Goal: Task Accomplishment & Management: Use online tool/utility

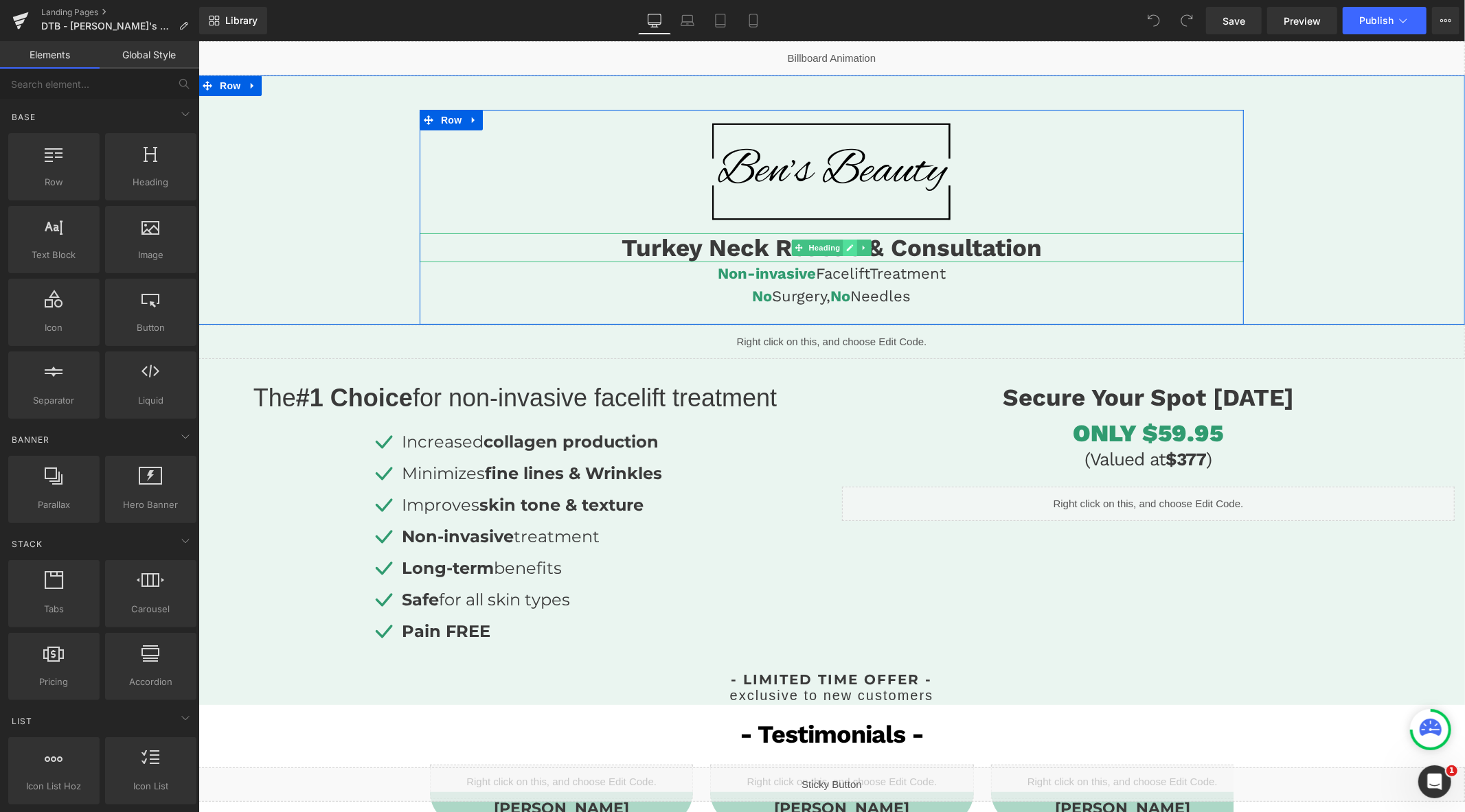
click at [845, 253] on link at bounding box center [849, 247] width 14 height 17
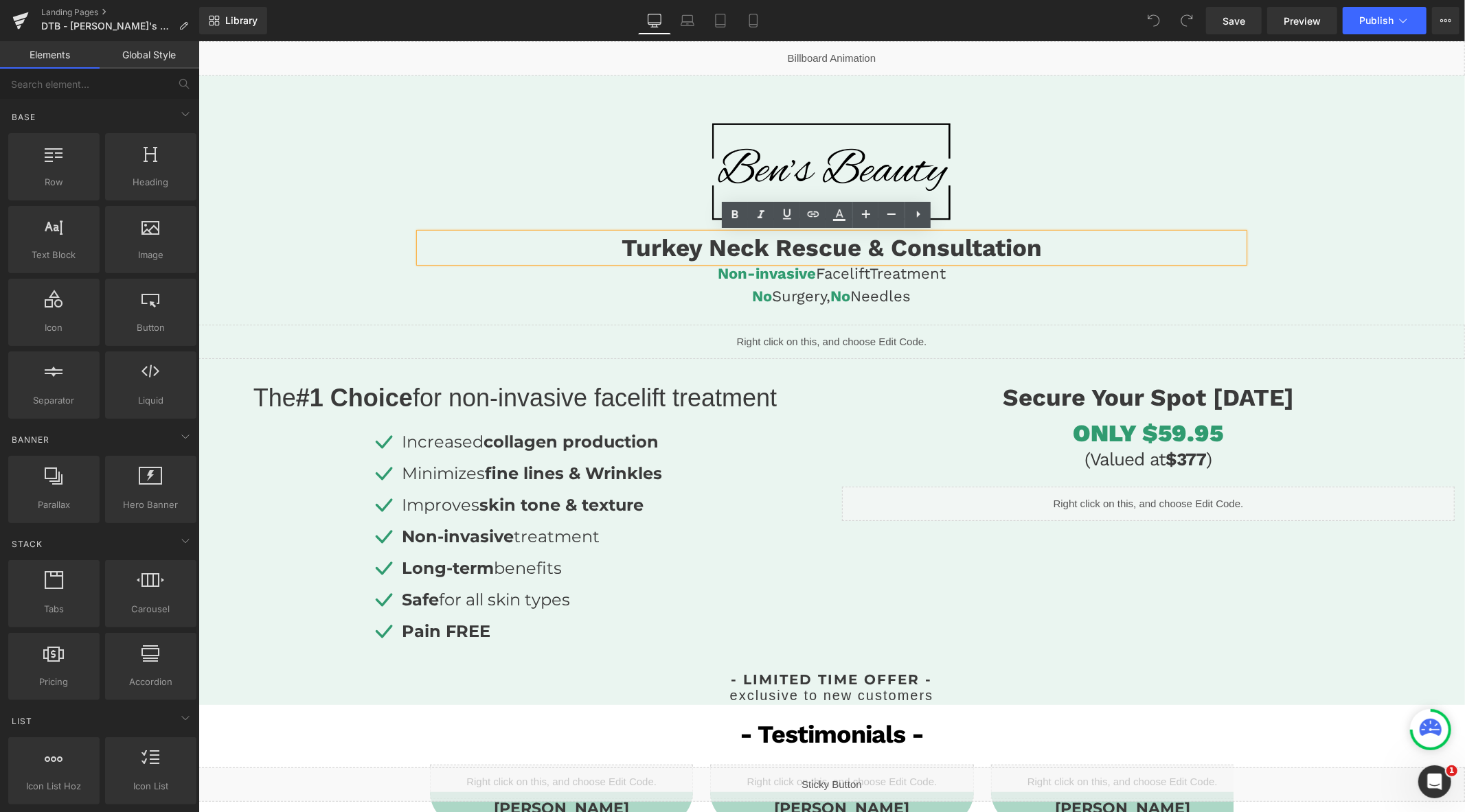
click at [857, 249] on h1 "Turkey Neck Rescue & Consultation" at bounding box center [830, 247] width 824 height 29
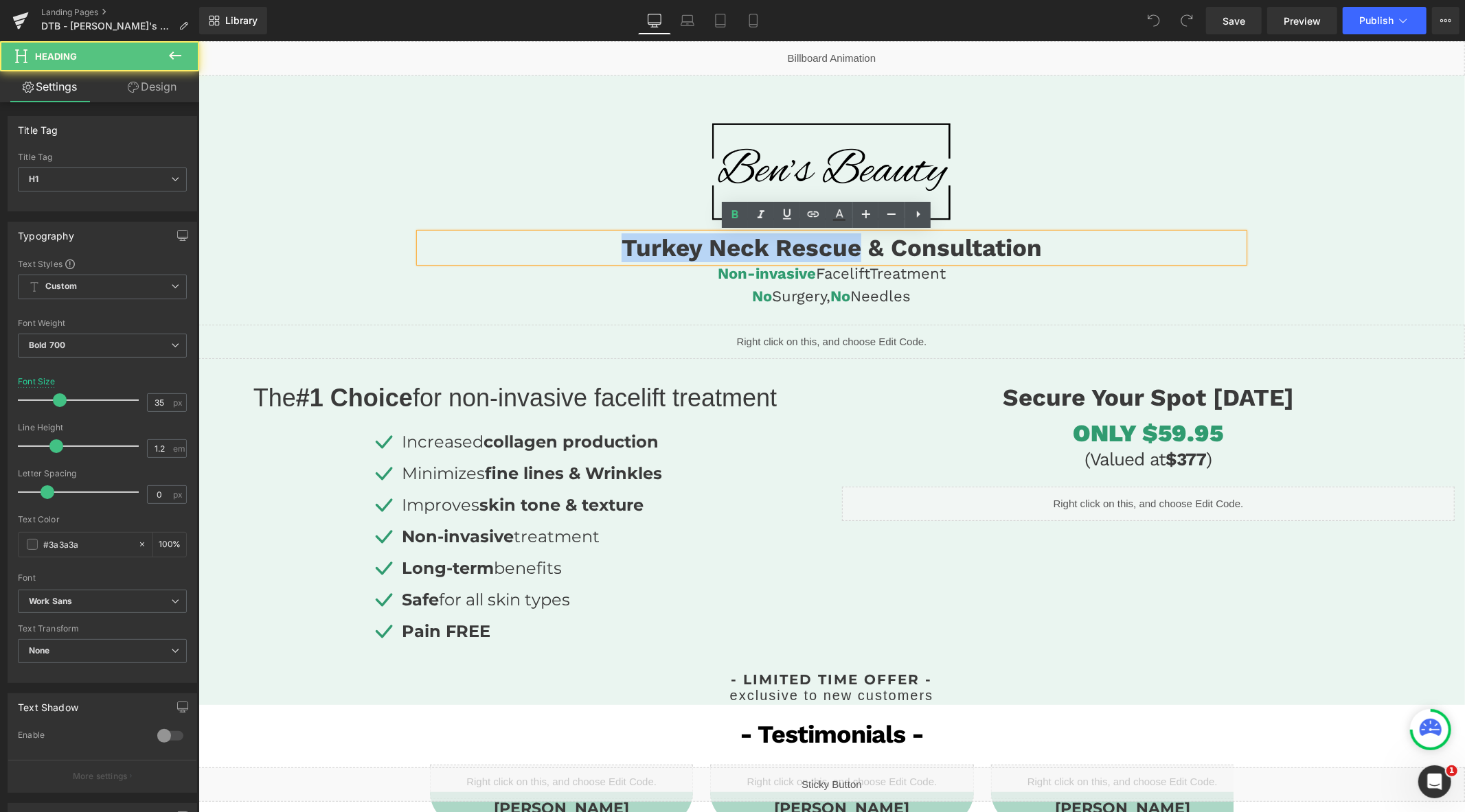
drag, startPoint x: 855, startPoint y: 247, endPoint x: 621, endPoint y: 247, distance: 234.0
click at [621, 247] on h1 "Turkey Neck Rescue & Consultation" at bounding box center [830, 247] width 824 height 29
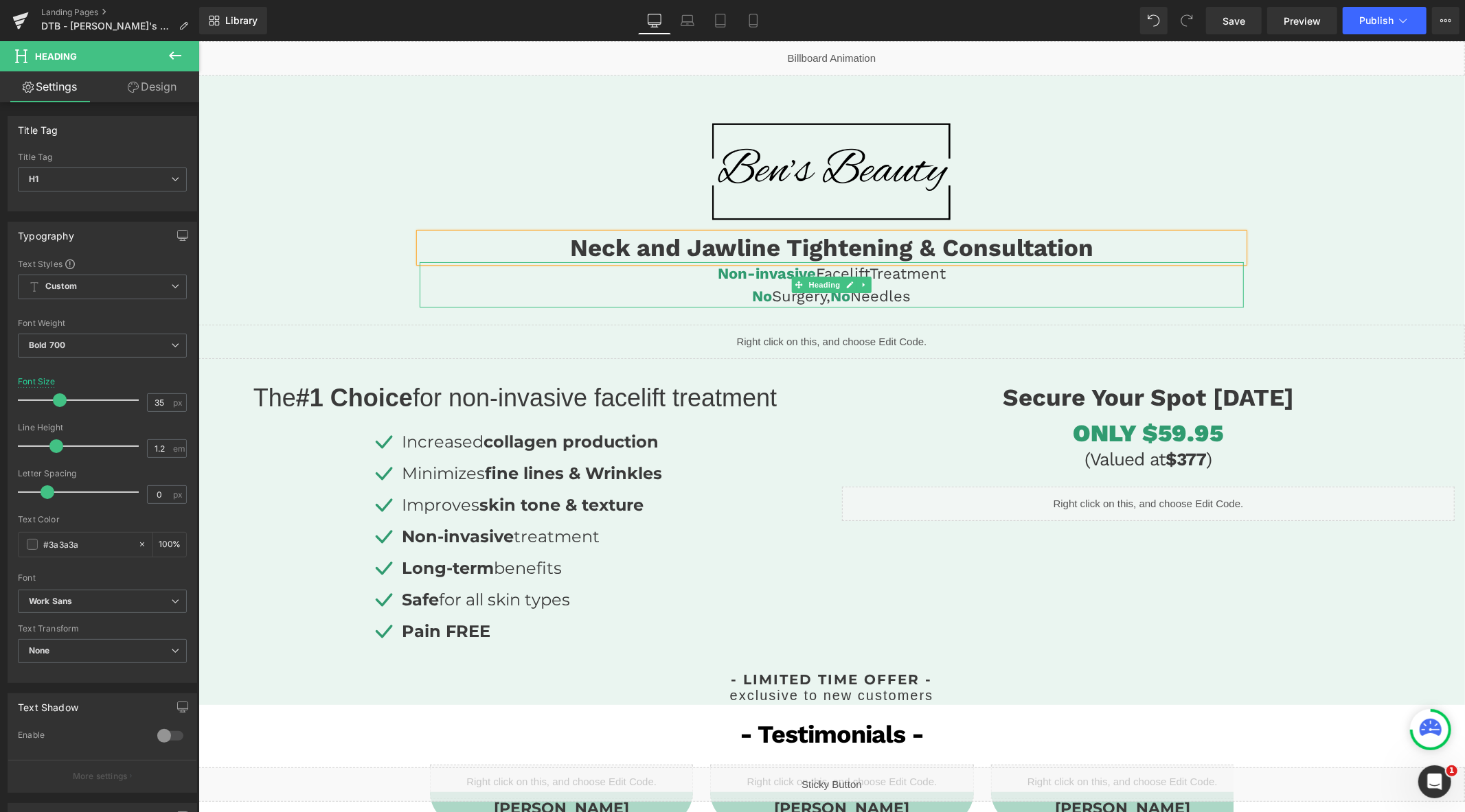
click at [864, 271] on h4 "Non-invasive Facelift Treatment" at bounding box center [830, 272] width 824 height 22
drag, startPoint x: 862, startPoint y: 272, endPoint x: 807, endPoint y: 274, distance: 55.0
click at [807, 274] on h4 "Non-invasive Facelift Treatment" at bounding box center [830, 272] width 824 height 22
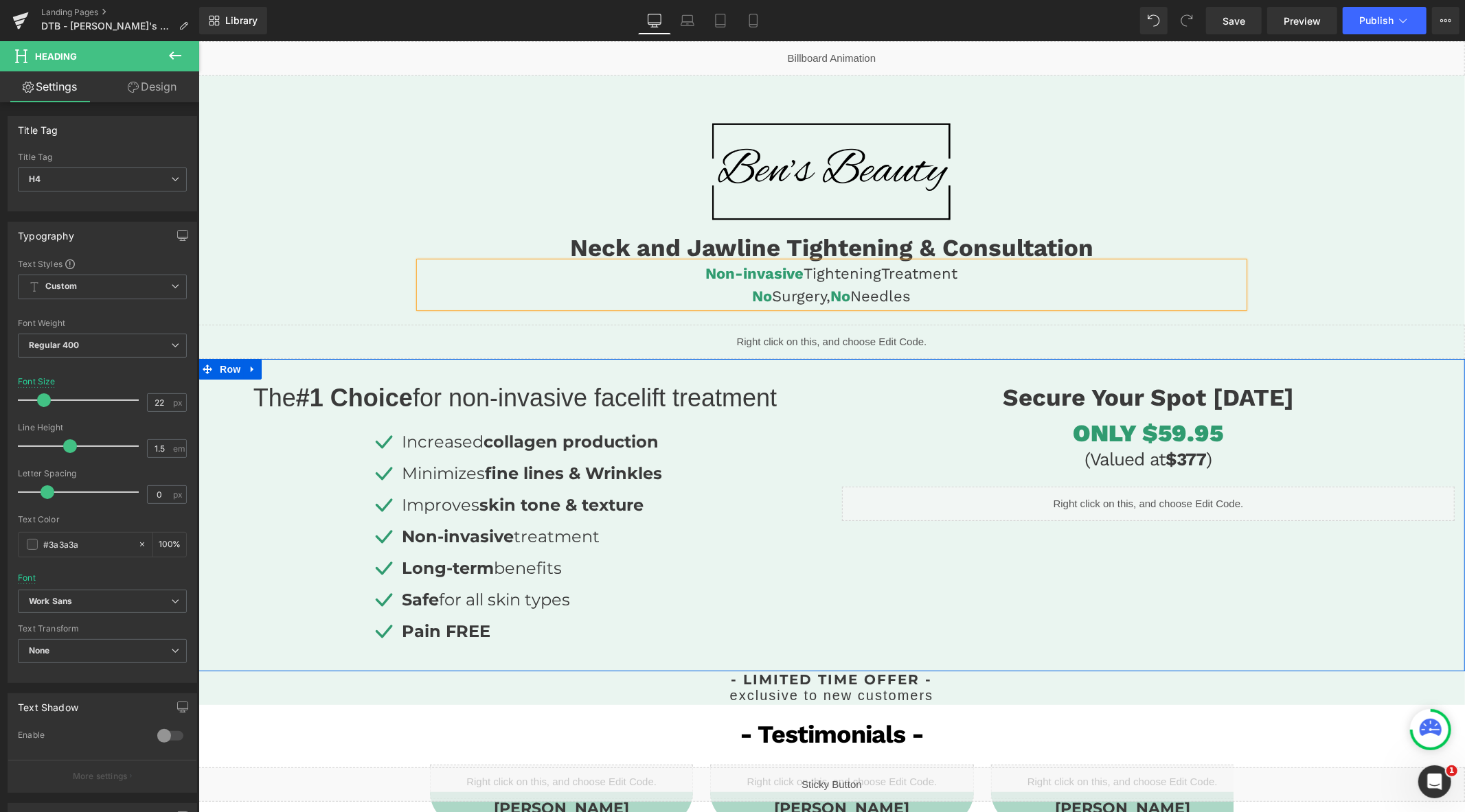
click at [684, 403] on span "for non-invasive facelift treatment" at bounding box center [594, 397] width 364 height 28
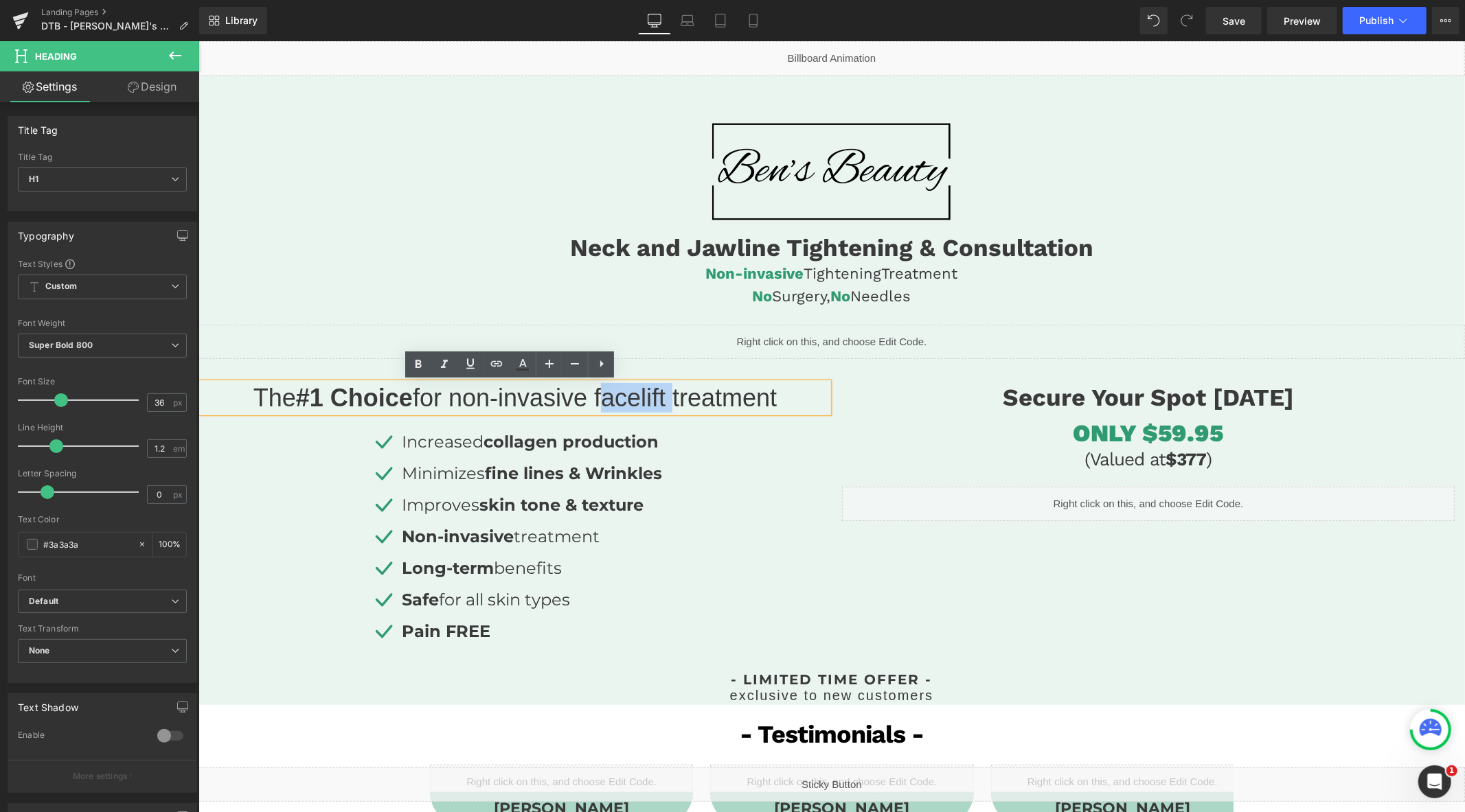
drag, startPoint x: 674, startPoint y: 402, endPoint x: 600, endPoint y: 400, distance: 74.0
click at [600, 400] on span "for non-invasive facelift treatment" at bounding box center [594, 397] width 364 height 28
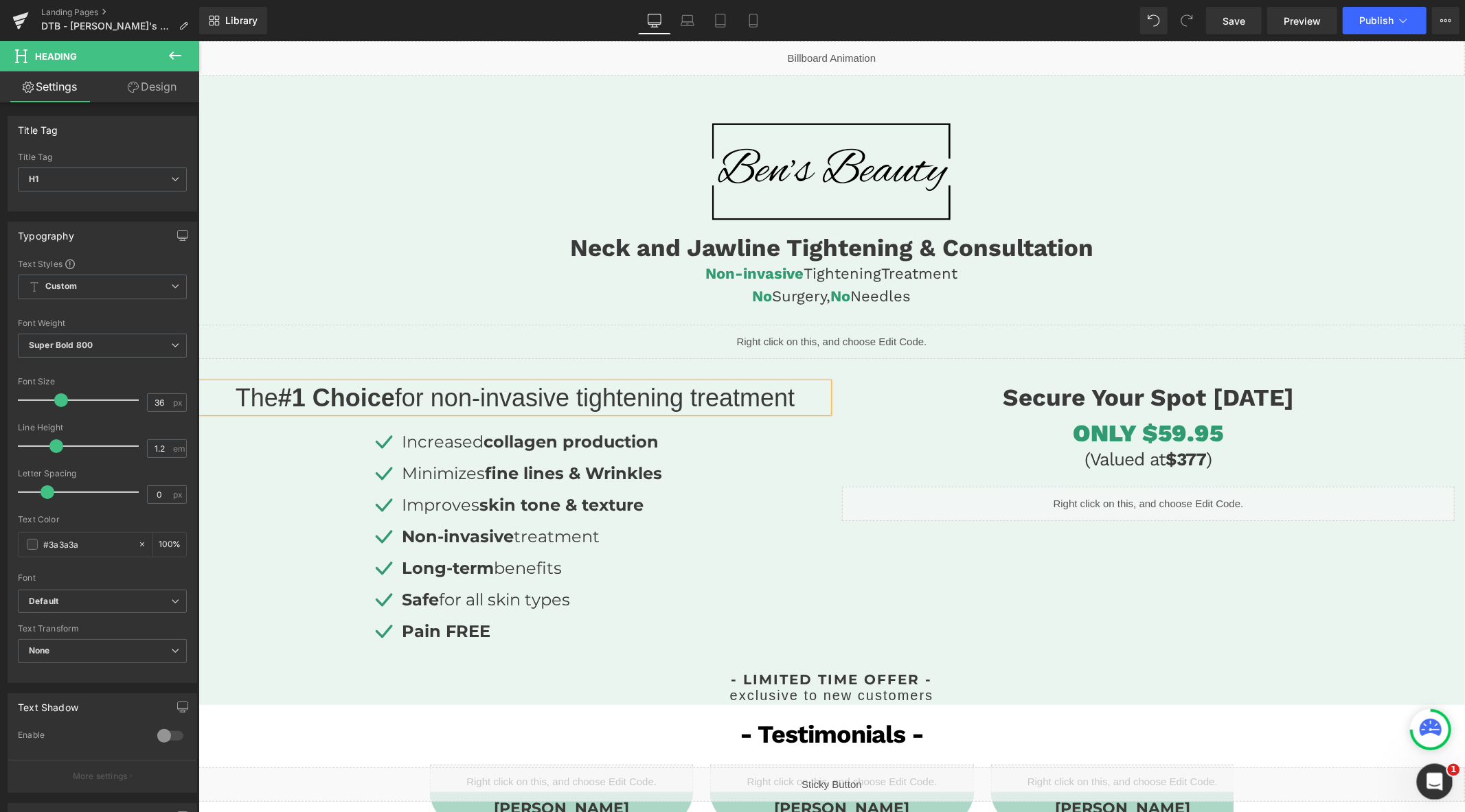
click at [1436, 779] on icon "Open Intercom Messenger" at bounding box center [1432, 780] width 22 height 22
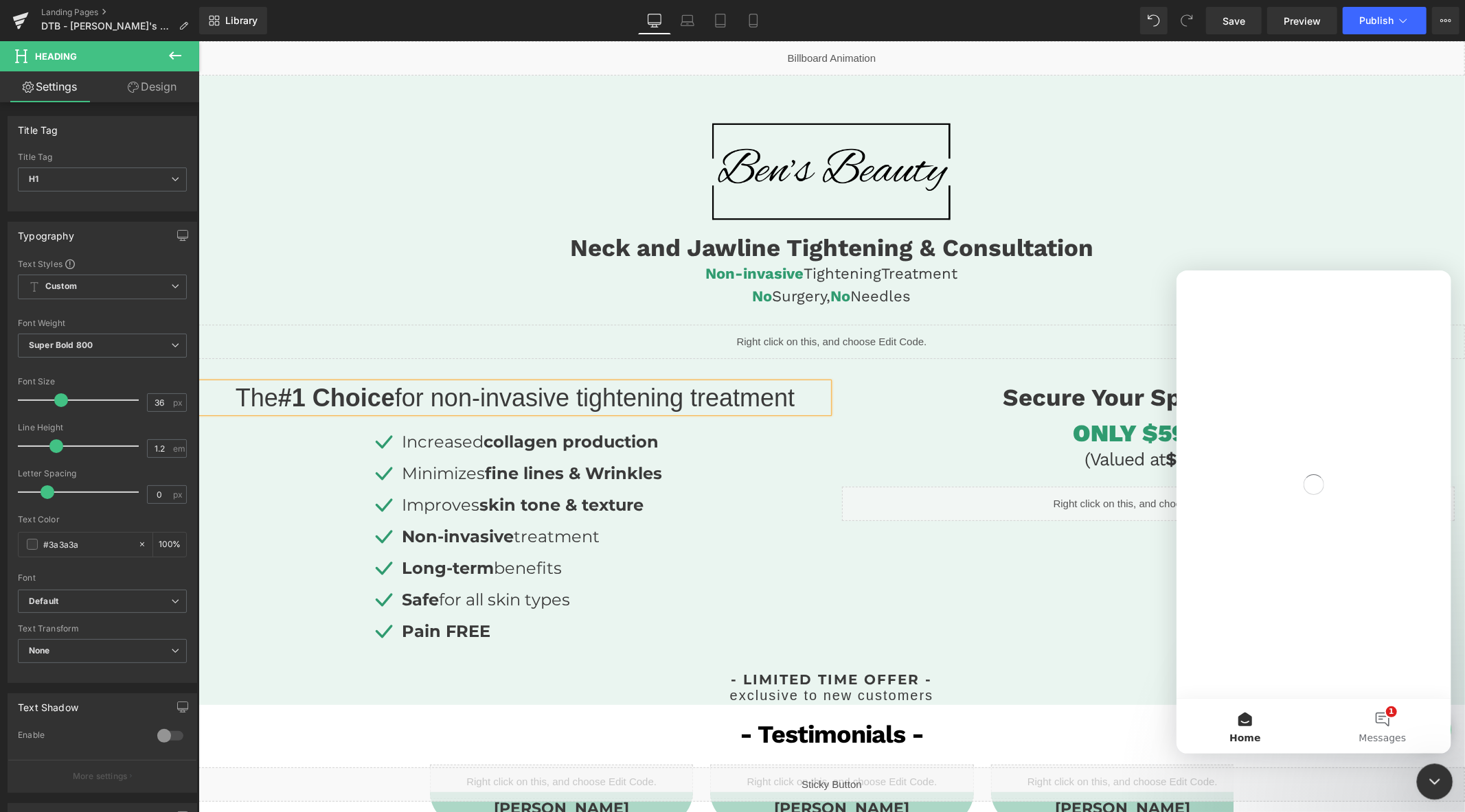
click at [1436, 779] on icon "Close Intercom Messenger" at bounding box center [1433, 780] width 17 height 17
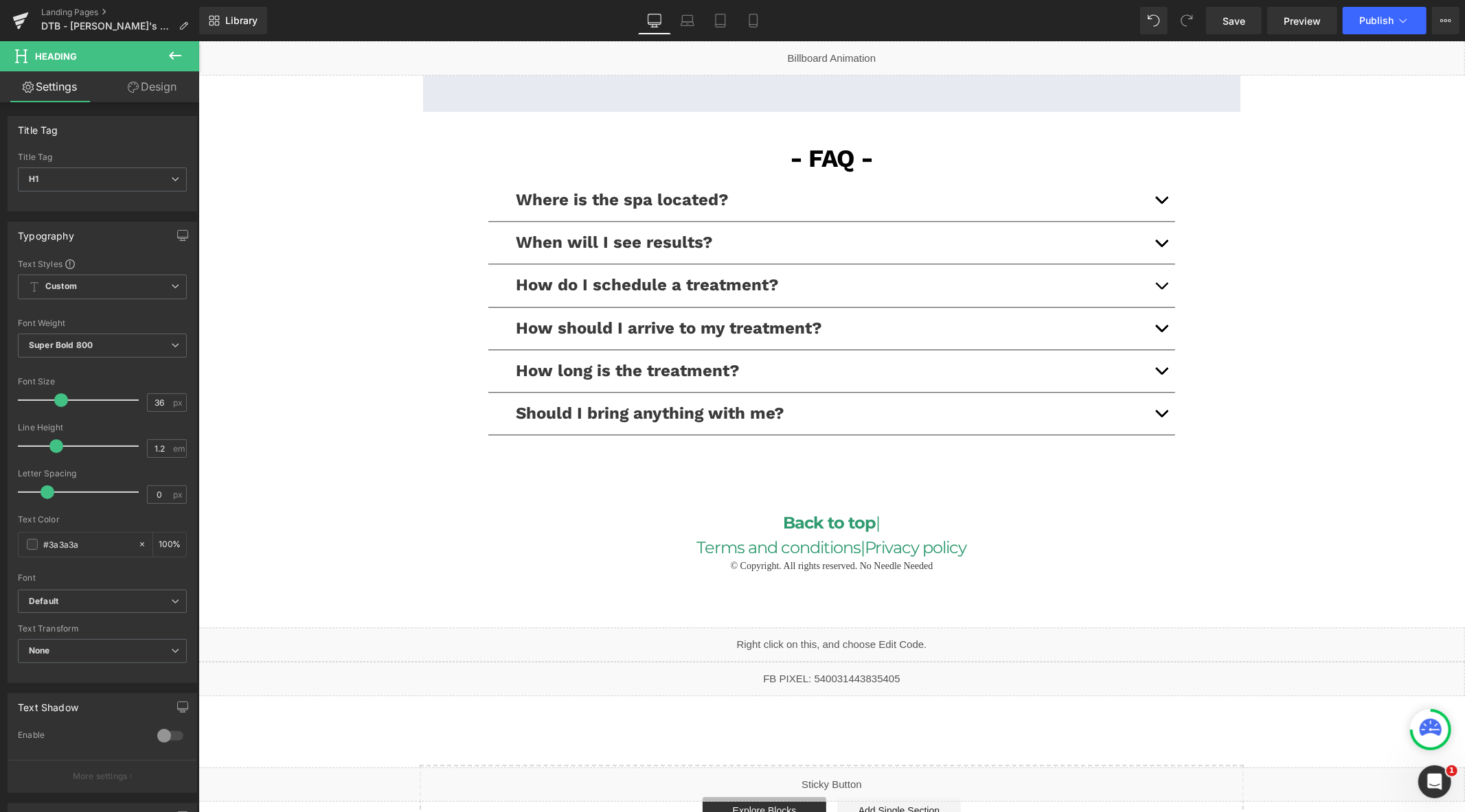
scroll to position [2997, 0]
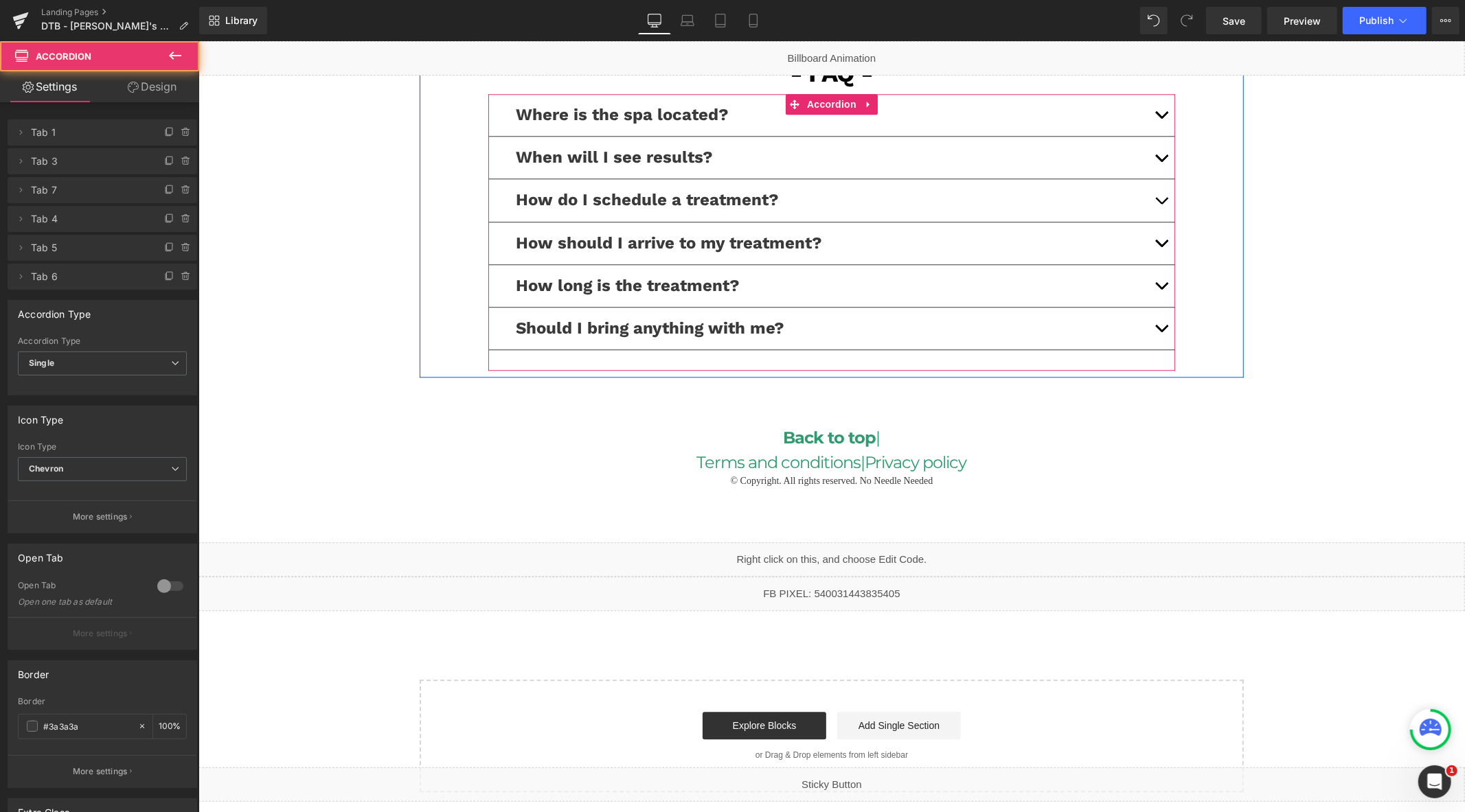
click at [1151, 286] on button "button" at bounding box center [1160, 285] width 27 height 42
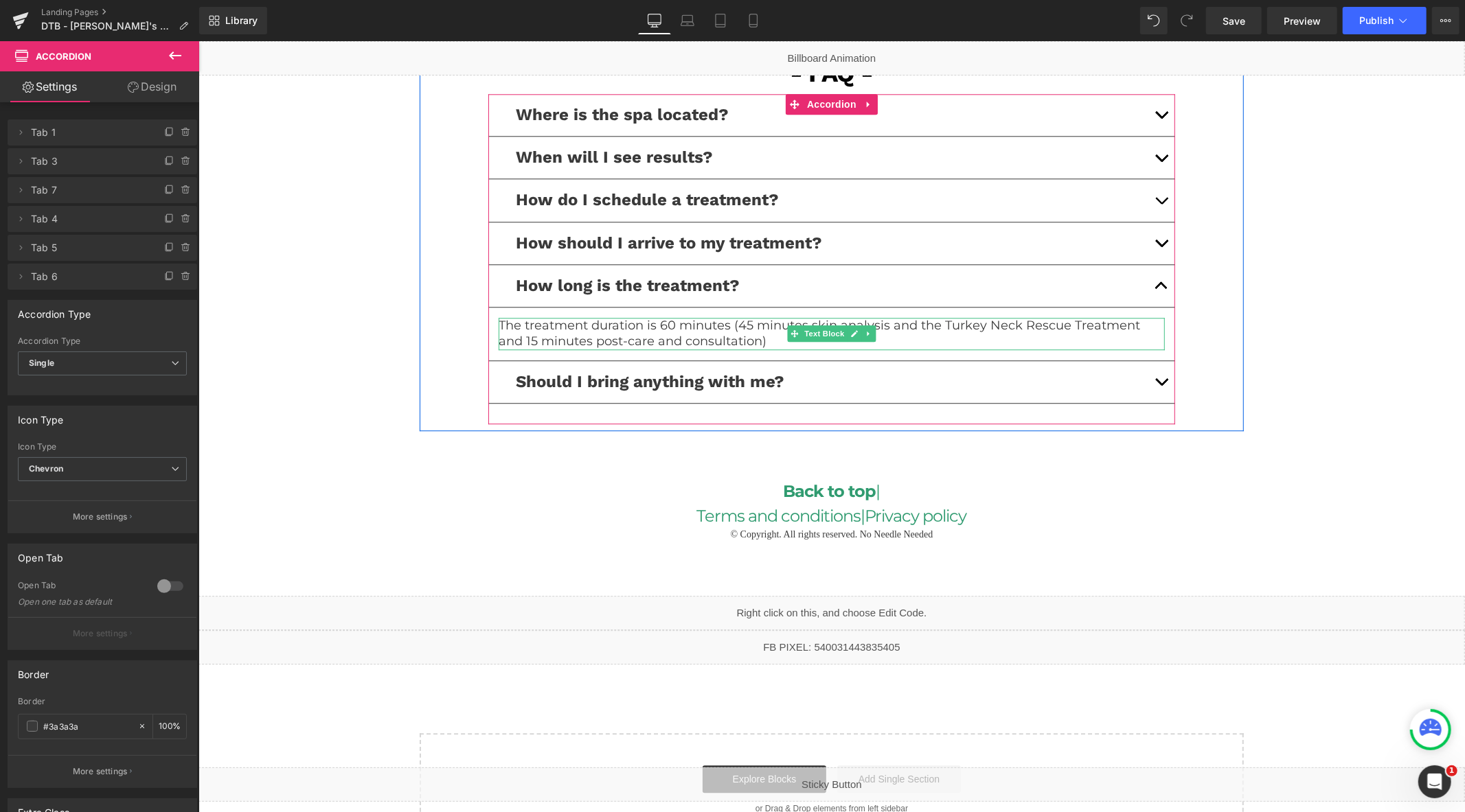
click at [770, 331] on p "The treatment duration is 60 minutes (45 minutes skin analysis and the Turkey N…" at bounding box center [830, 333] width 666 height 32
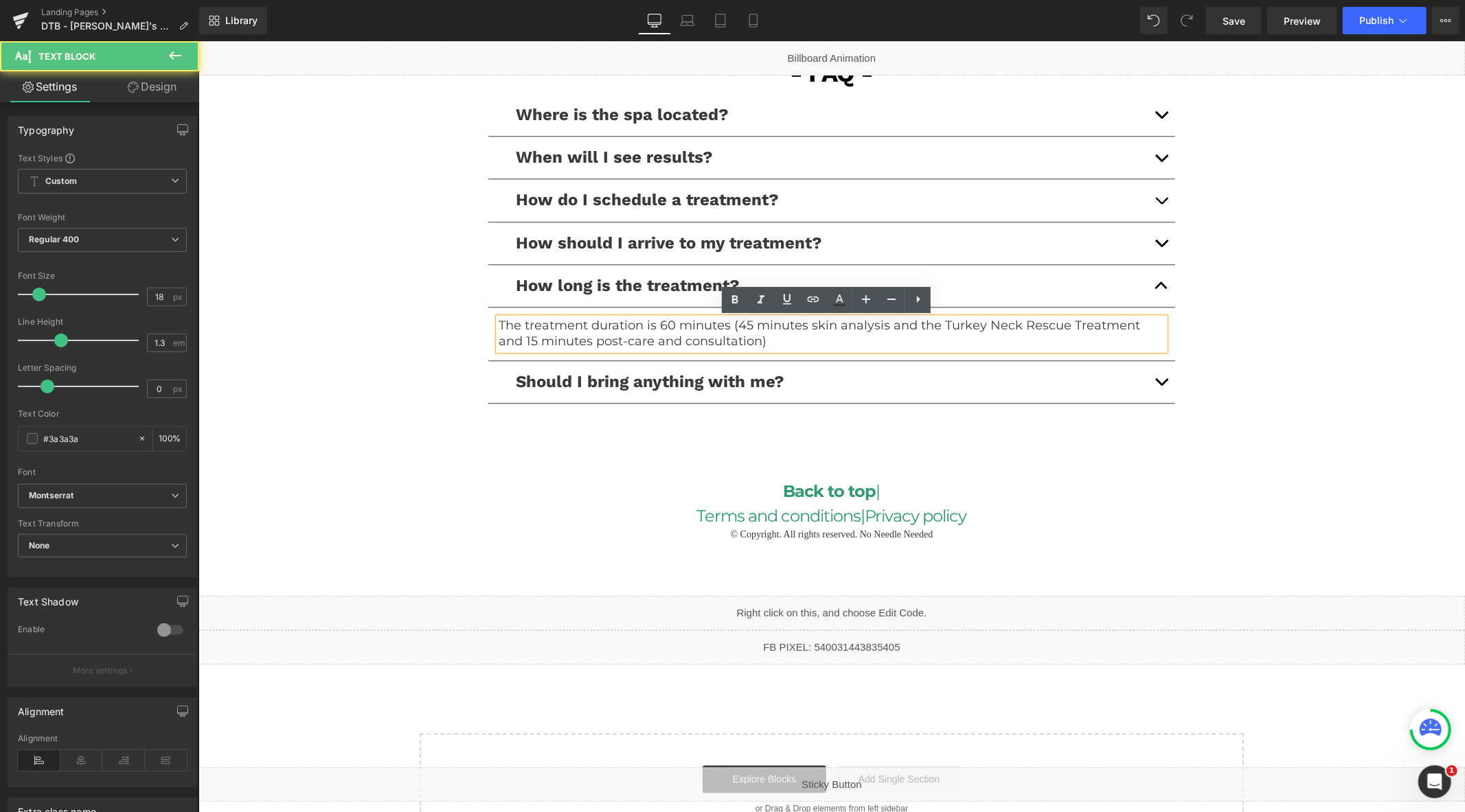
click at [744, 325] on p "The treatment duration is 60 minutes (45 minutes skin analysis and the Turkey N…" at bounding box center [830, 333] width 666 height 32
click at [737, 326] on p "The treatment duration is 60 minutes (45 minutes skin analysis and the Turkey N…" at bounding box center [830, 333] width 666 height 32
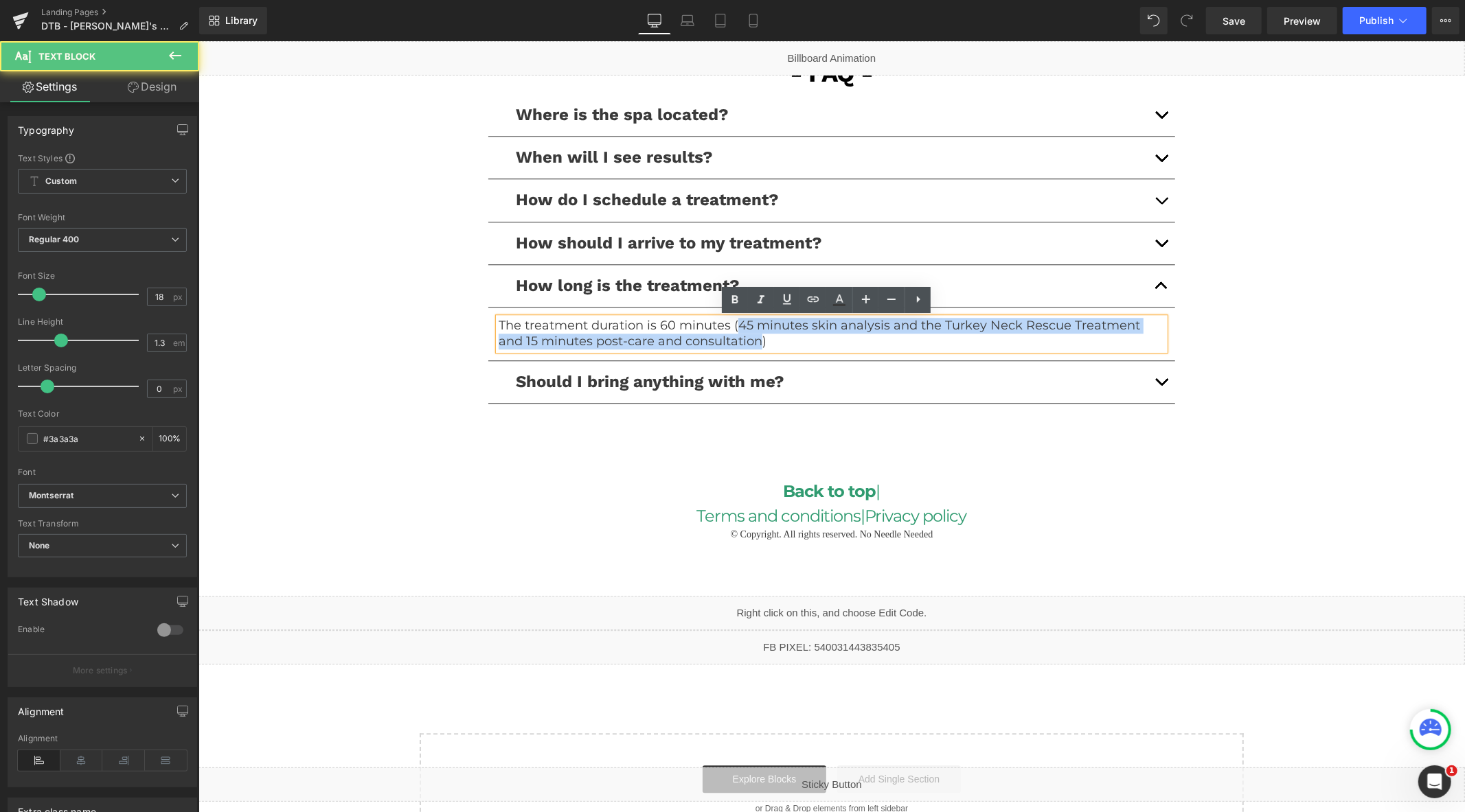
drag, startPoint x: 727, startPoint y: 343, endPoint x: 732, endPoint y: 327, distance: 16.8
click at [732, 327] on p "The treatment duration is 60 minutes (45 minutes skin analysis and the Turkey N…" at bounding box center [830, 333] width 666 height 32
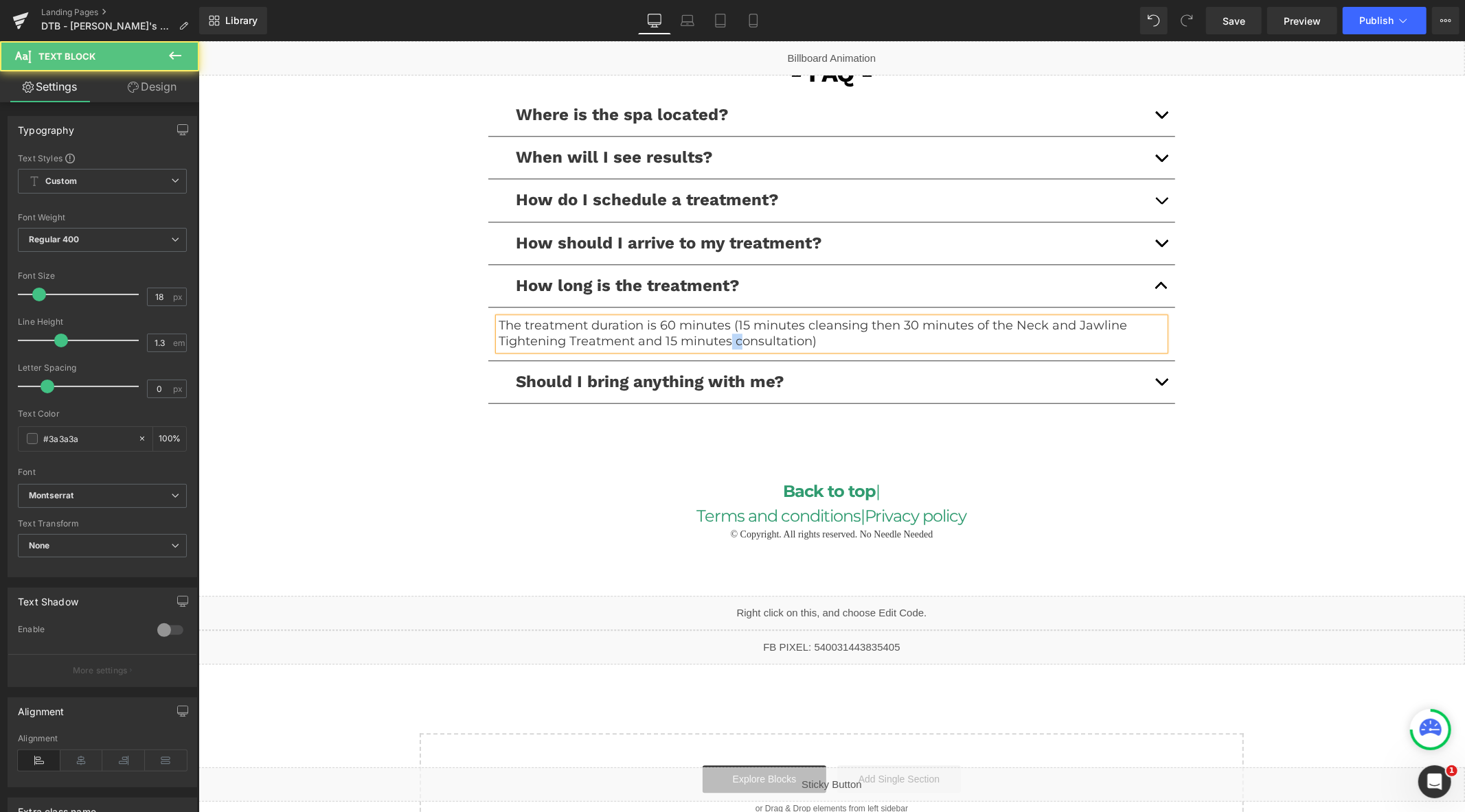
drag, startPoint x: 725, startPoint y: 341, endPoint x: 739, endPoint y: 345, distance: 14.6
click at [739, 345] on p "The treatment duration is 60 minutes (15 minutes cleansing then 30 minutes of t…" at bounding box center [830, 333] width 666 height 32
click at [739, 344] on p "The treatment duration is 60 minutes (15 minutes cleansing then 30 minutes of t…" at bounding box center [830, 333] width 666 height 32
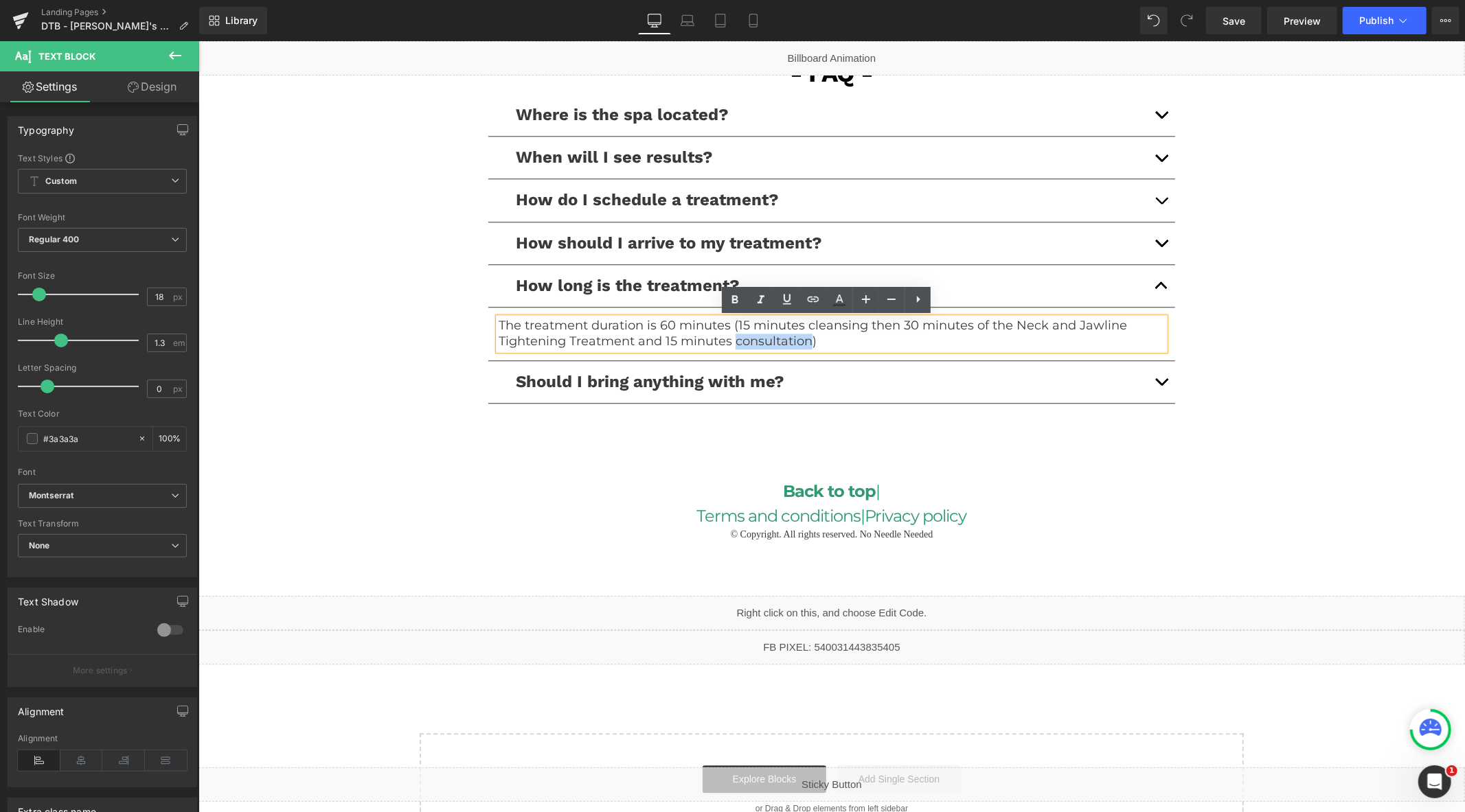
drag, startPoint x: 728, startPoint y: 343, endPoint x: 803, endPoint y: 343, distance: 75.0
click at [803, 343] on p "The treatment duration is 60 minutes (15 minutes cleansing then 30 minutes of t…" at bounding box center [830, 333] width 666 height 32
click at [854, 344] on p "The treatment duration is 60 minutes (15 minutes cleansing then 30 minutes of t…" at bounding box center [830, 333] width 666 height 32
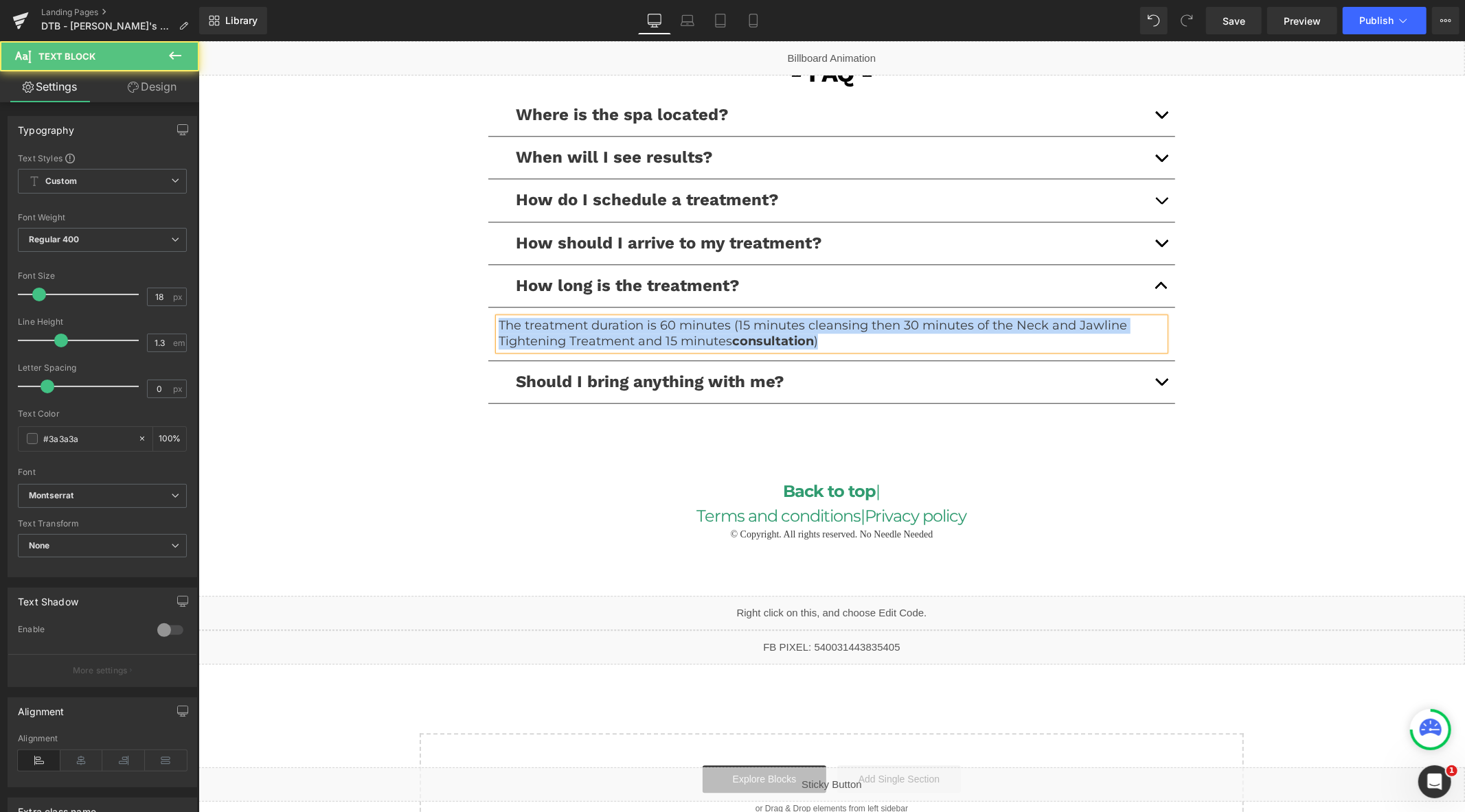
copy p "The treatment duration is 60 minutes (15 minutes cleansing then 30 minutes of t…"
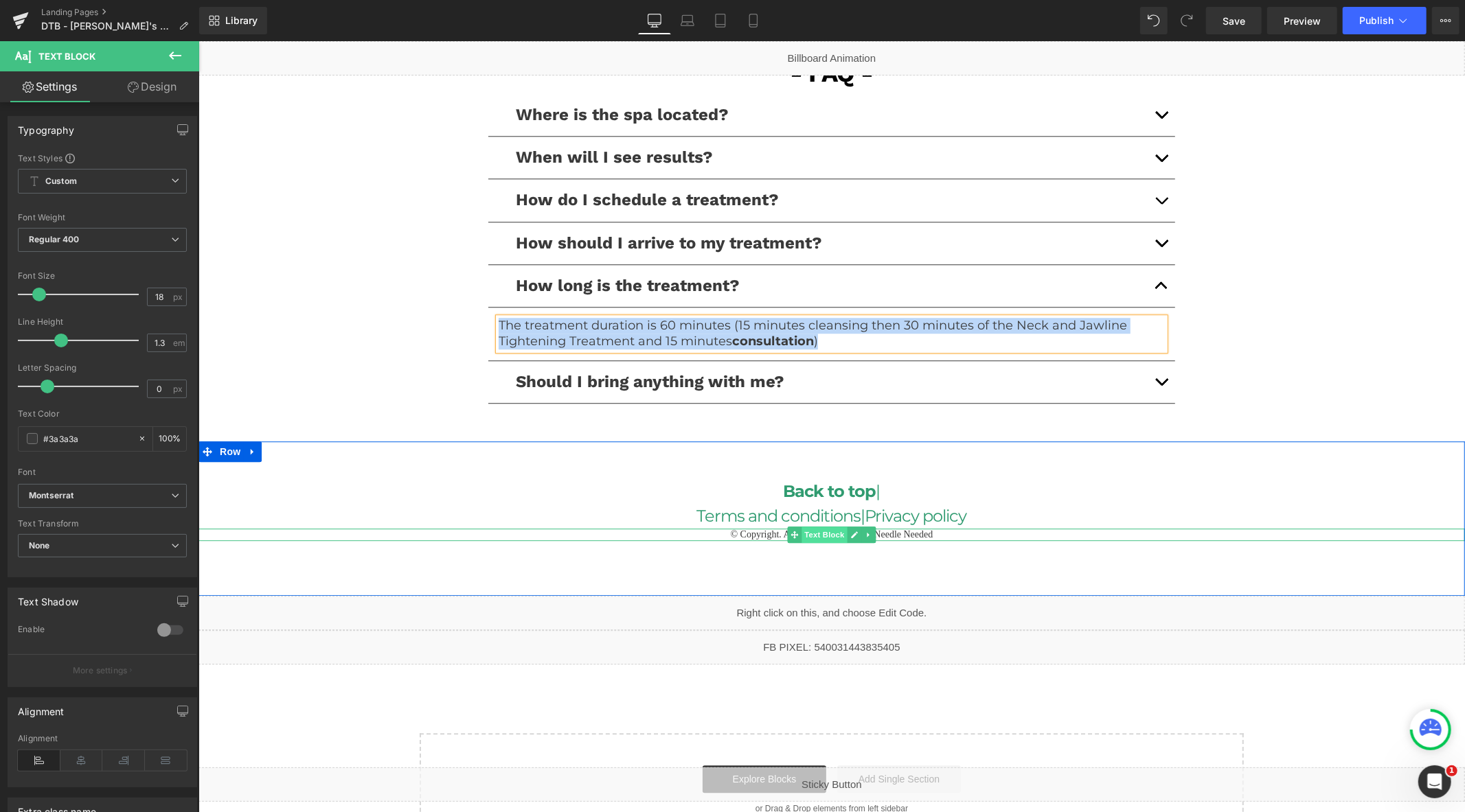
click at [823, 533] on span "Text Block" at bounding box center [824, 534] width 46 height 17
click at [823, 533] on span "Text Block" at bounding box center [824, 535] width 46 height 17
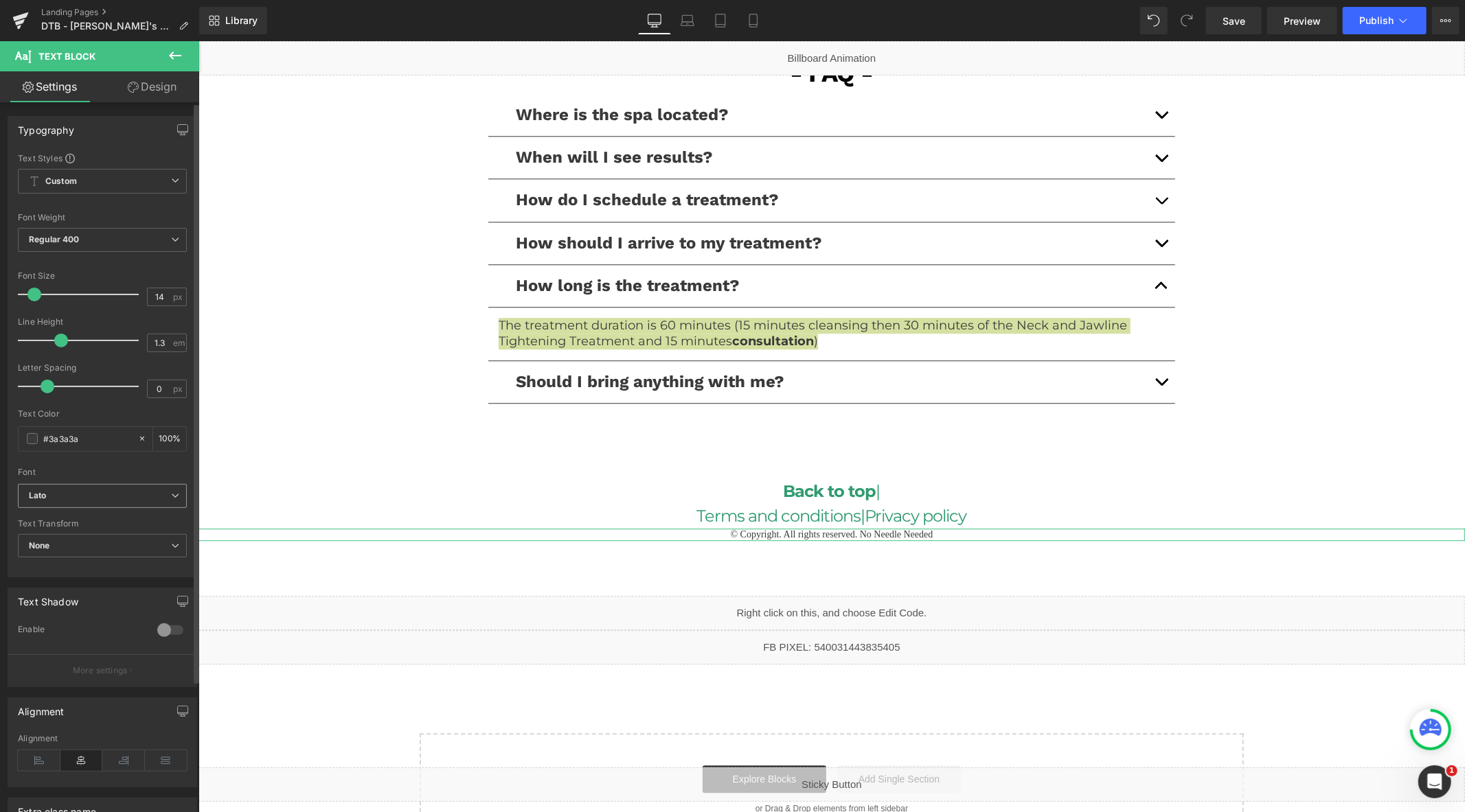
click at [126, 506] on span "Lato" at bounding box center [101, 496] width 169 height 24
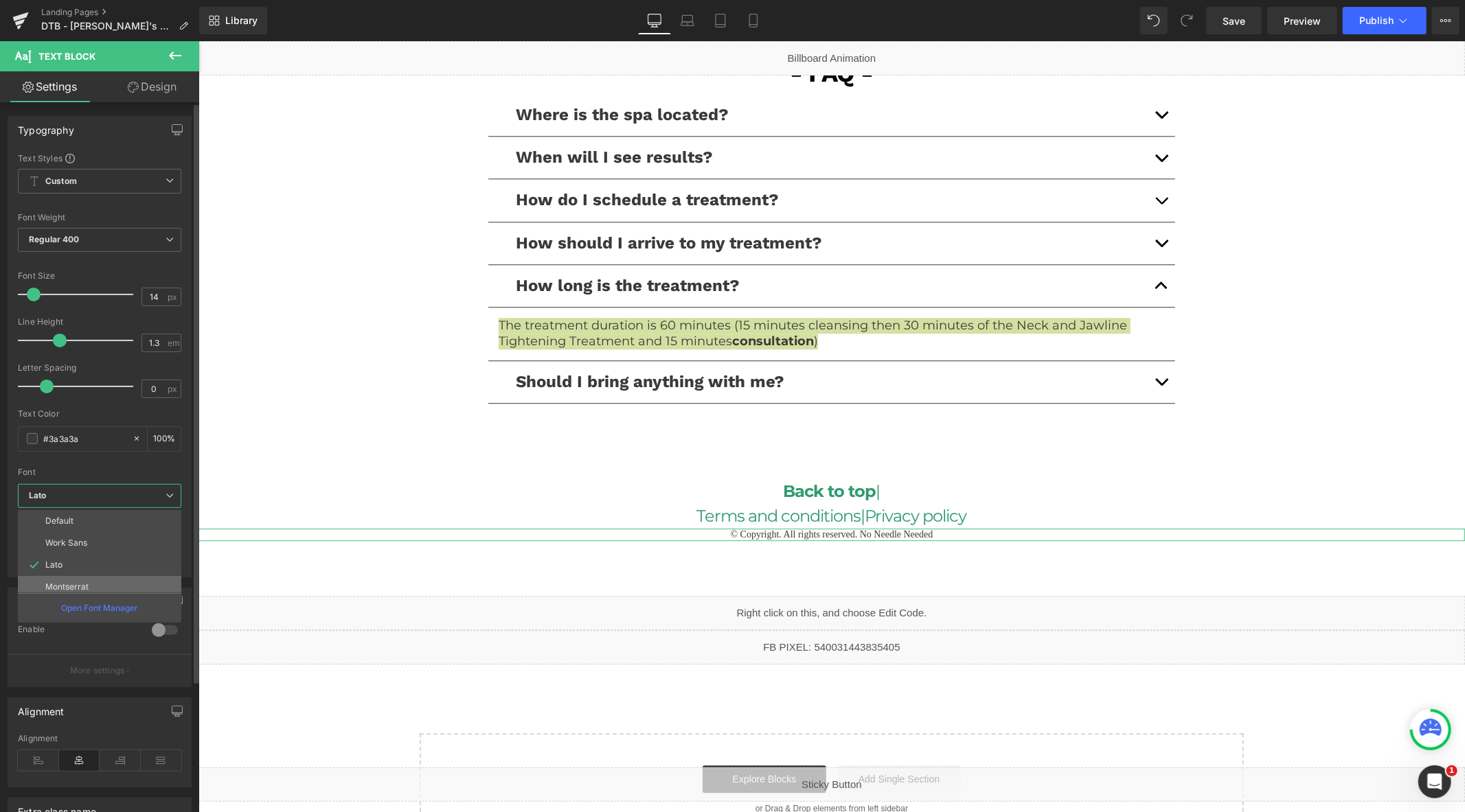
click at [100, 582] on li "Montserrat" at bounding box center [102, 587] width 169 height 22
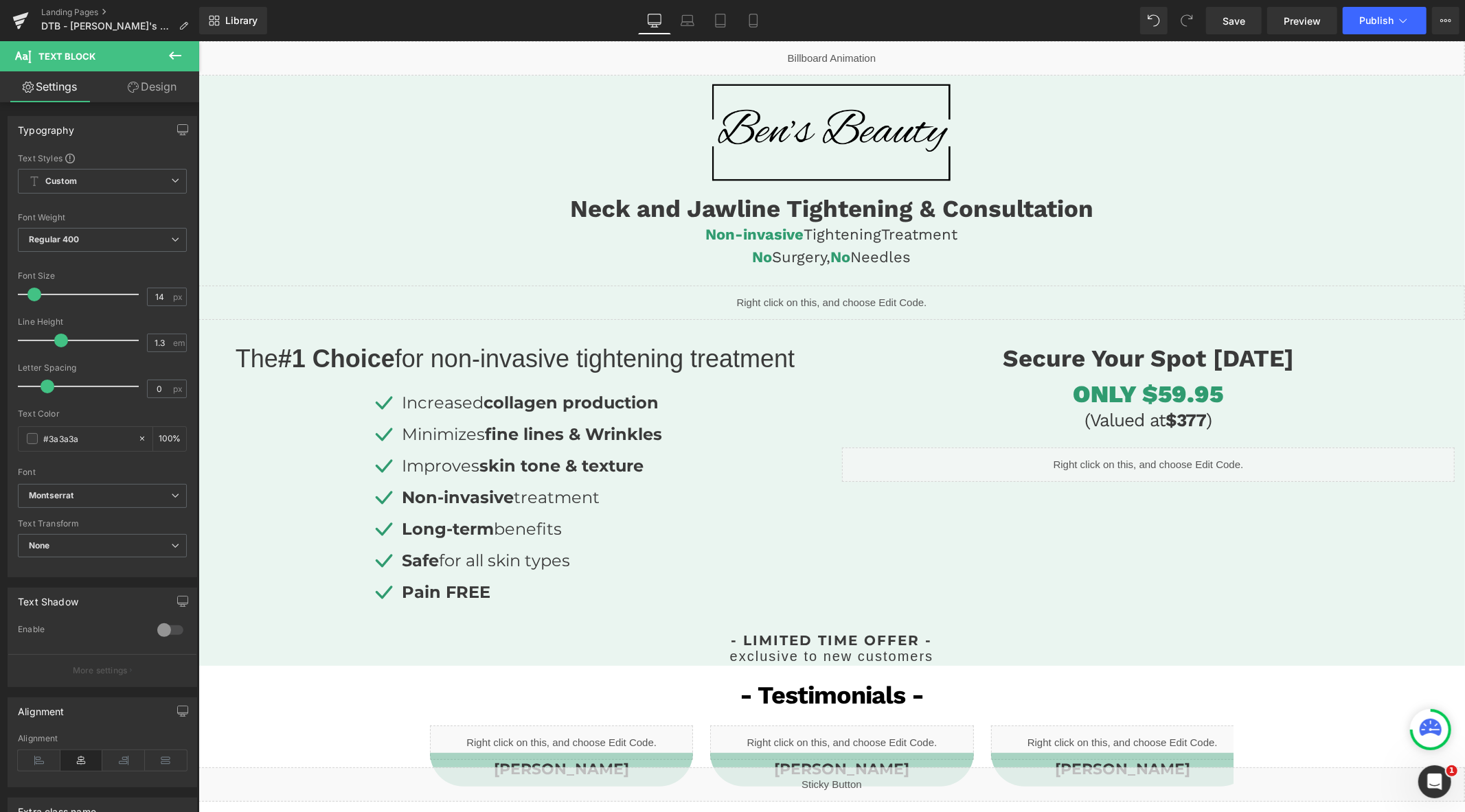
scroll to position [0, 0]
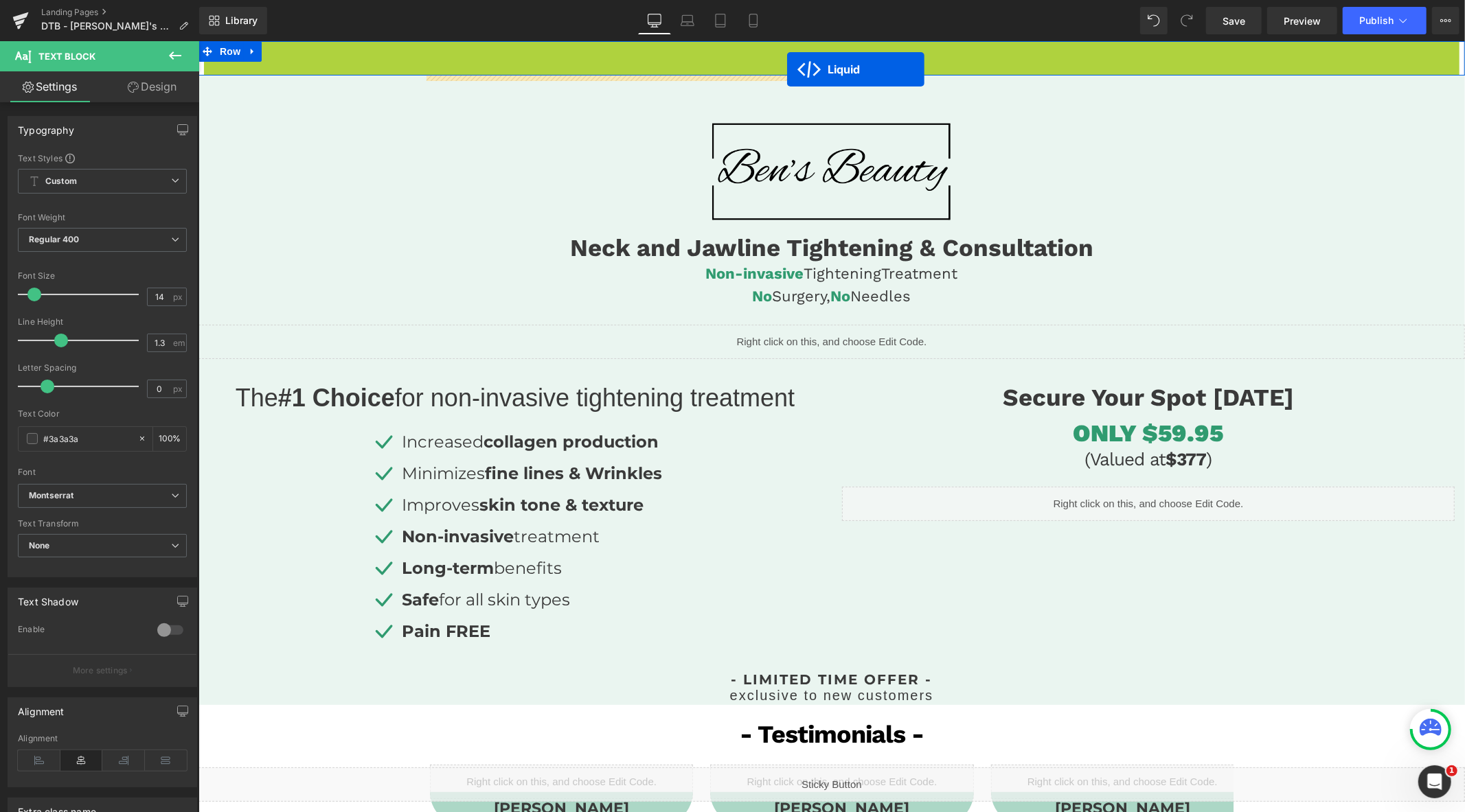
drag, startPoint x: 786, startPoint y: 51, endPoint x: 786, endPoint y: 69, distance: 18.0
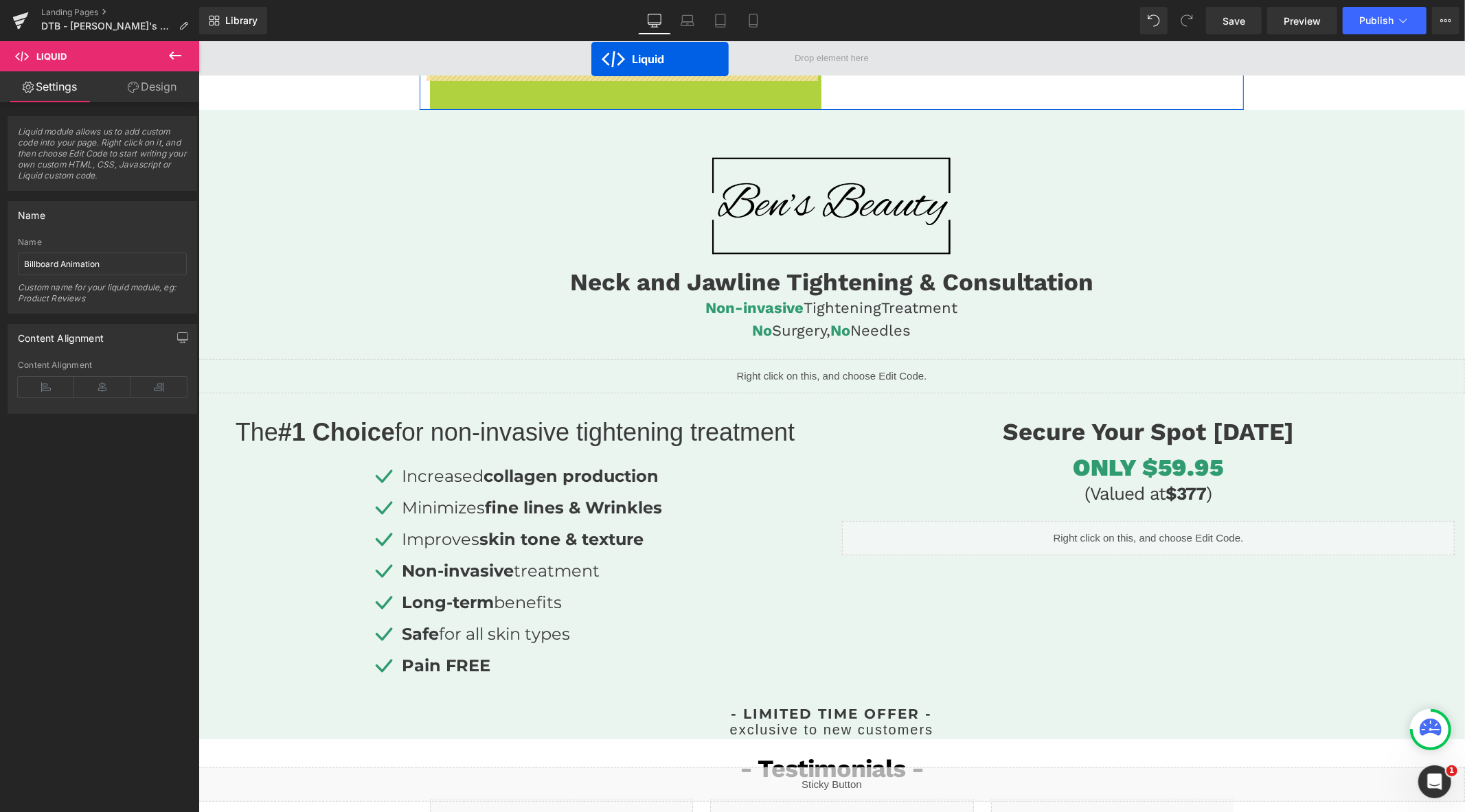
drag, startPoint x: 584, startPoint y: 86, endPoint x: 590, endPoint y: 58, distance: 28.6
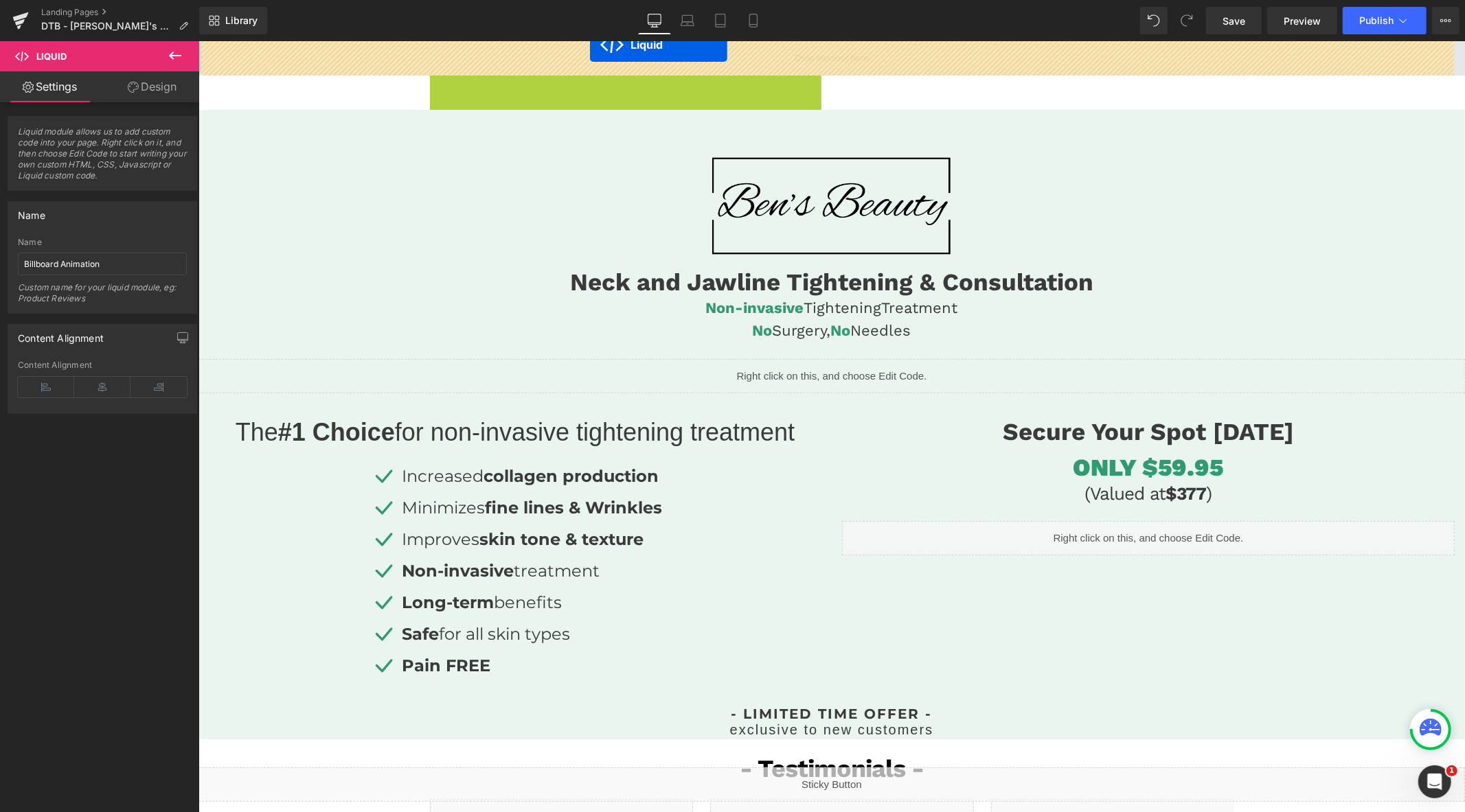
drag, startPoint x: 587, startPoint y: 73, endPoint x: 589, endPoint y: 44, distance: 29.1
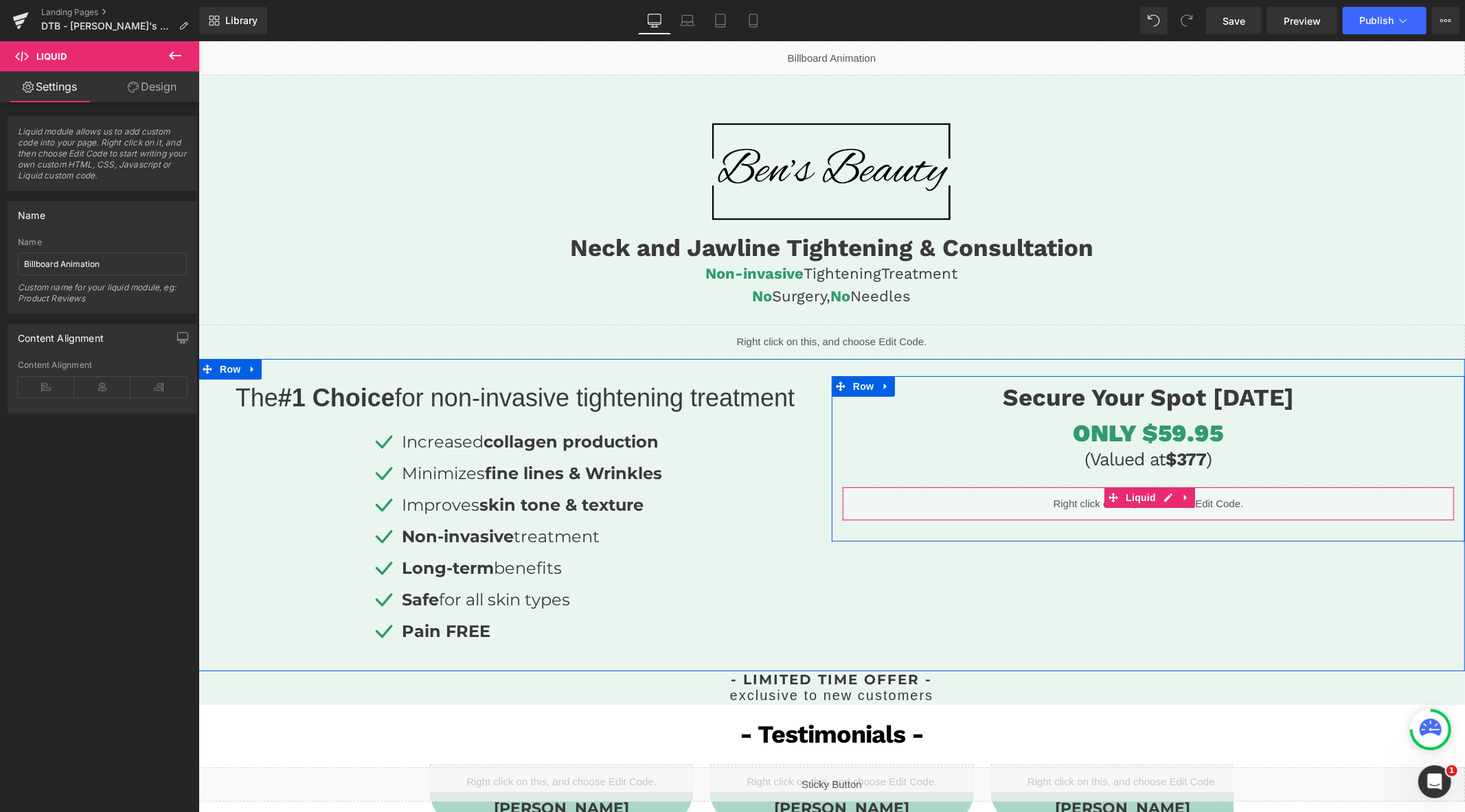
click at [1164, 497] on div "Liquid" at bounding box center [1147, 502] width 612 height 34
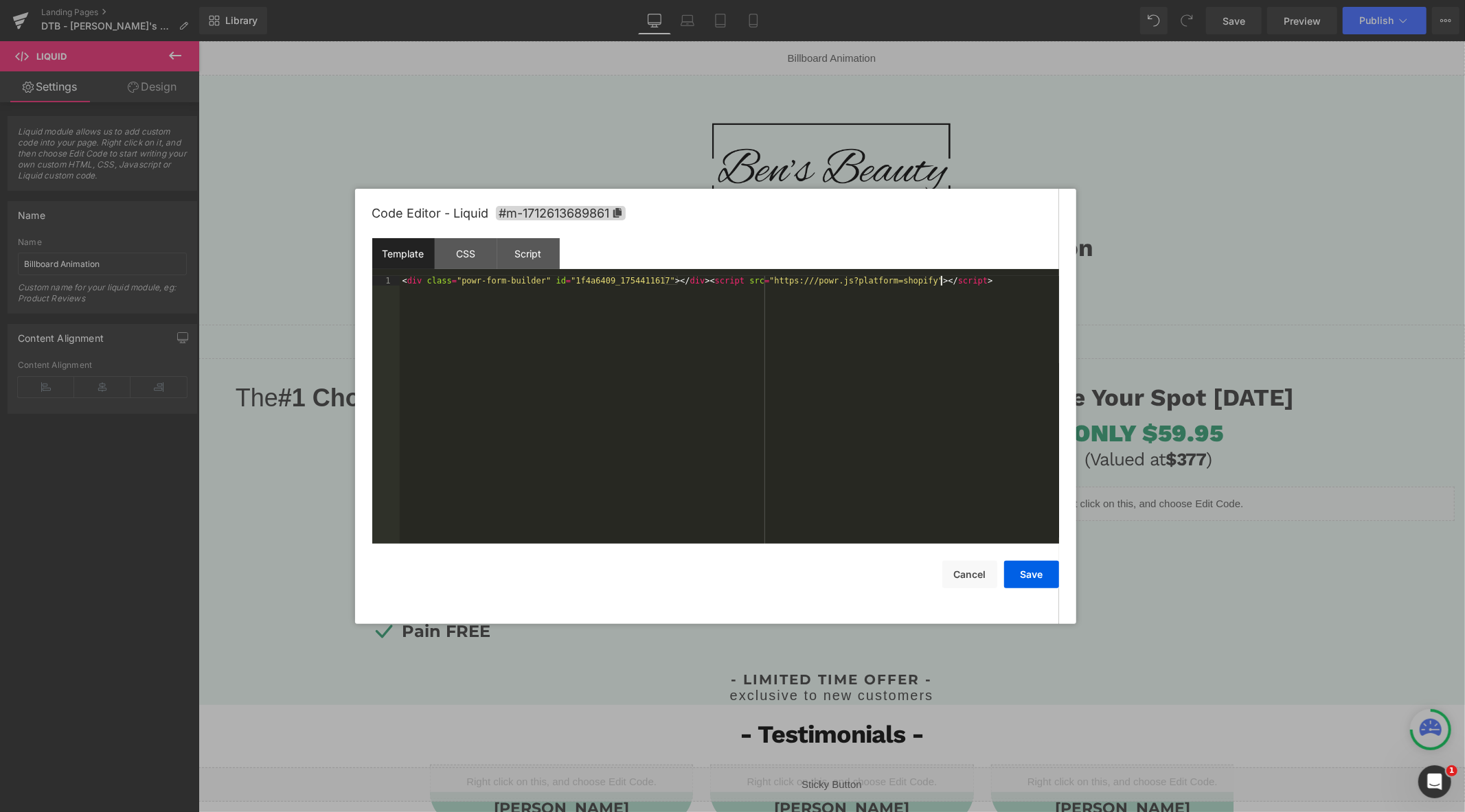
click at [909, 339] on div "< div class = "powr-form-builder" id = "1f4a6409_1754411617" > </ div > < scrip…" at bounding box center [729, 419] width 659 height 287
click at [1026, 569] on button "Save" at bounding box center [1031, 574] width 55 height 27
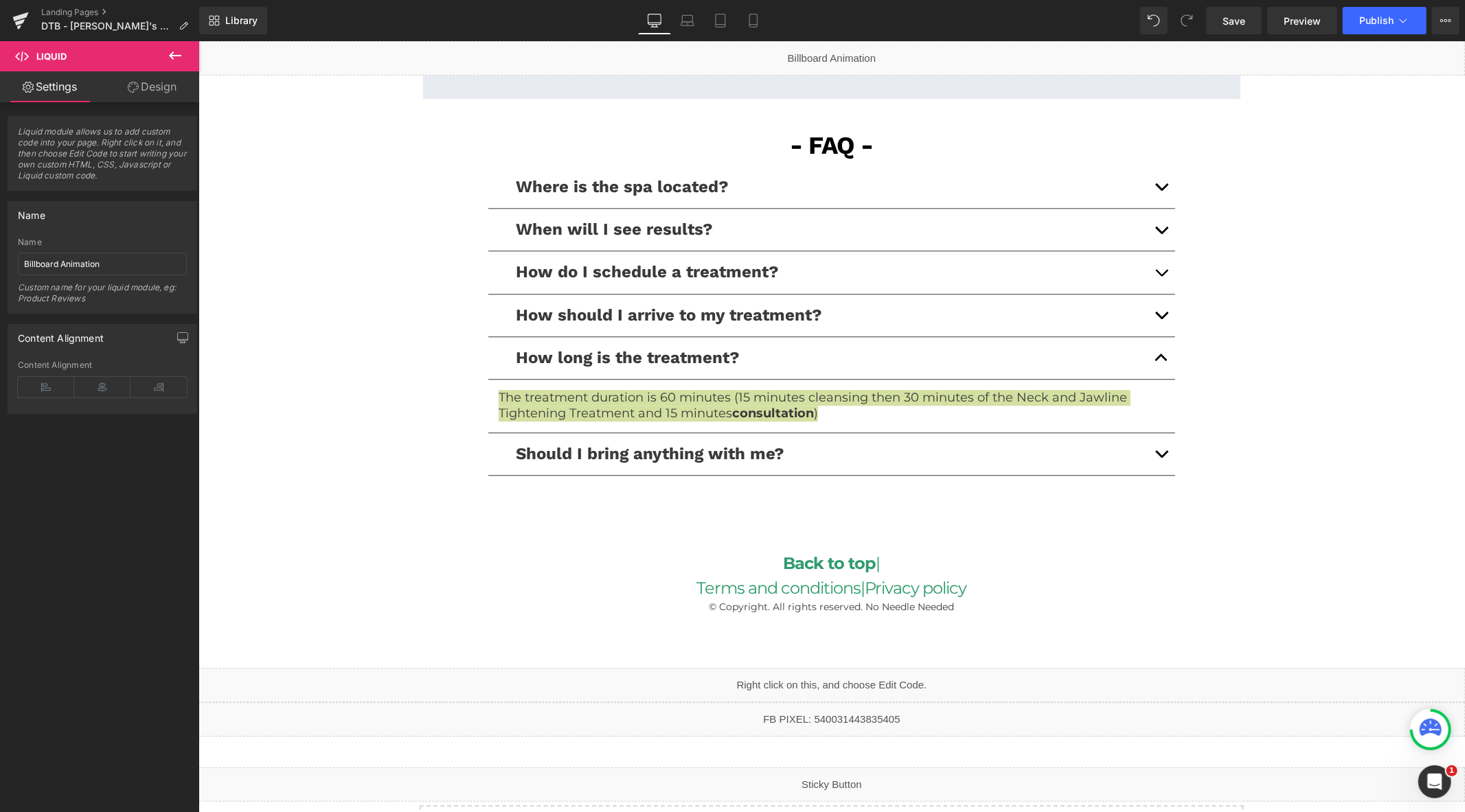
scroll to position [3050, 0]
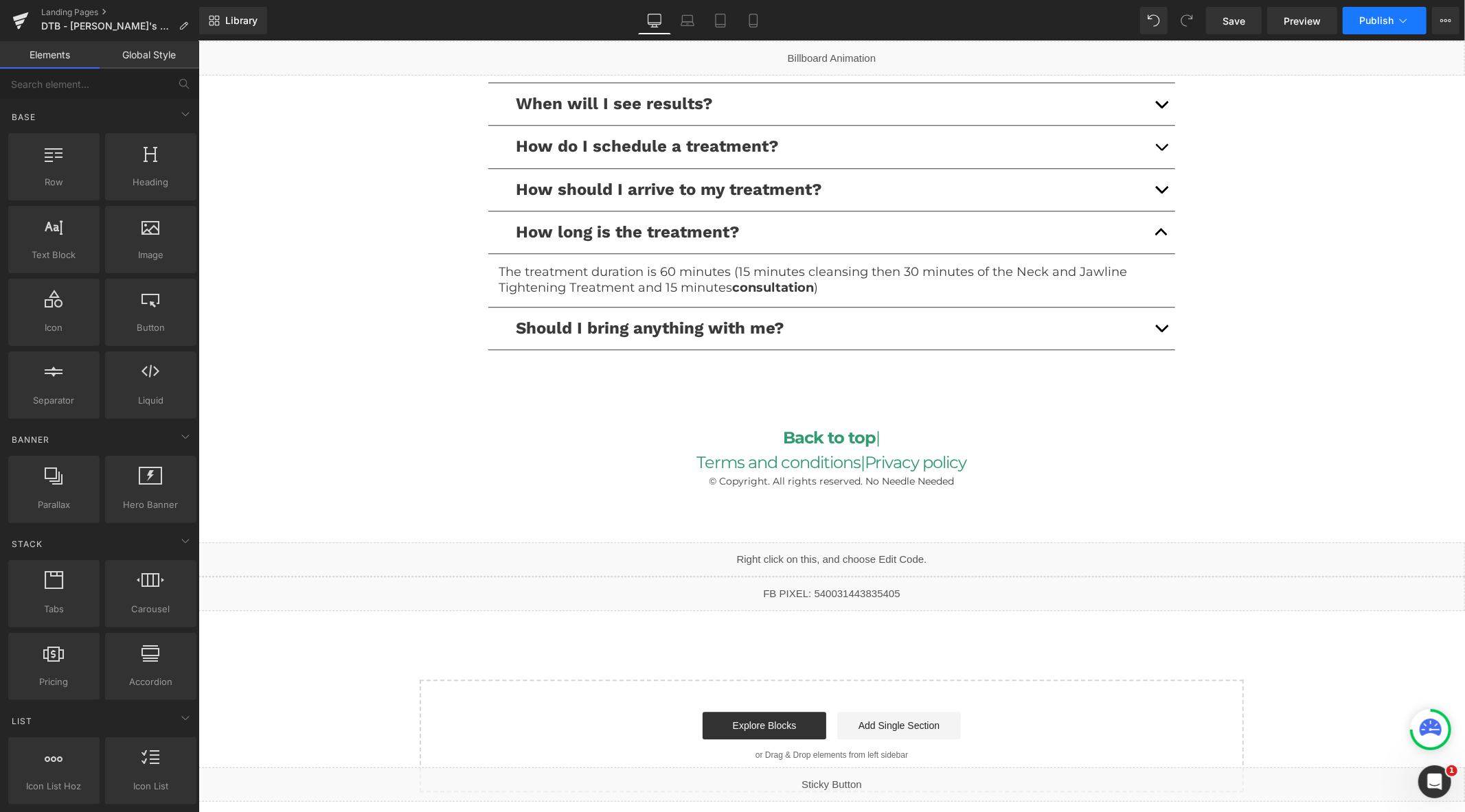
click at [1387, 29] on button "Publish" at bounding box center [1384, 20] width 84 height 27
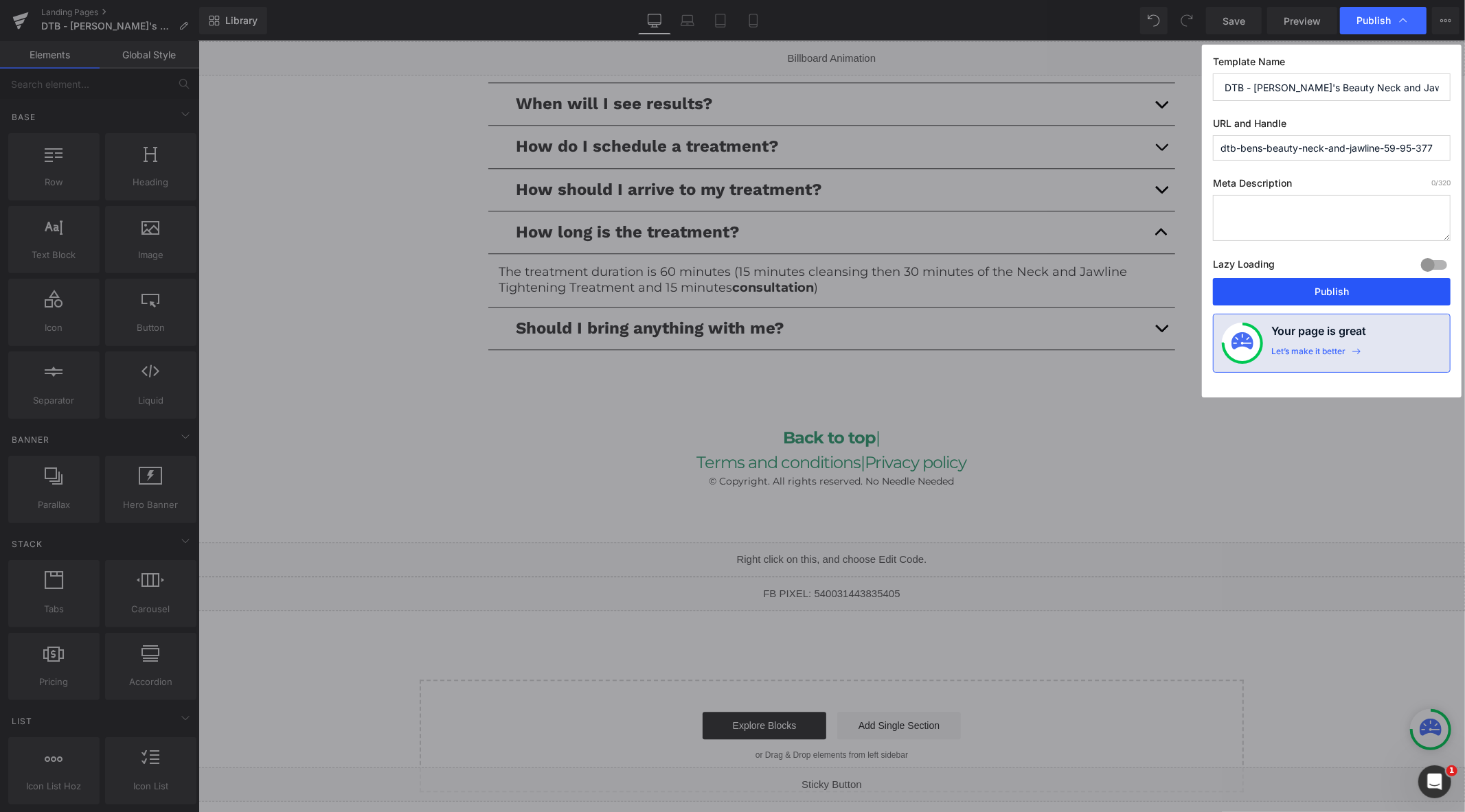
click at [1290, 289] on button "Publish" at bounding box center [1331, 291] width 238 height 27
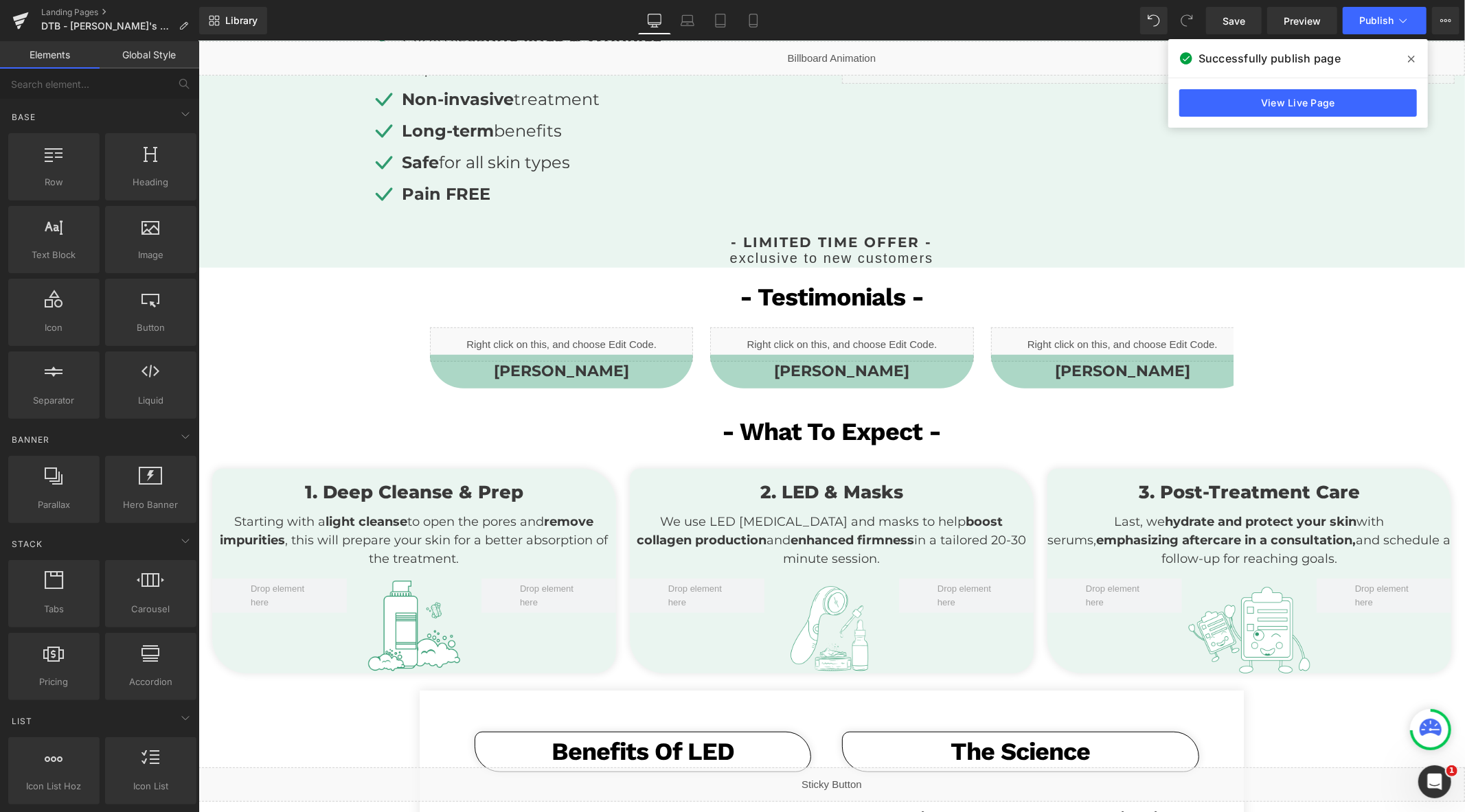
scroll to position [381, 0]
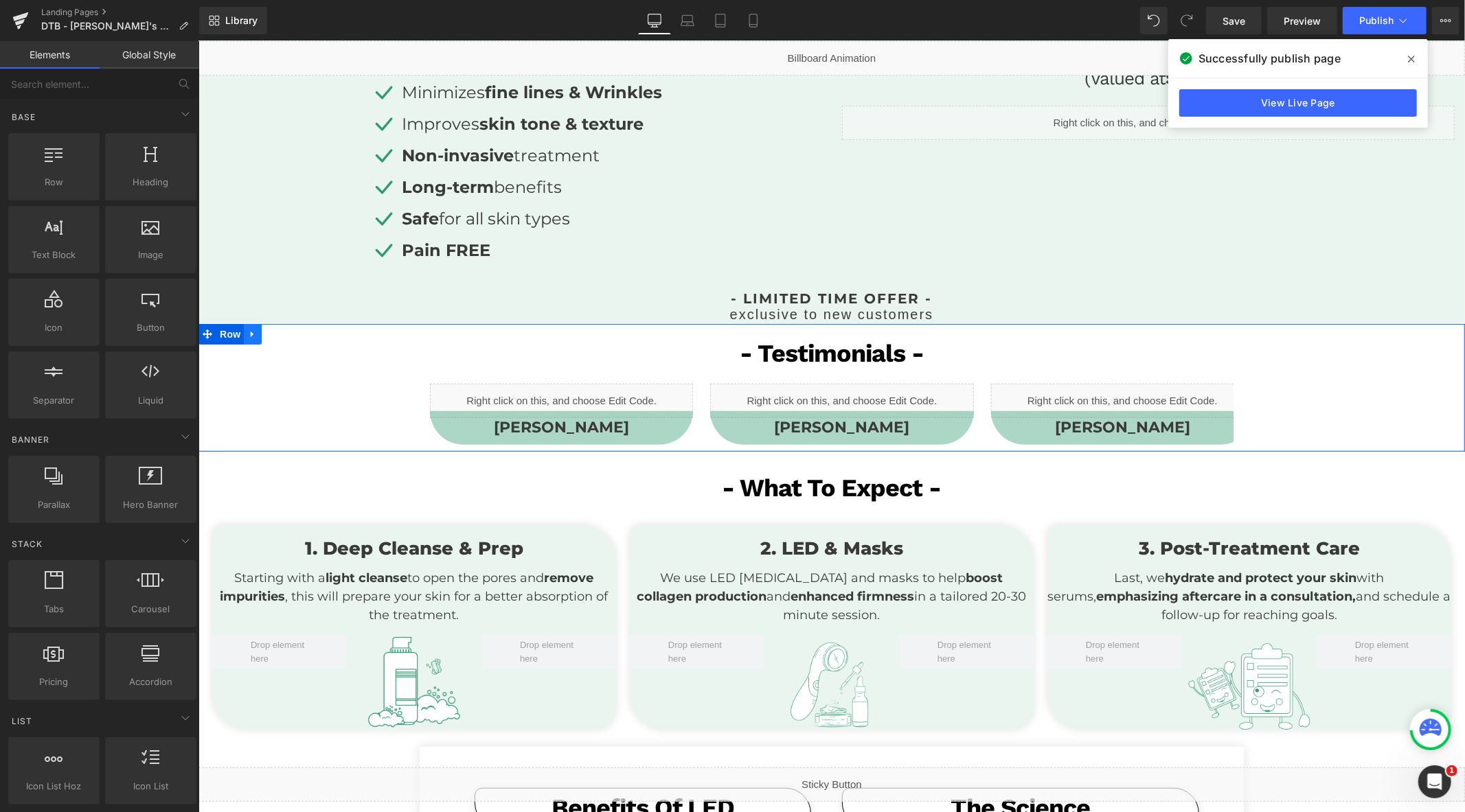
click at [251, 335] on icon at bounding box center [252, 333] width 10 height 10
drag, startPoint x: 285, startPoint y: 337, endPoint x: 292, endPoint y: 350, distance: 14.8
click at [285, 336] on icon at bounding box center [288, 334] width 10 height 10
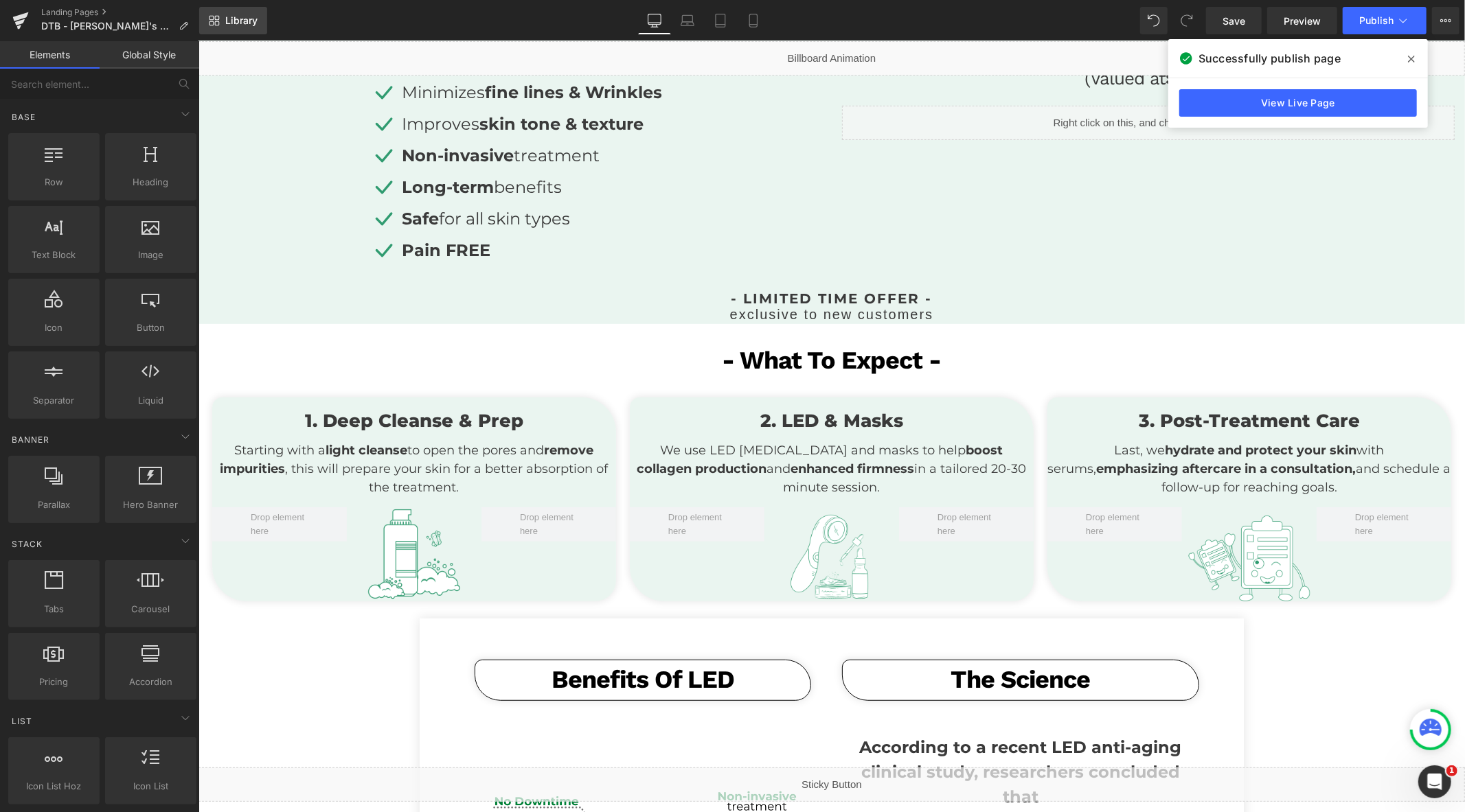
click at [243, 19] on span "Library" at bounding box center [241, 20] width 32 height 12
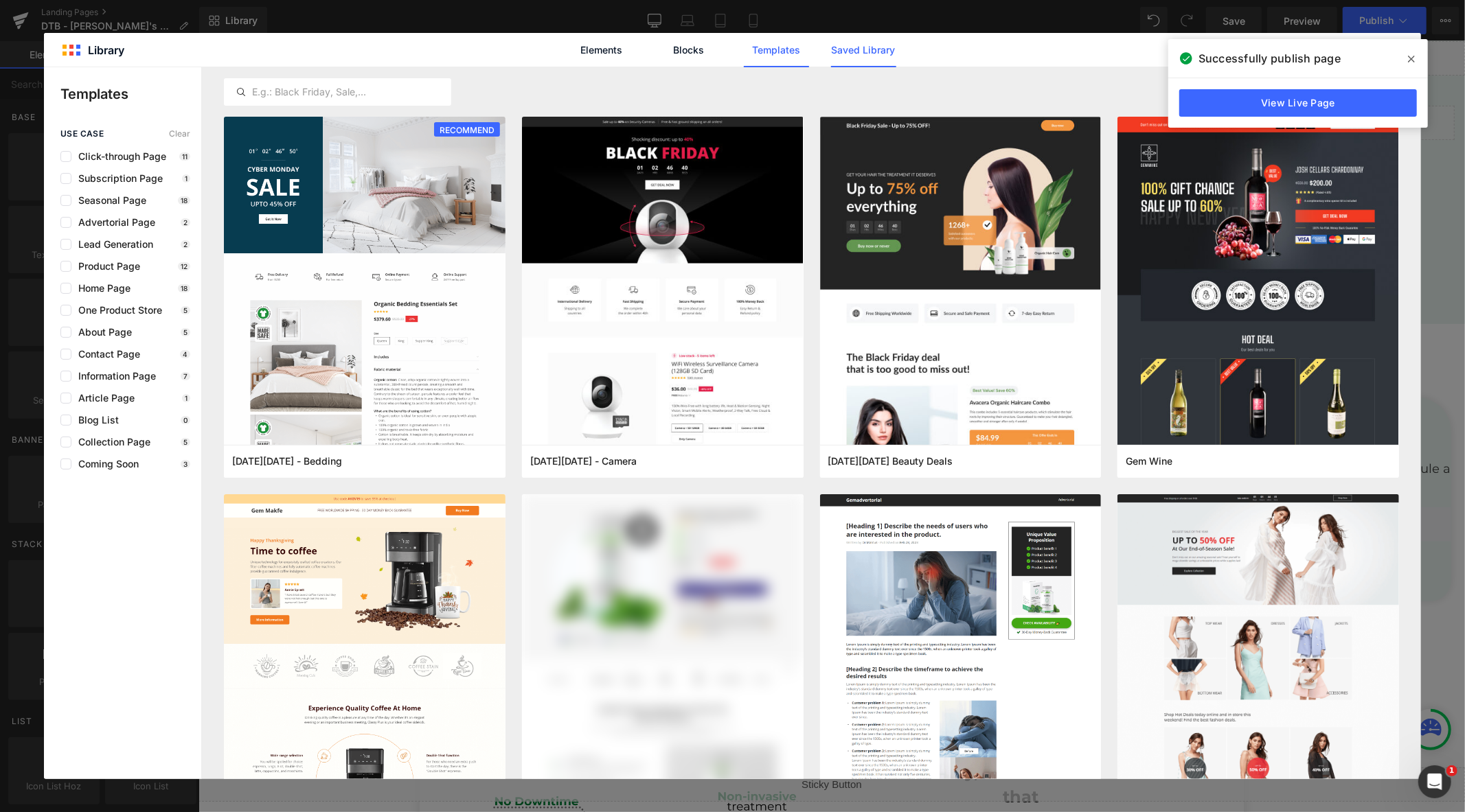
click at [866, 50] on link "Saved Library" at bounding box center [863, 50] width 66 height 34
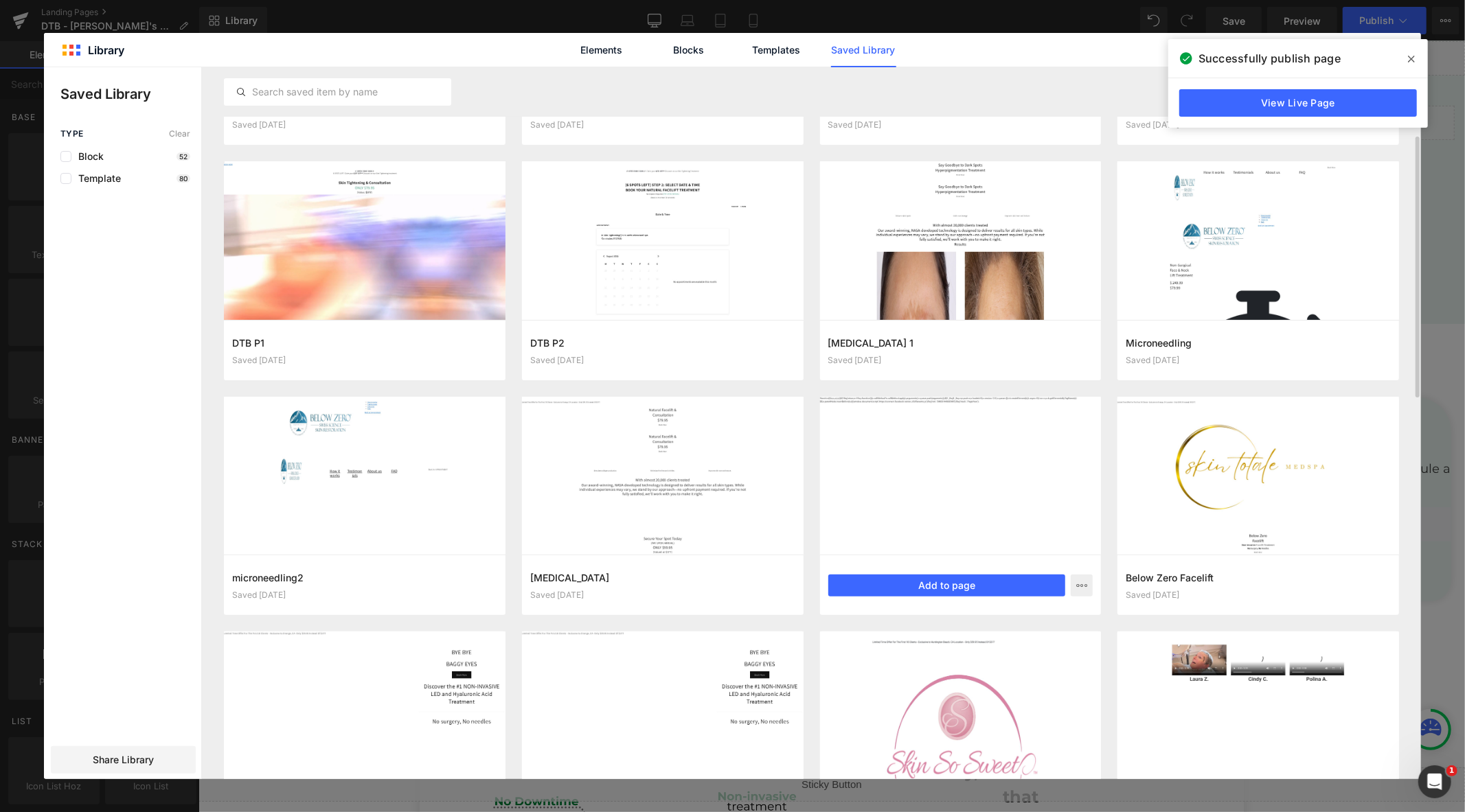
scroll to position [305, 0]
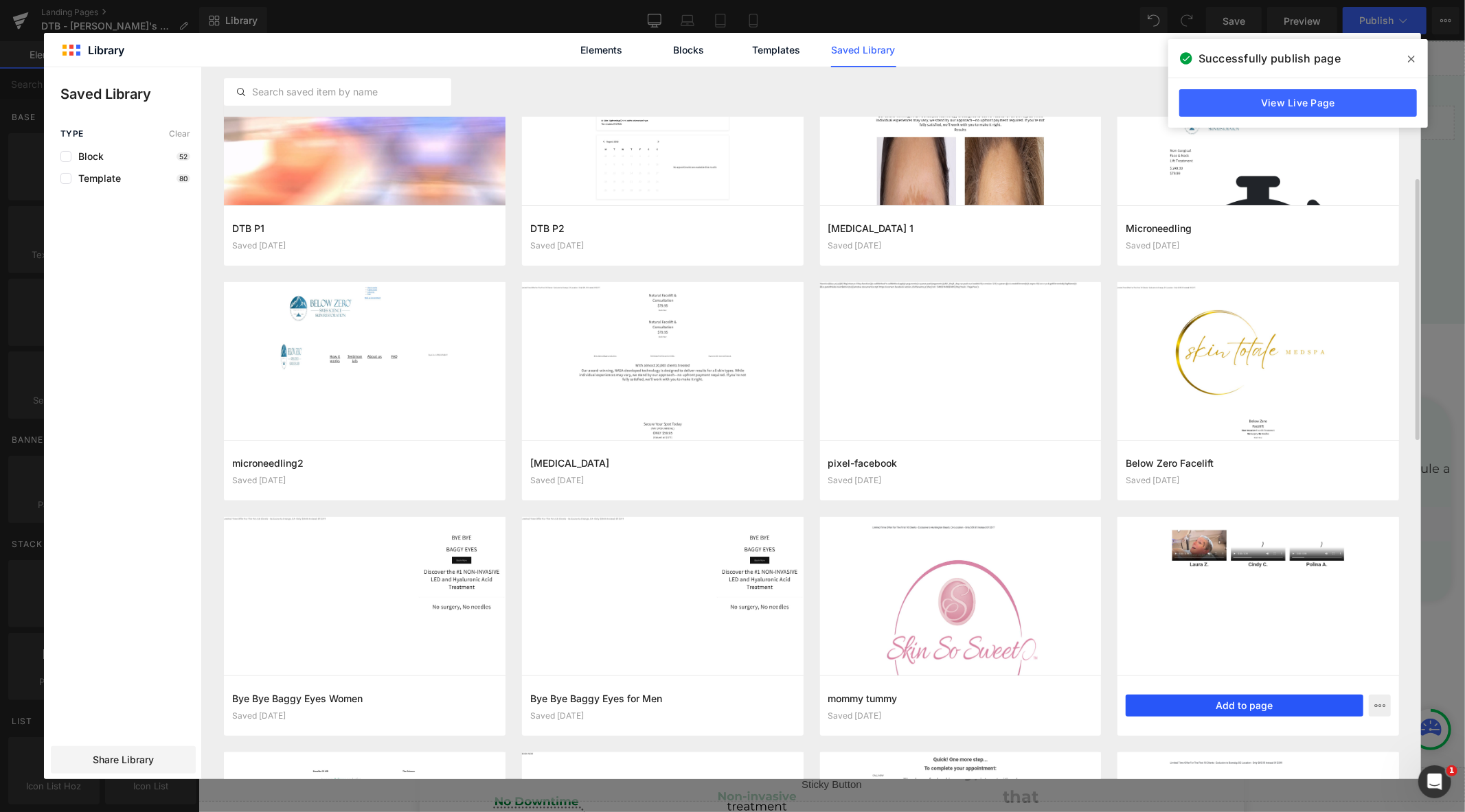
click at [1202, 705] on button "Add to page" at bounding box center [1244, 706] width 238 height 22
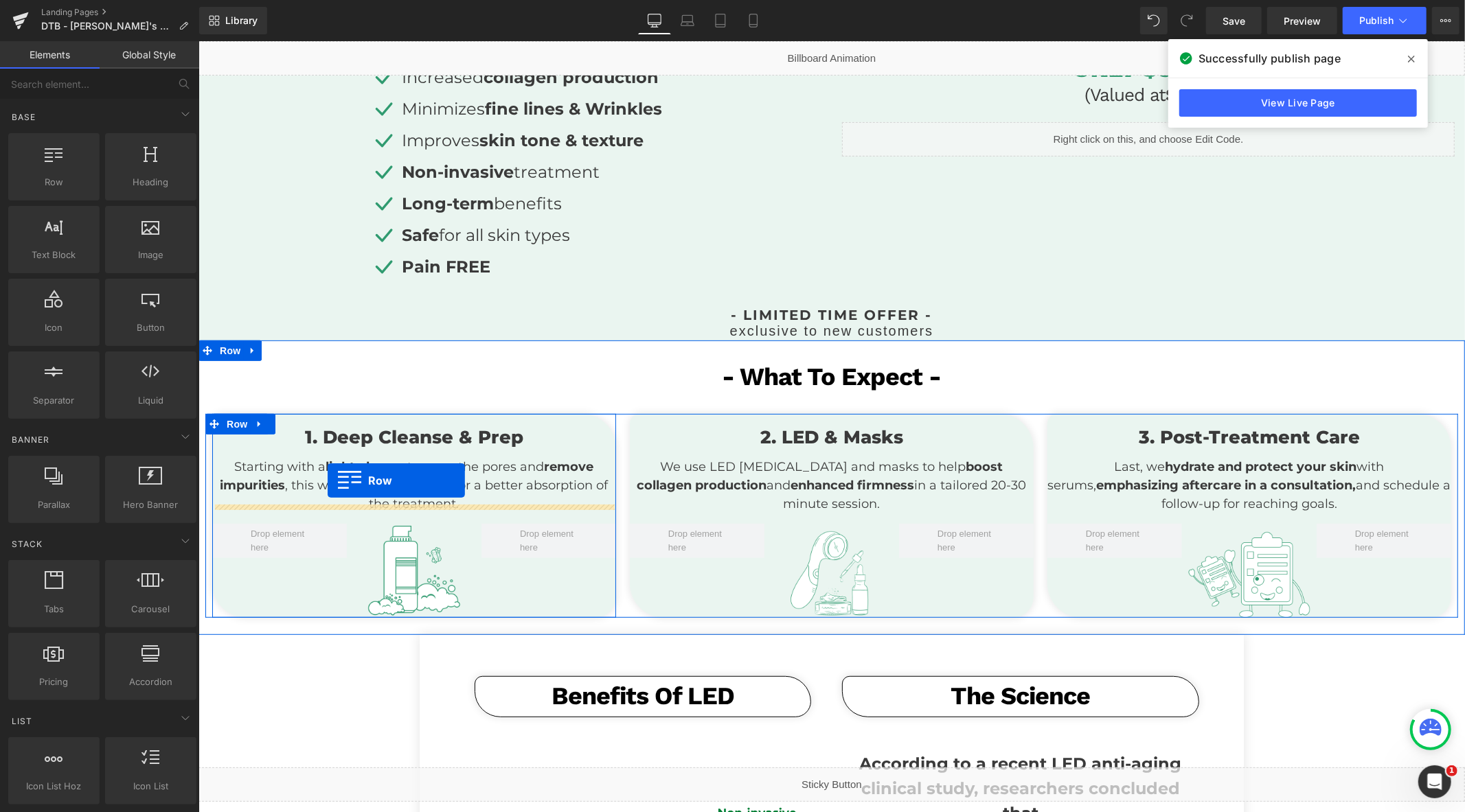
scroll to position [200, 0]
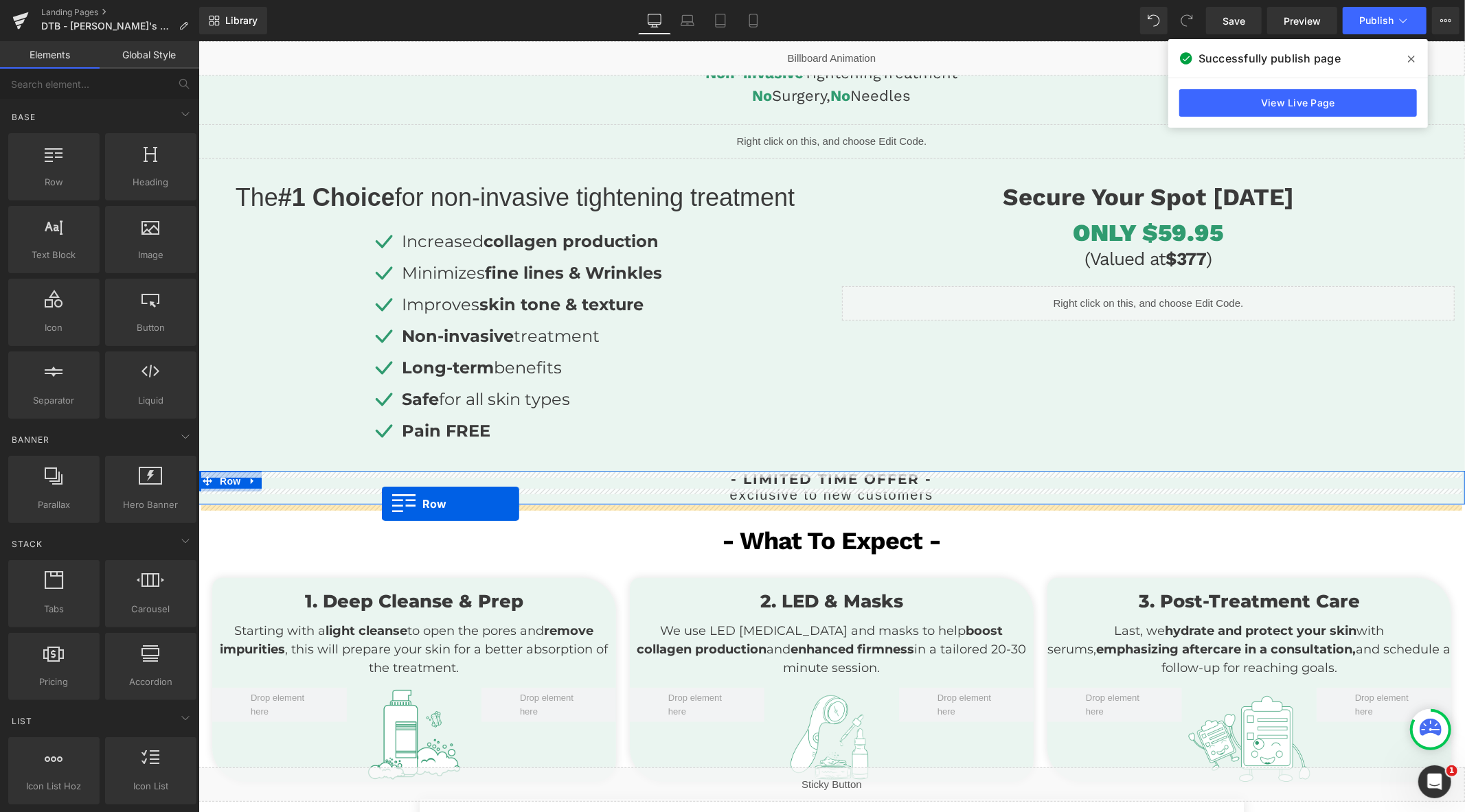
drag, startPoint x: 204, startPoint y: 560, endPoint x: 378, endPoint y: 503, distance: 183.1
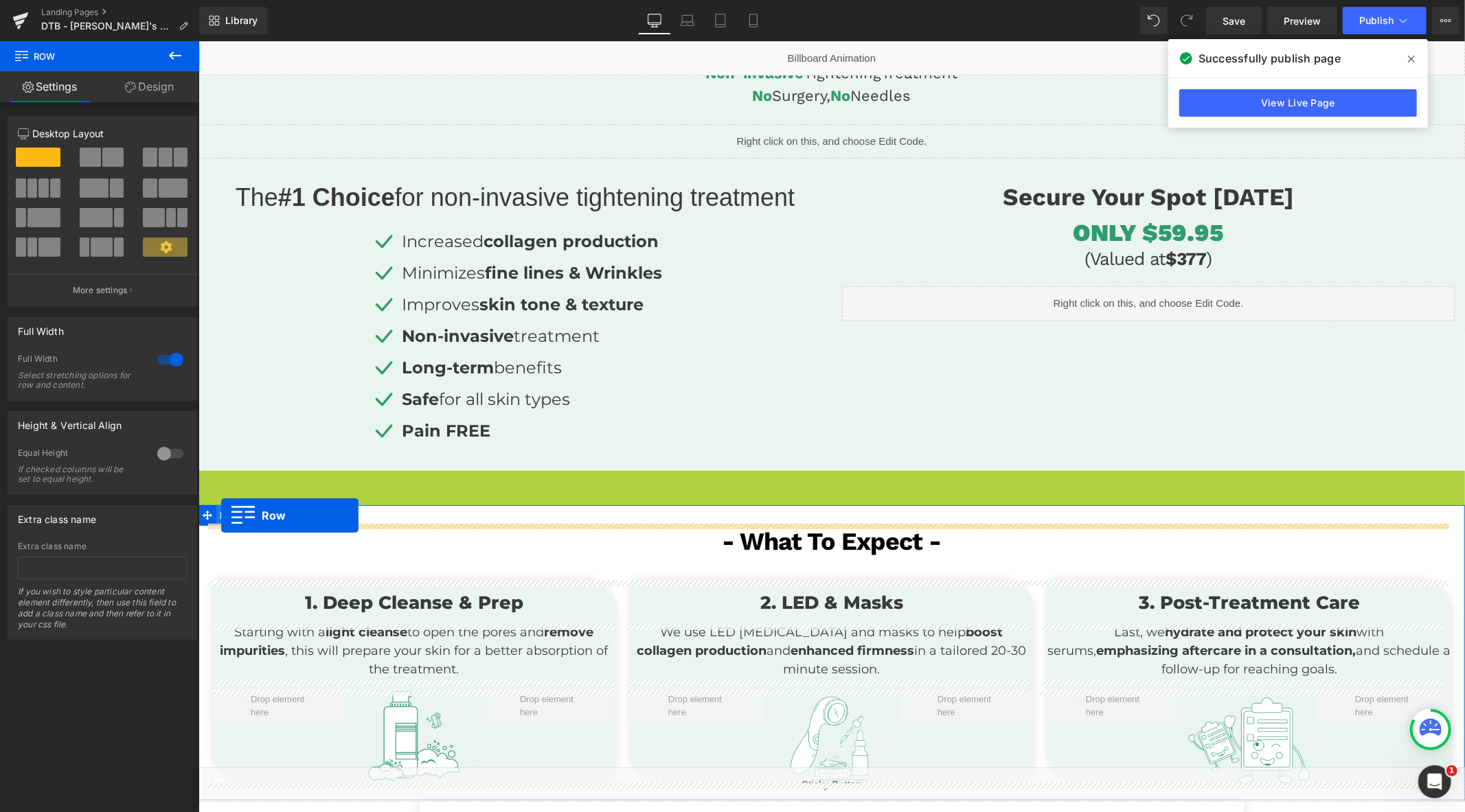
drag, startPoint x: 204, startPoint y: 478, endPoint x: 220, endPoint y: 515, distance: 40.3
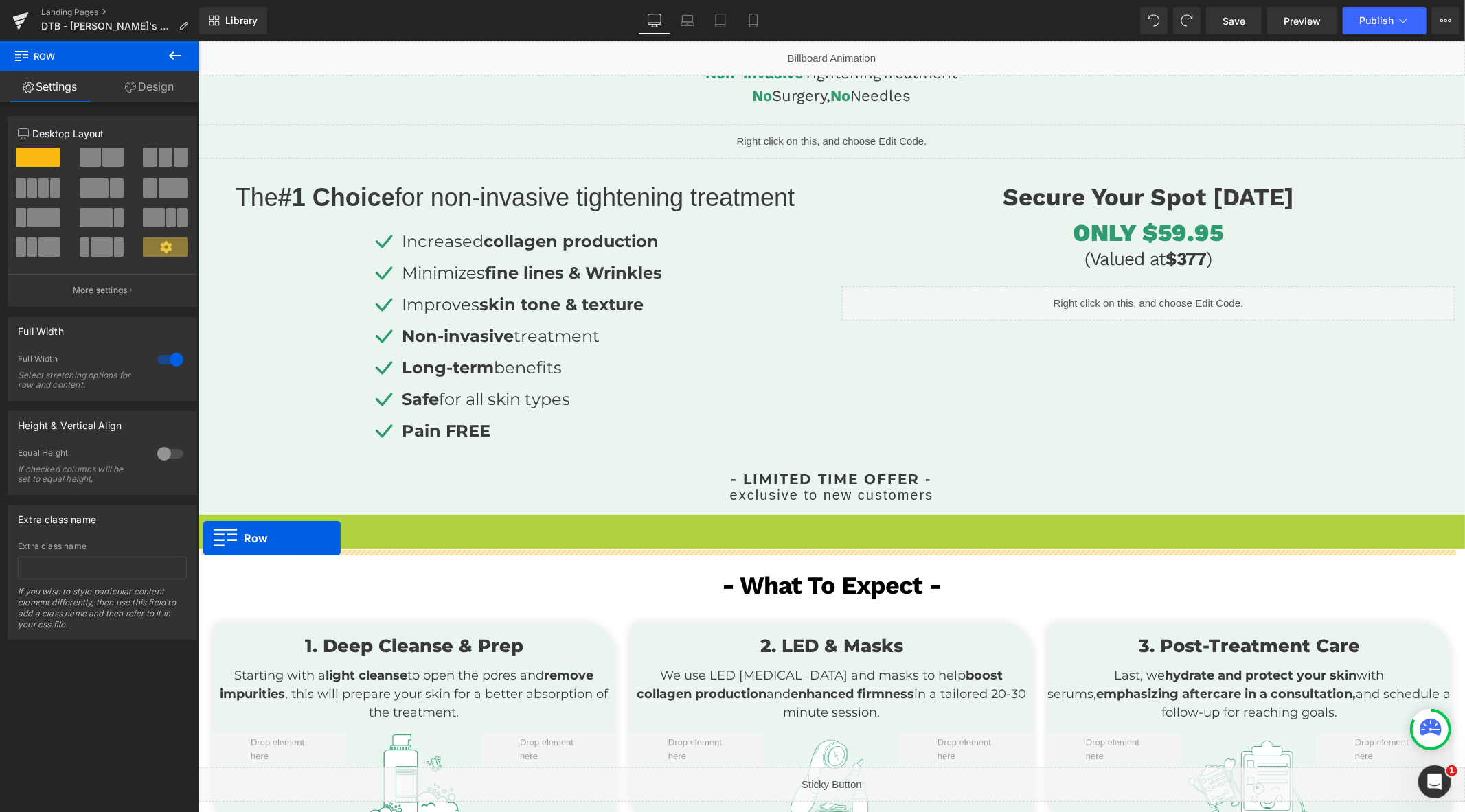
drag, startPoint x: 203, startPoint y: 526, endPoint x: 203, endPoint y: 539, distance: 13.0
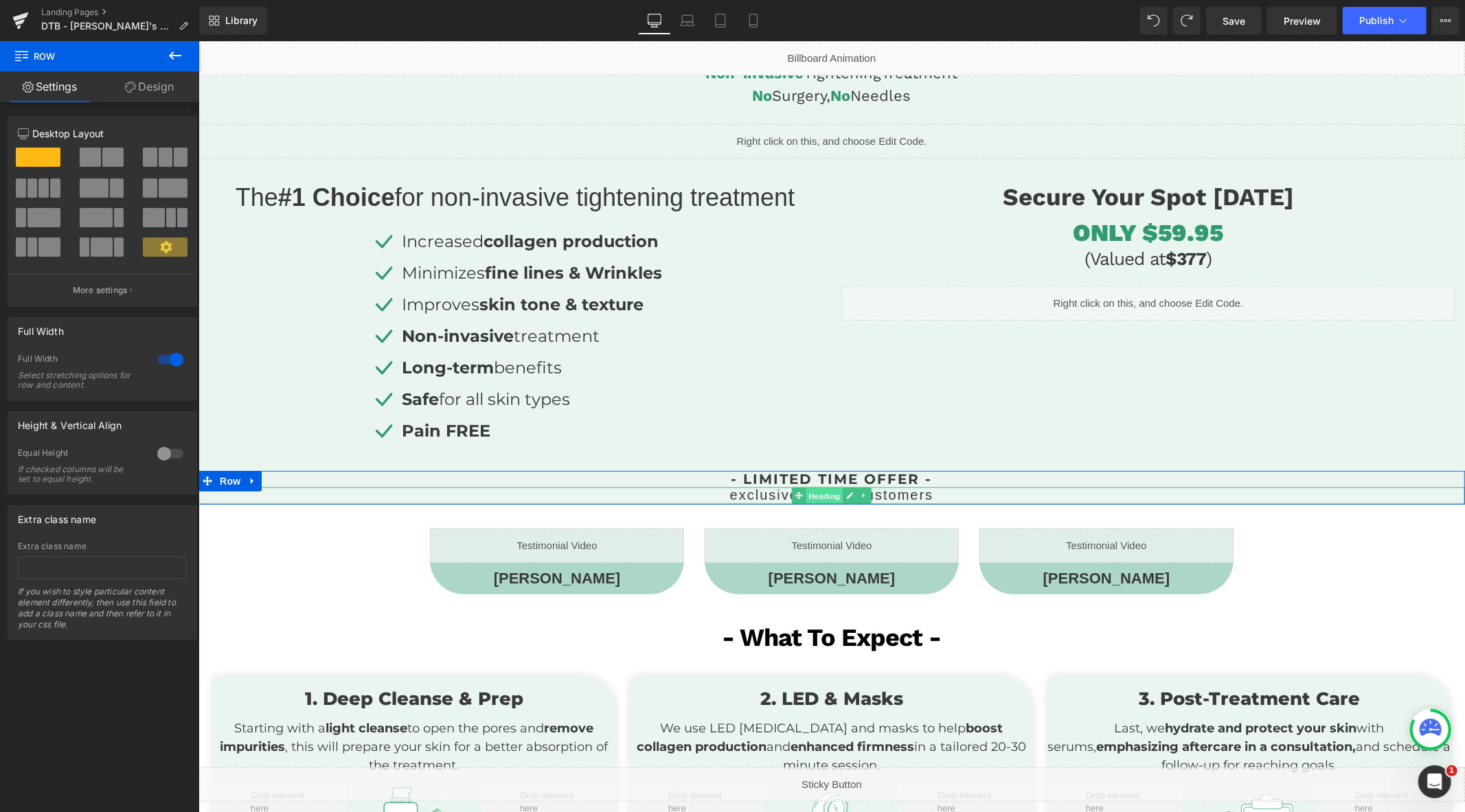
click at [806, 492] on span "Heading" at bounding box center [824, 496] width 37 height 17
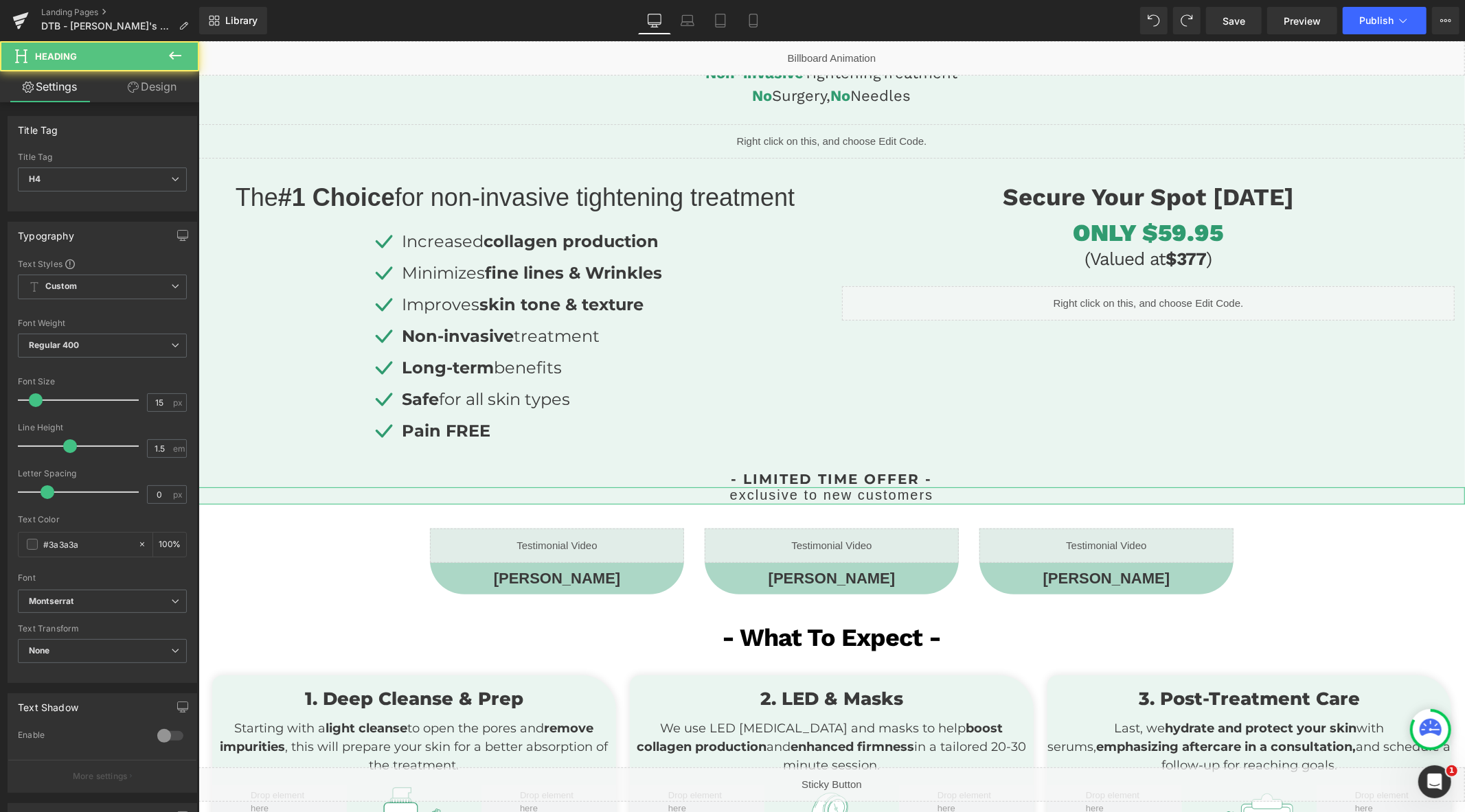
click at [142, 91] on link "Design" at bounding box center [152, 86] width 100 height 31
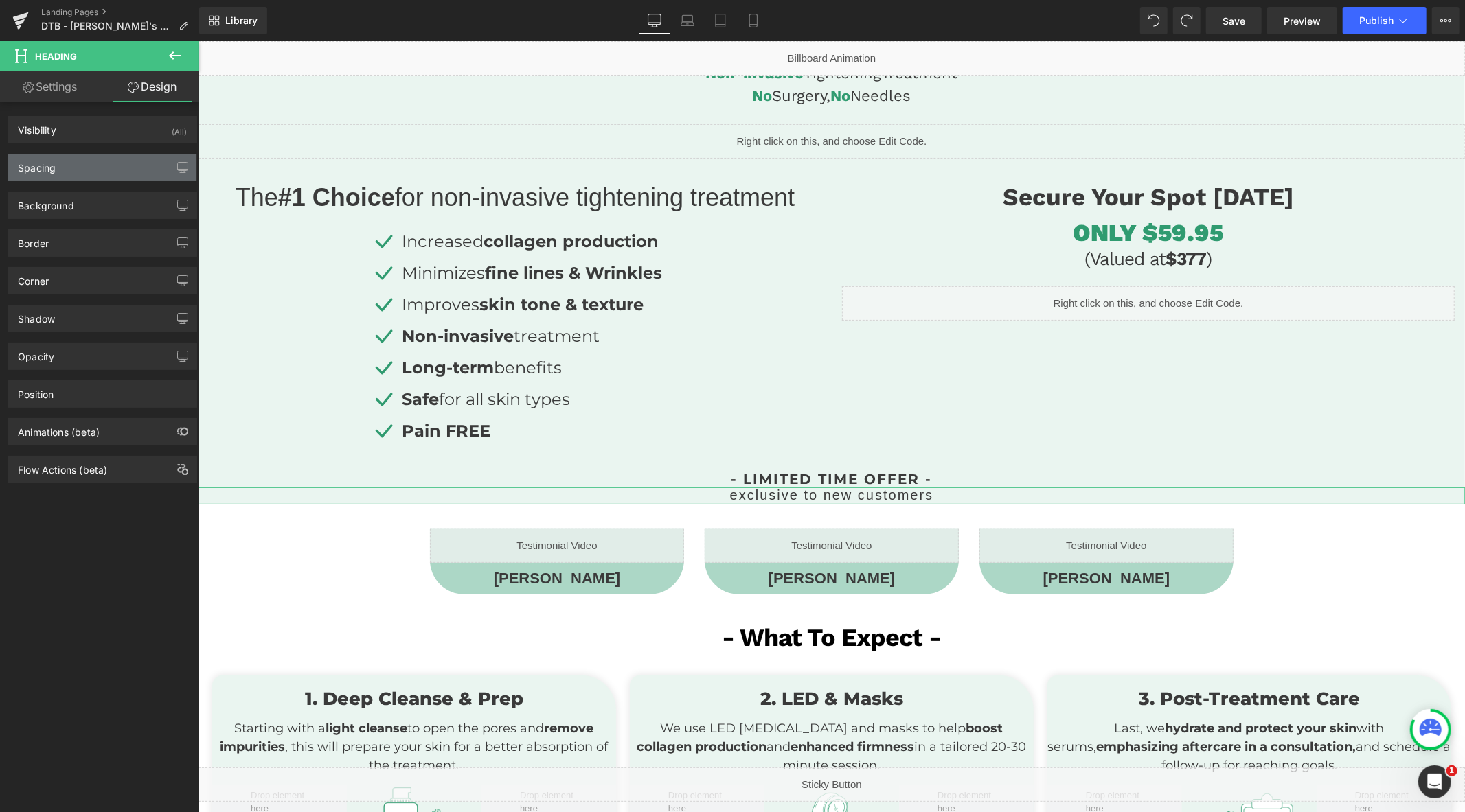
click at [66, 159] on div "Spacing" at bounding box center [102, 167] width 189 height 26
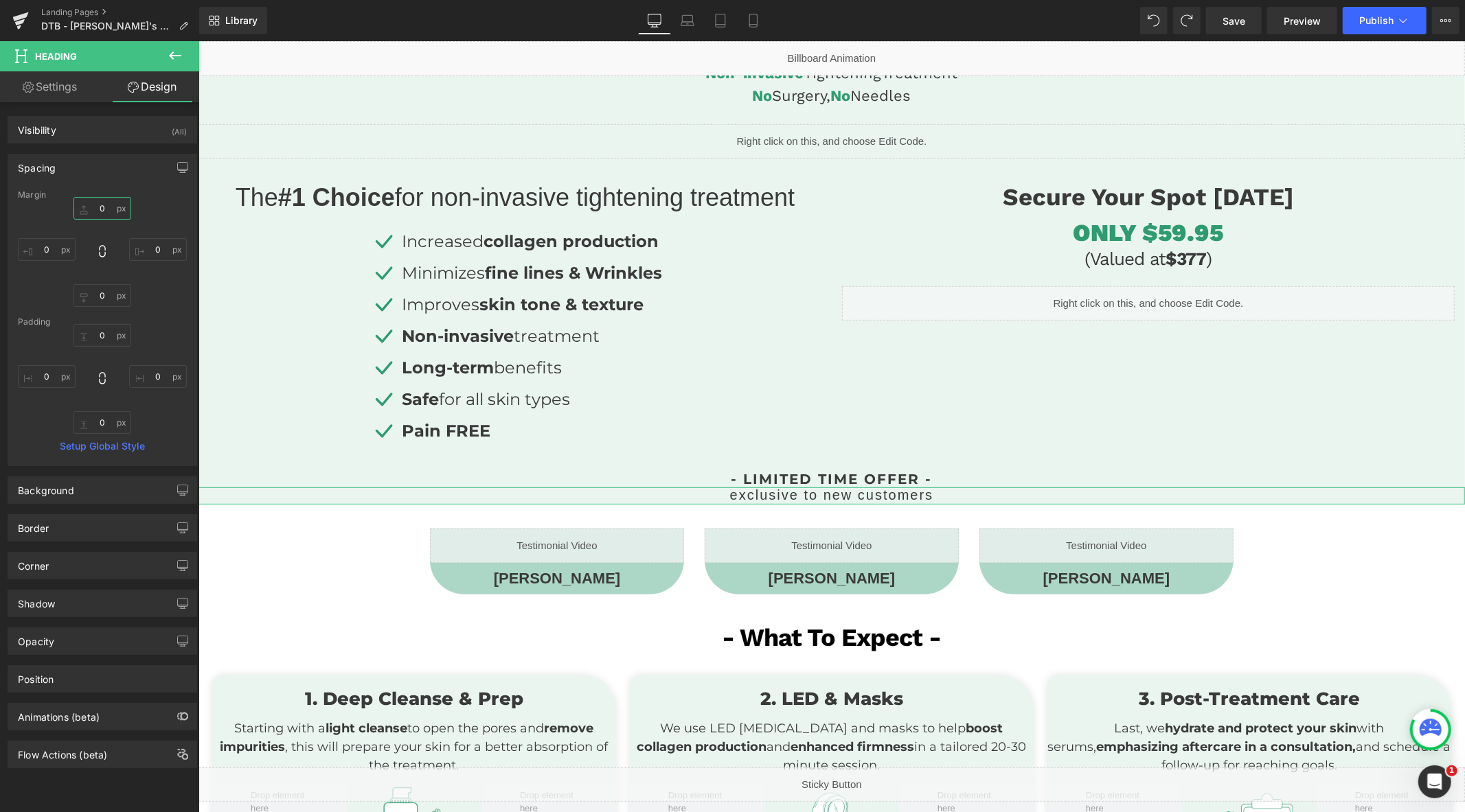
click at [100, 210] on input "0" at bounding box center [101, 208] width 57 height 22
click at [106, 309] on div "Margin 0 0 0 0 [GEOGRAPHIC_DATA] 0 0 0 0 Setup Global Style" at bounding box center [102, 328] width 189 height 276
click at [107, 299] on input "0" at bounding box center [101, 295] width 57 height 22
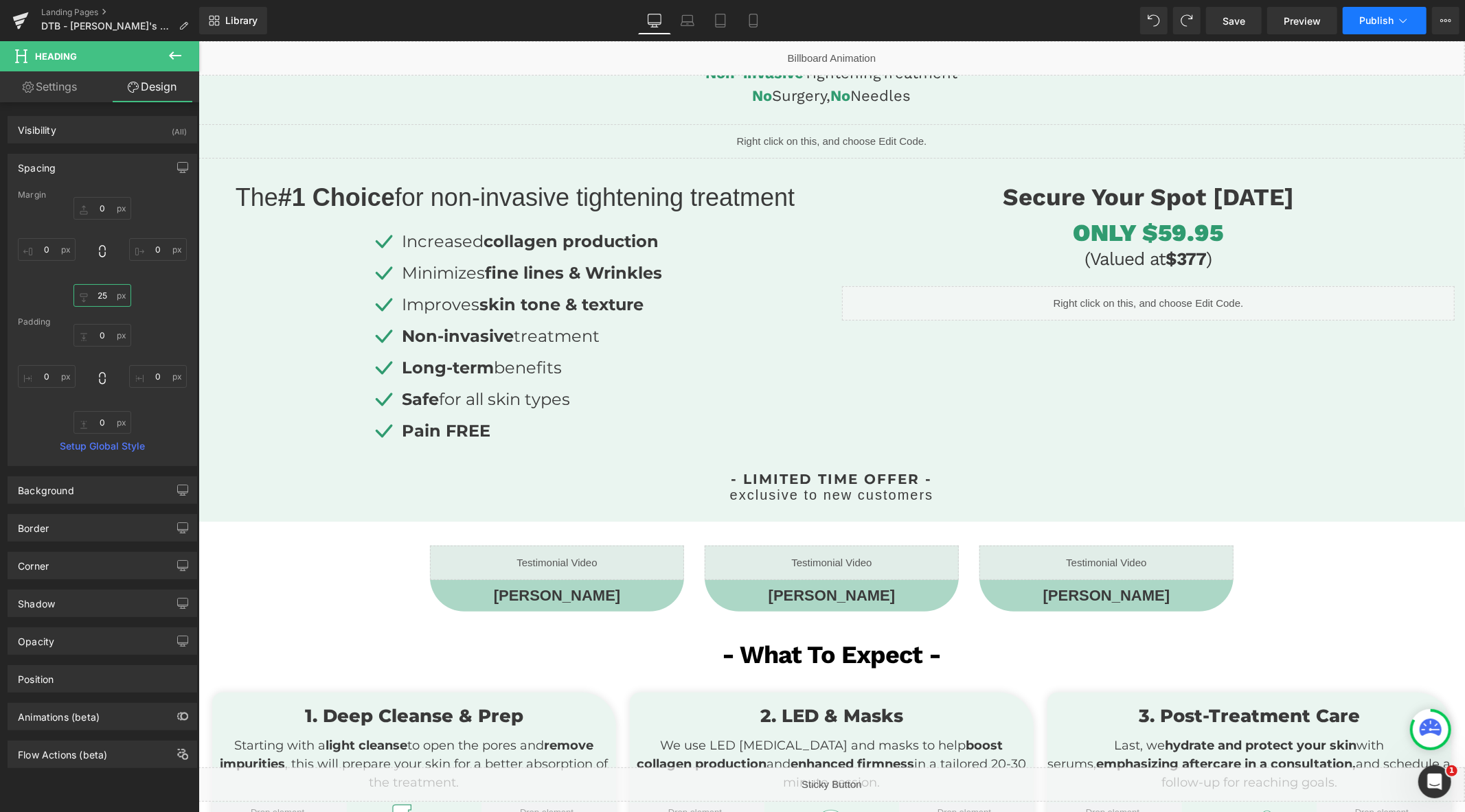
type input "25"
click at [1376, 30] on button "Publish" at bounding box center [1384, 20] width 84 height 27
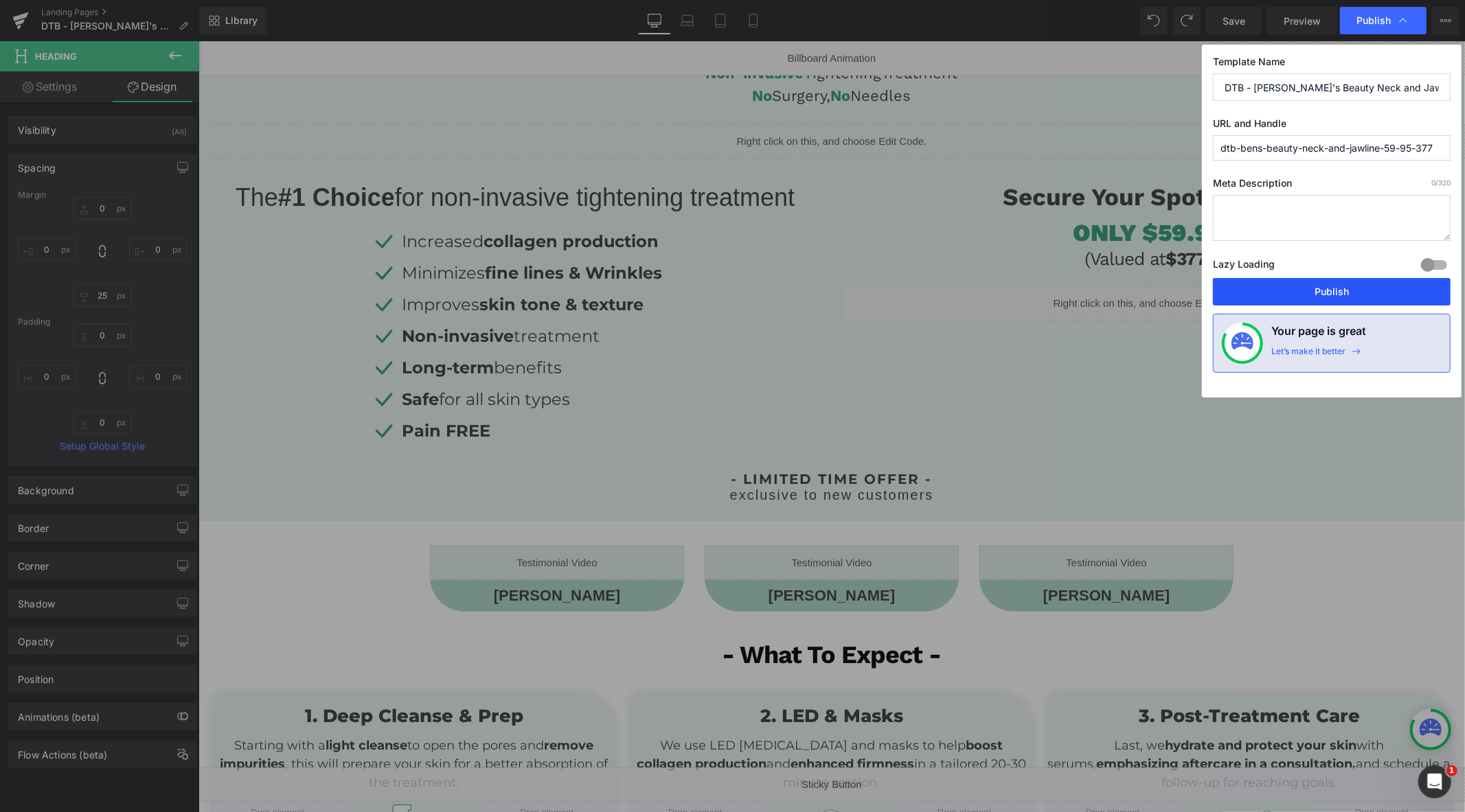
click at [1335, 291] on button "Publish" at bounding box center [1331, 291] width 238 height 27
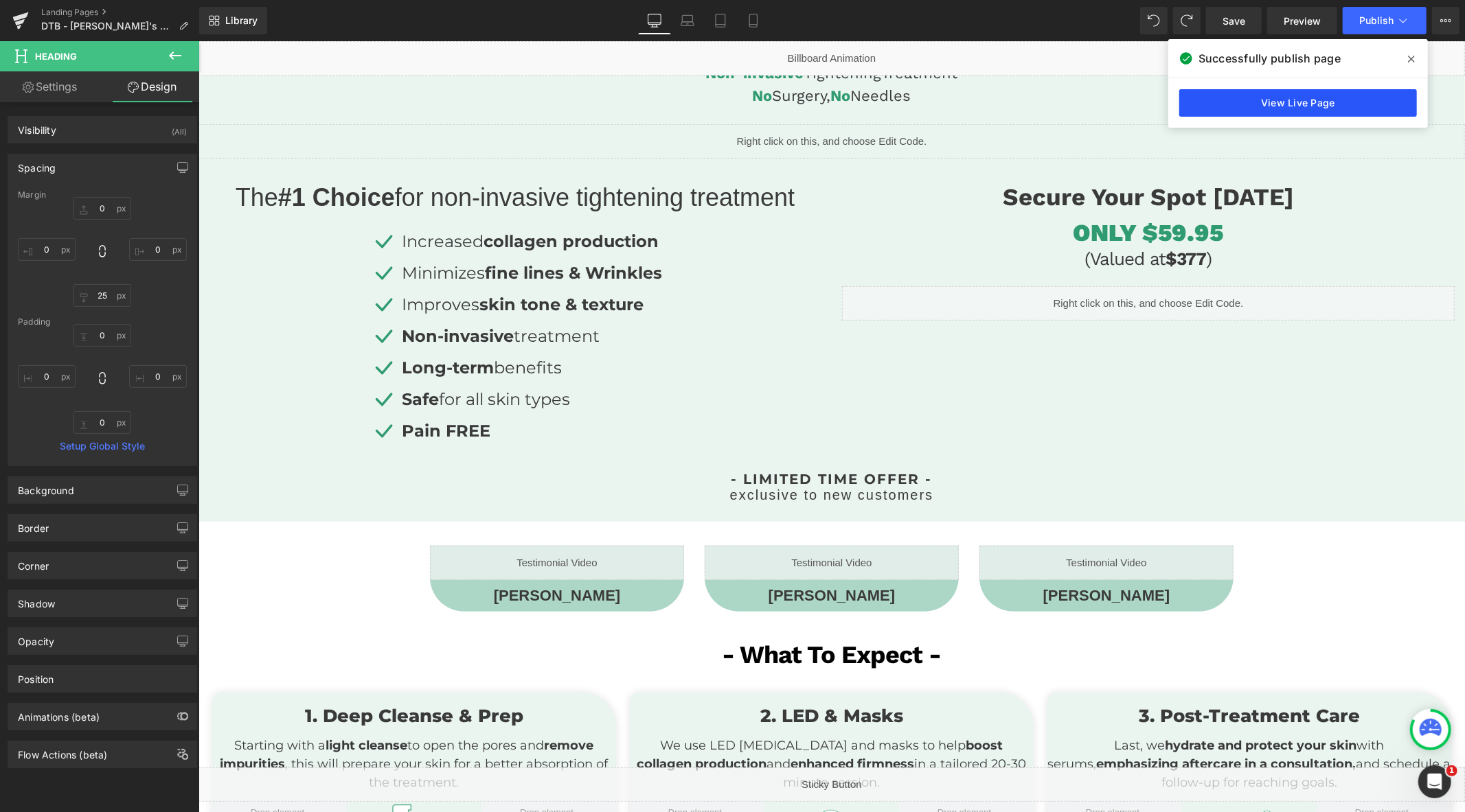
click at [1239, 111] on link "View Live Page" at bounding box center [1298, 102] width 238 height 27
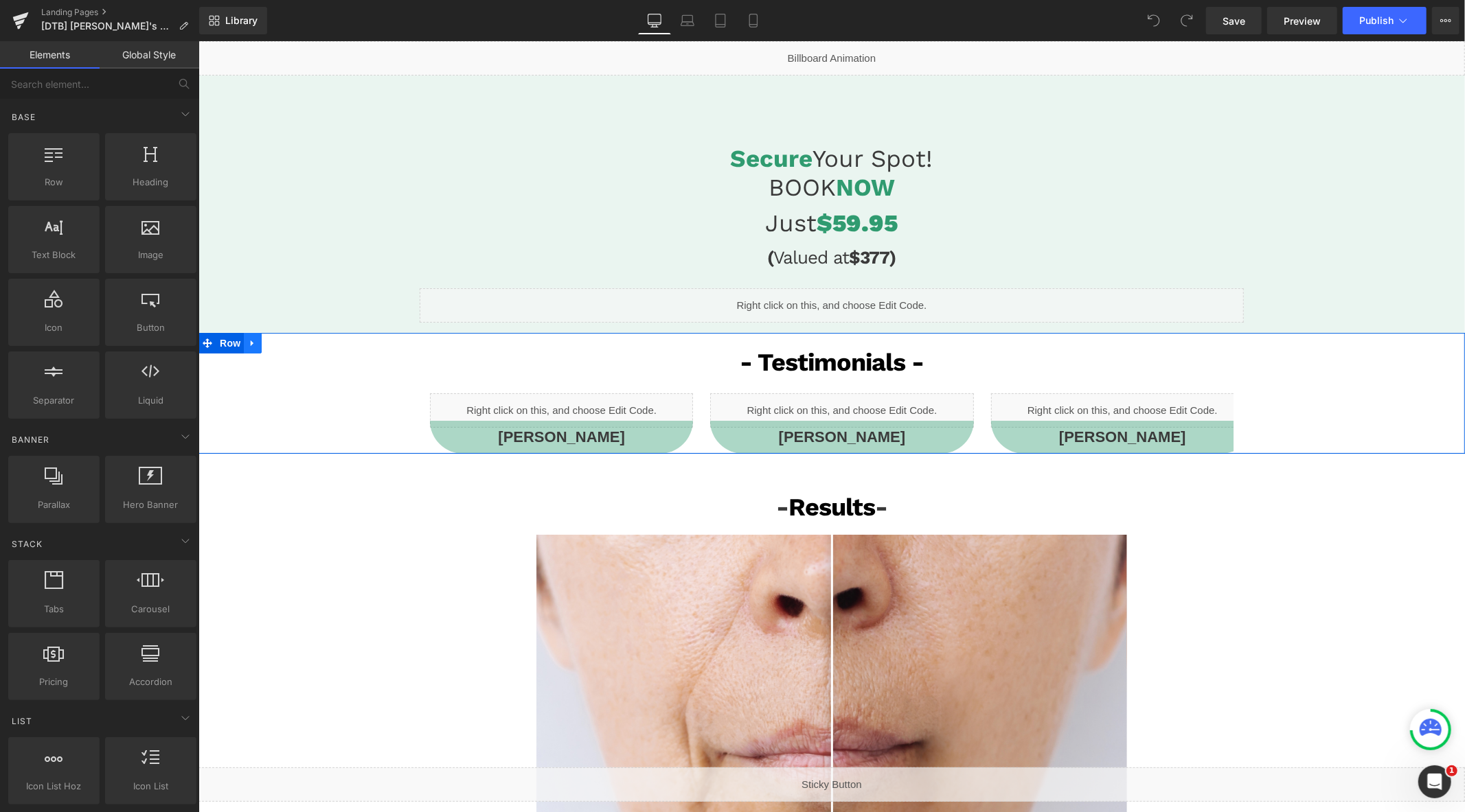
click at [250, 340] on icon at bounding box center [251, 342] width 2 height 6
click at [283, 345] on icon at bounding box center [288, 343] width 10 height 10
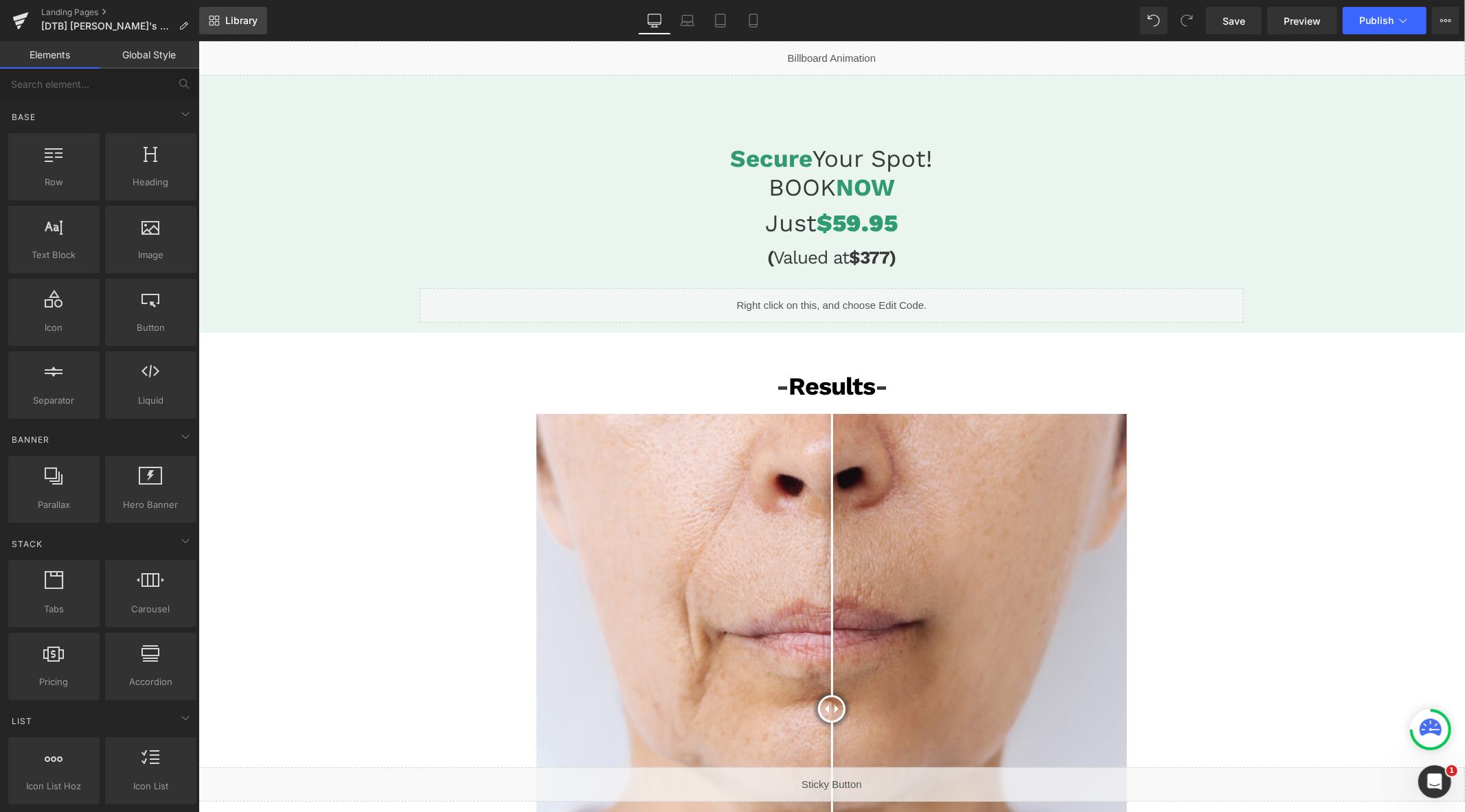
drag, startPoint x: 228, startPoint y: 21, endPoint x: 141, endPoint y: 19, distance: 87.0
click at [228, 21] on span "Library" at bounding box center [241, 20] width 32 height 12
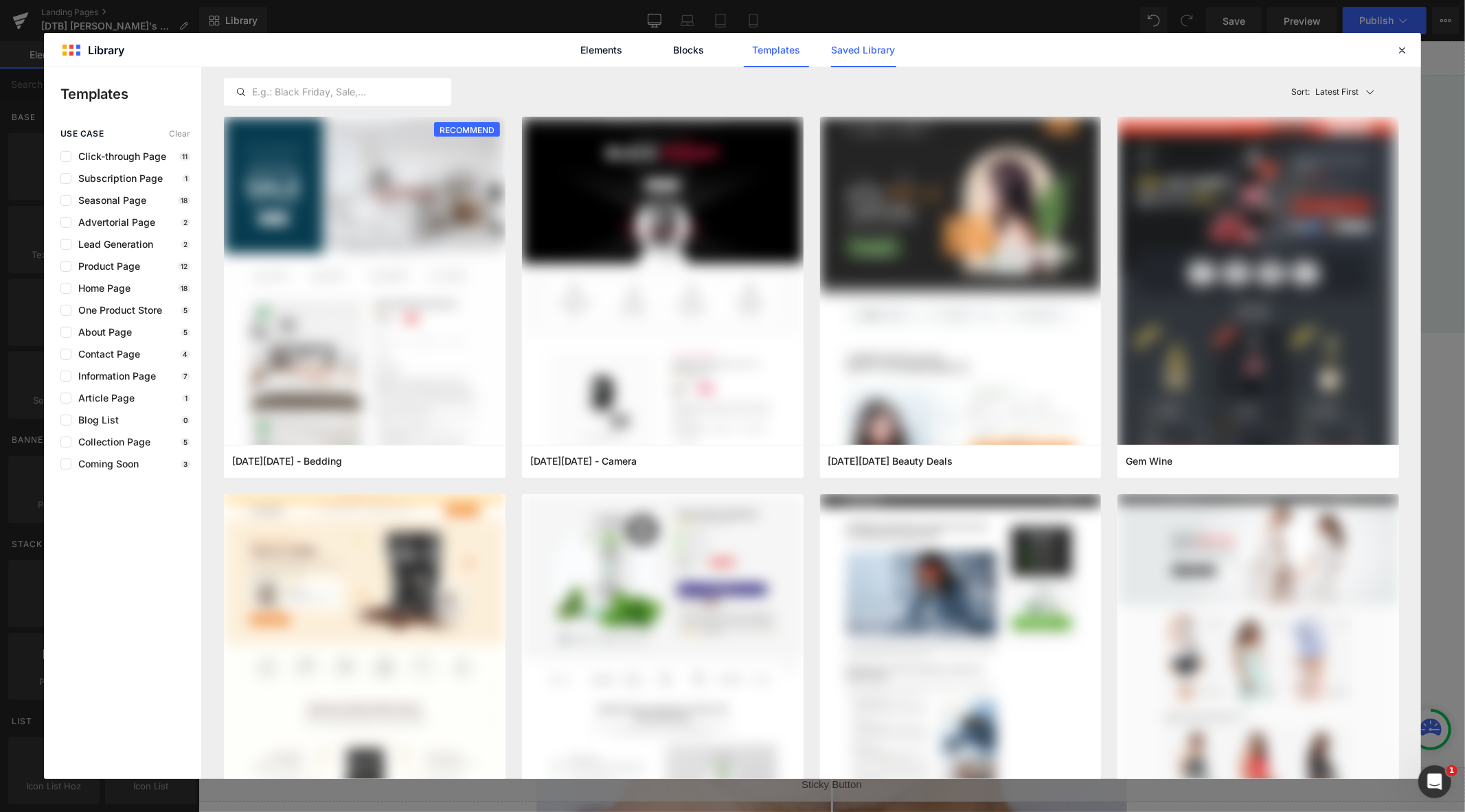
click at [275, 332] on link "Saved Library" at bounding box center [271, 336] width 7 height 8
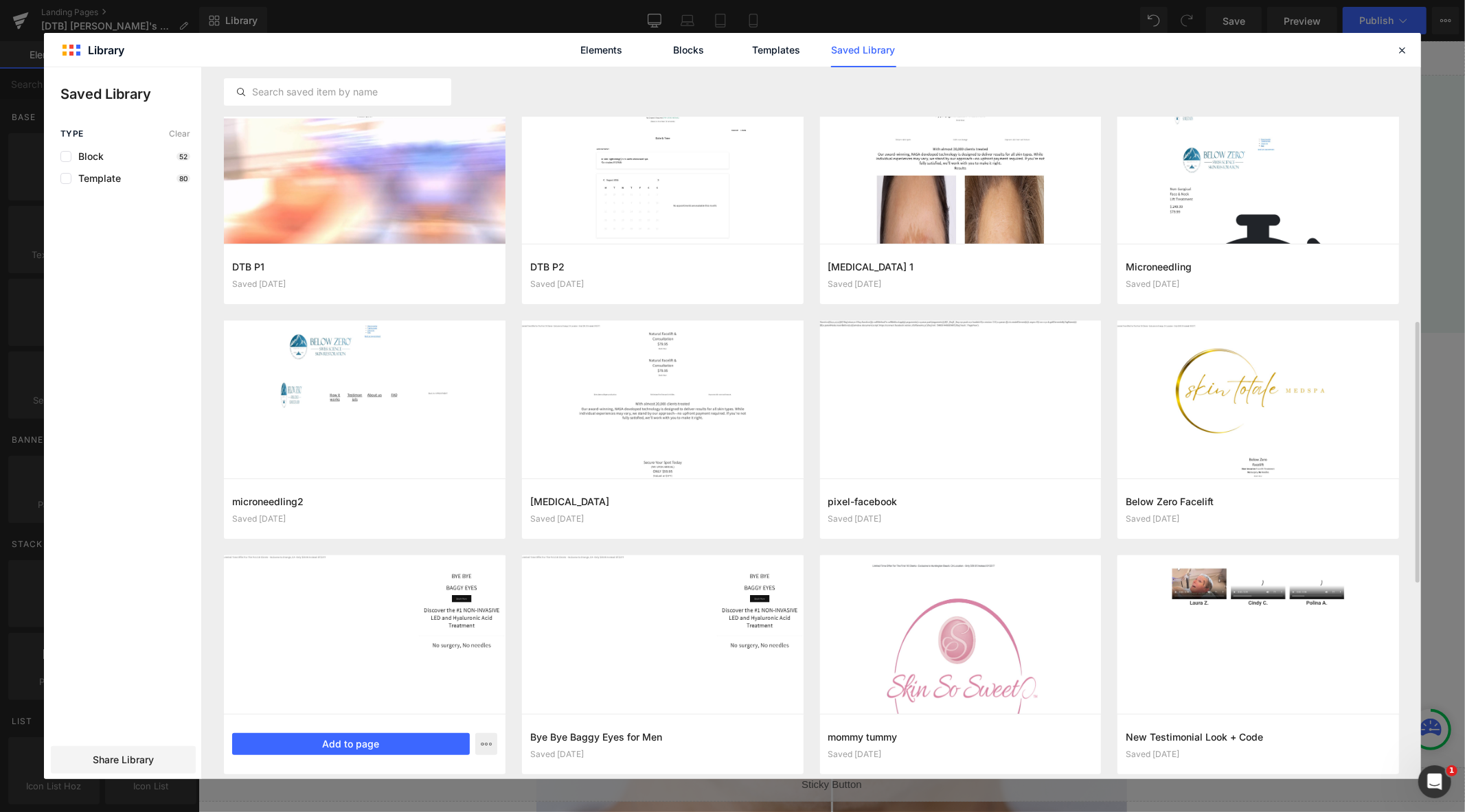
scroll to position [419, 0]
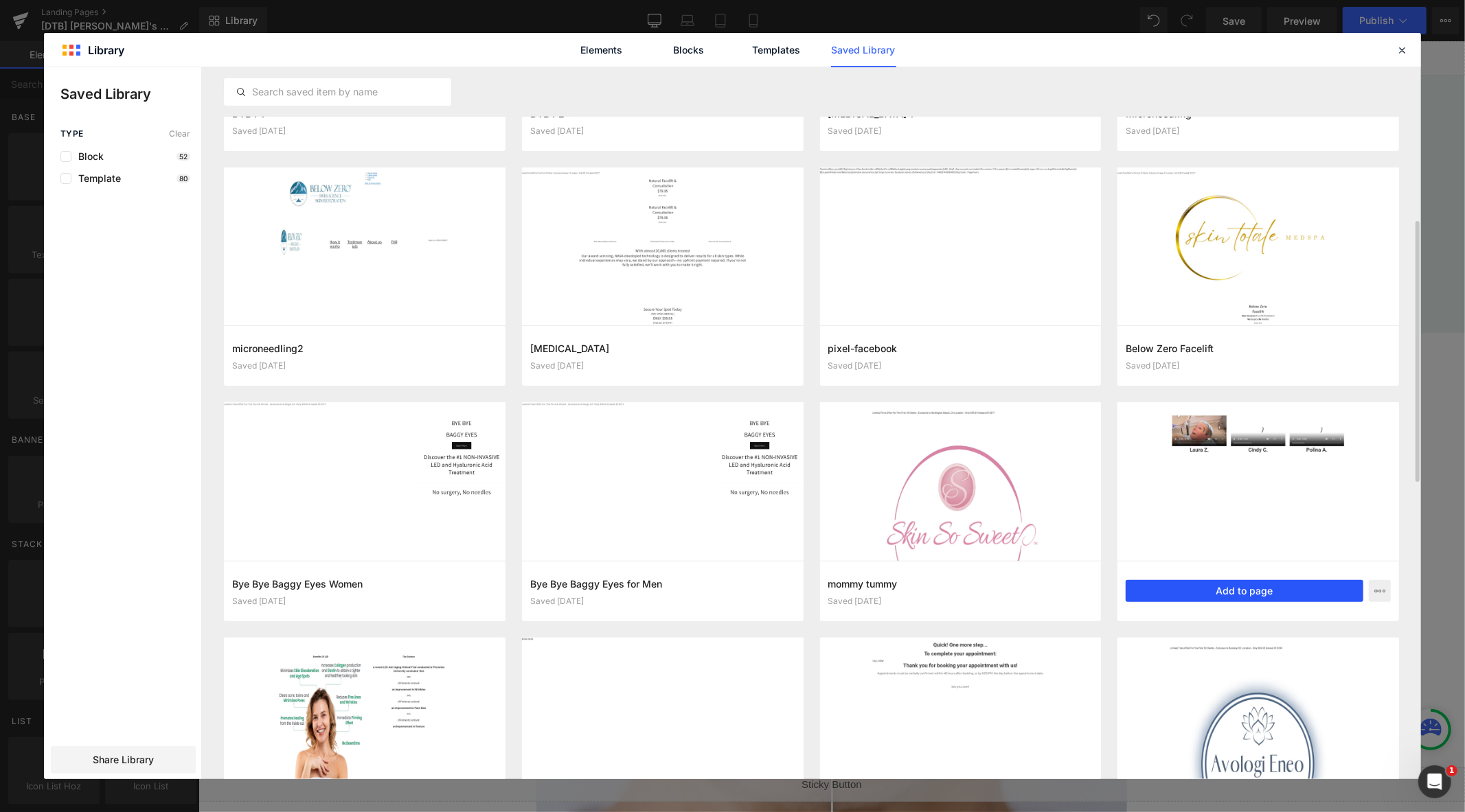
click at [1214, 585] on button "Add to page" at bounding box center [1244, 591] width 238 height 22
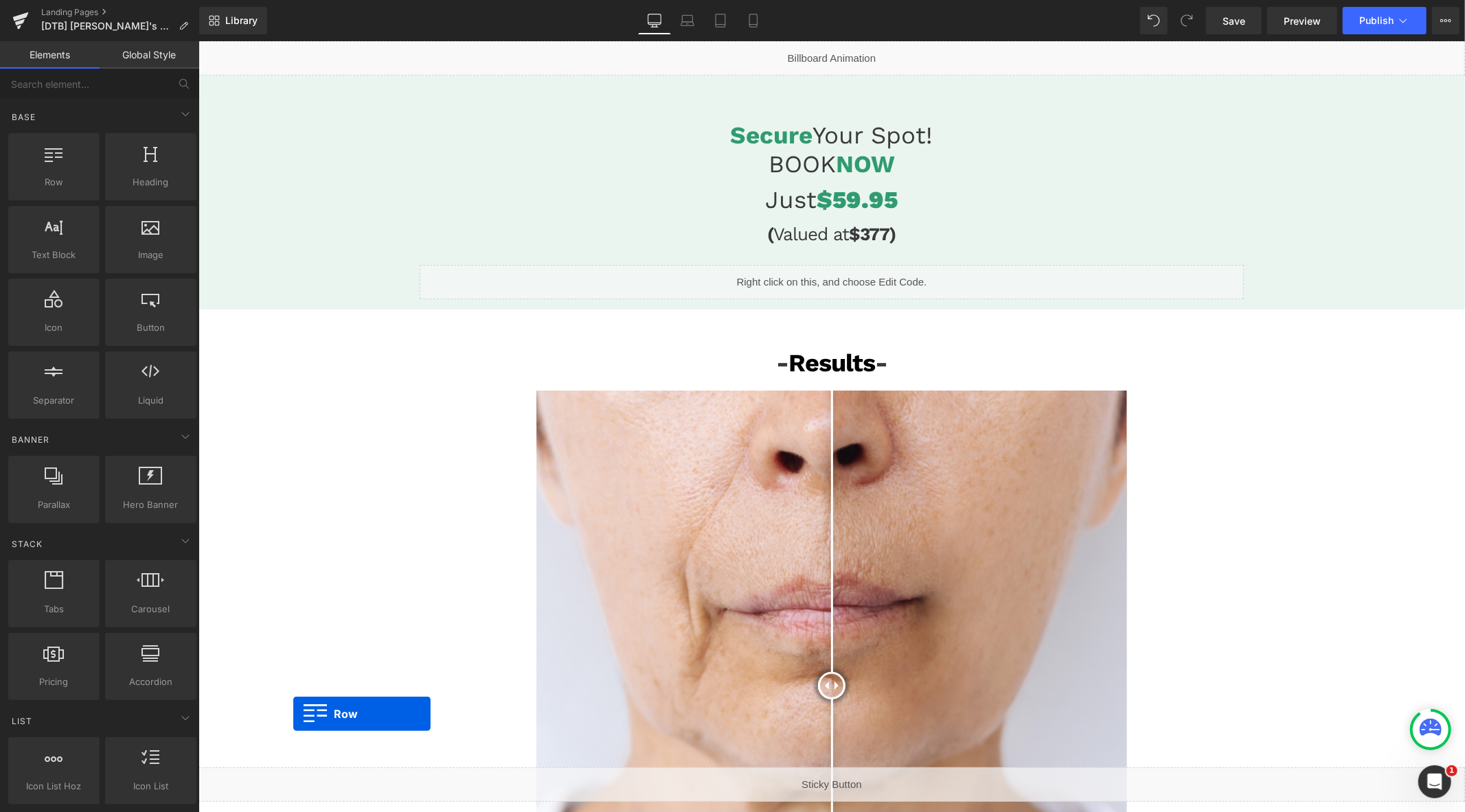
scroll to position [0, 0]
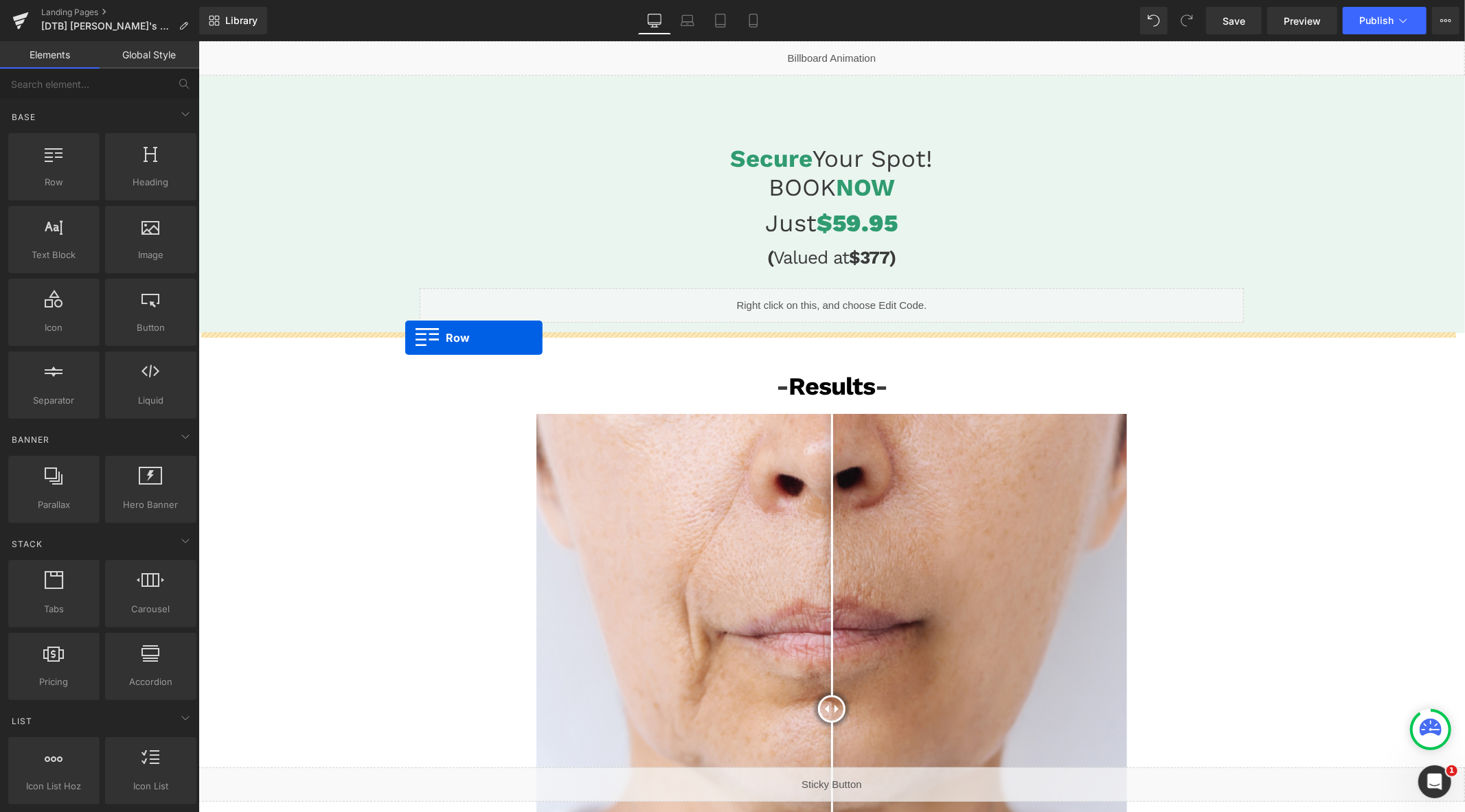
drag, startPoint x: 204, startPoint y: 562, endPoint x: 404, endPoint y: 337, distance: 301.0
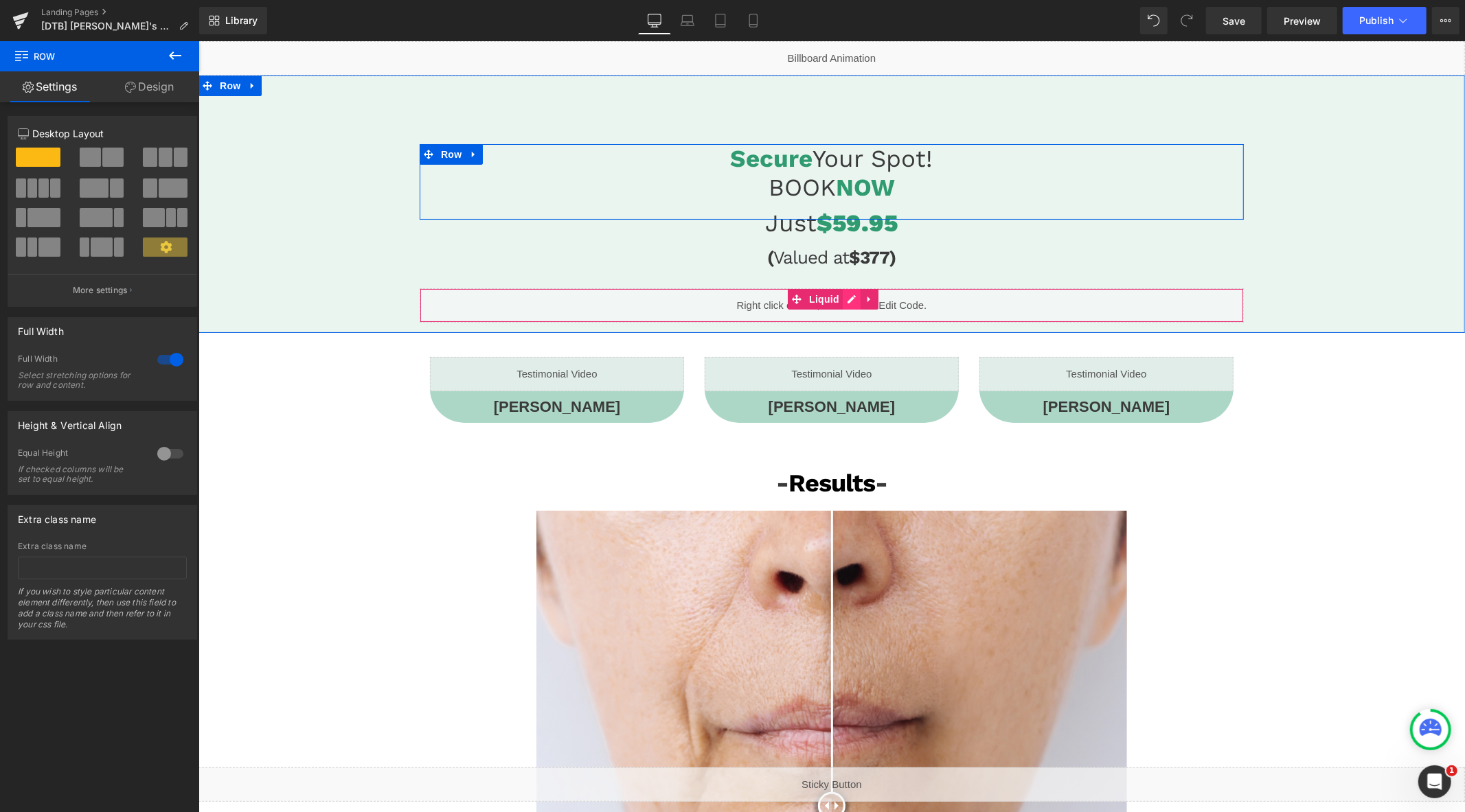
click at [842, 301] on div "Liquid" at bounding box center [830, 304] width 824 height 34
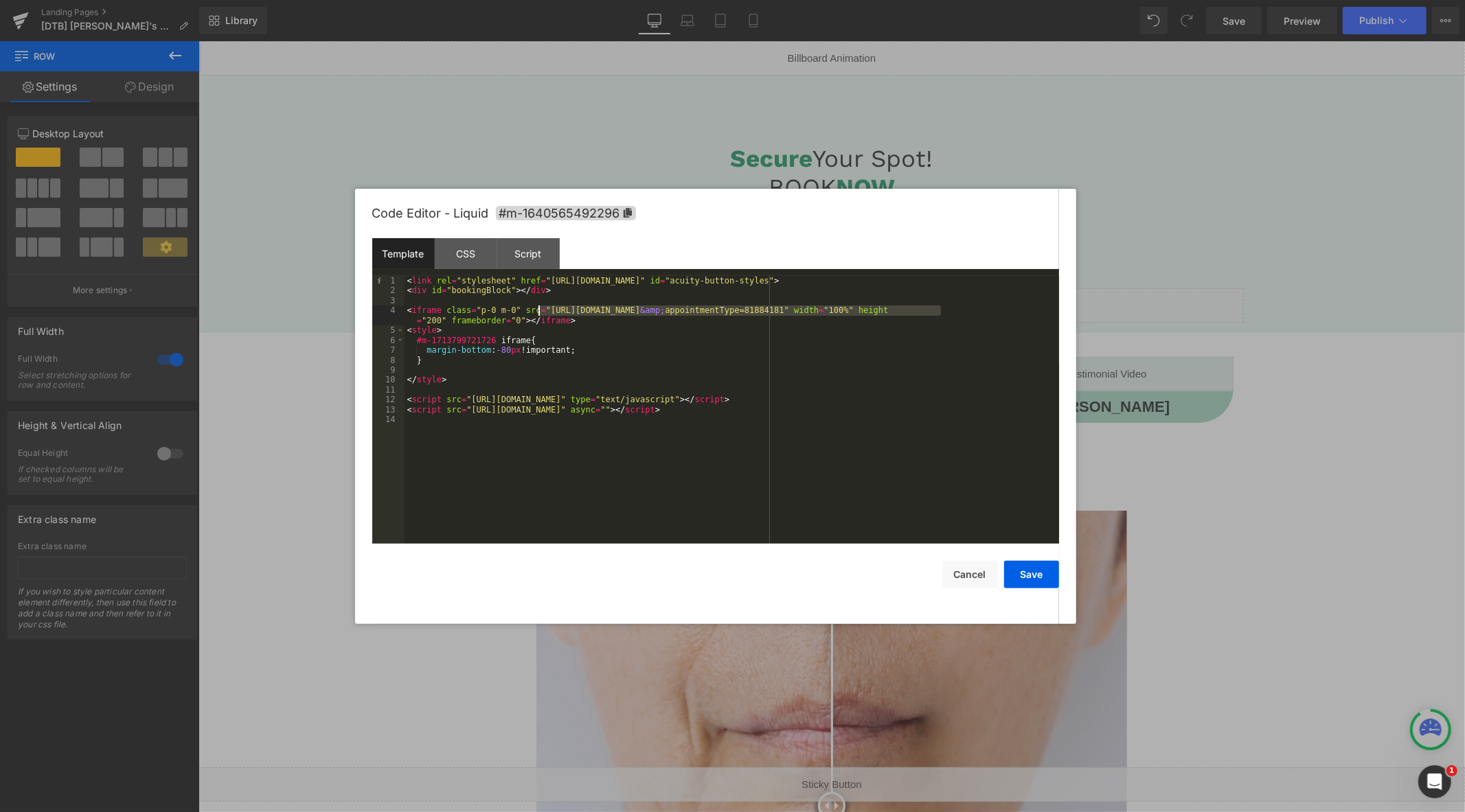
drag, startPoint x: 939, startPoint y: 315, endPoint x: 537, endPoint y: 311, distance: 402.0
click at [537, 311] on div "< link rel = "stylesheet" href = "https://embed.acuityscheduling.com/embed/butt…" at bounding box center [732, 419] width 654 height 287
drag, startPoint x: 1028, startPoint y: 573, endPoint x: 1024, endPoint y: 566, distance: 8.1
click at [1028, 571] on button "Save" at bounding box center [1031, 574] width 55 height 27
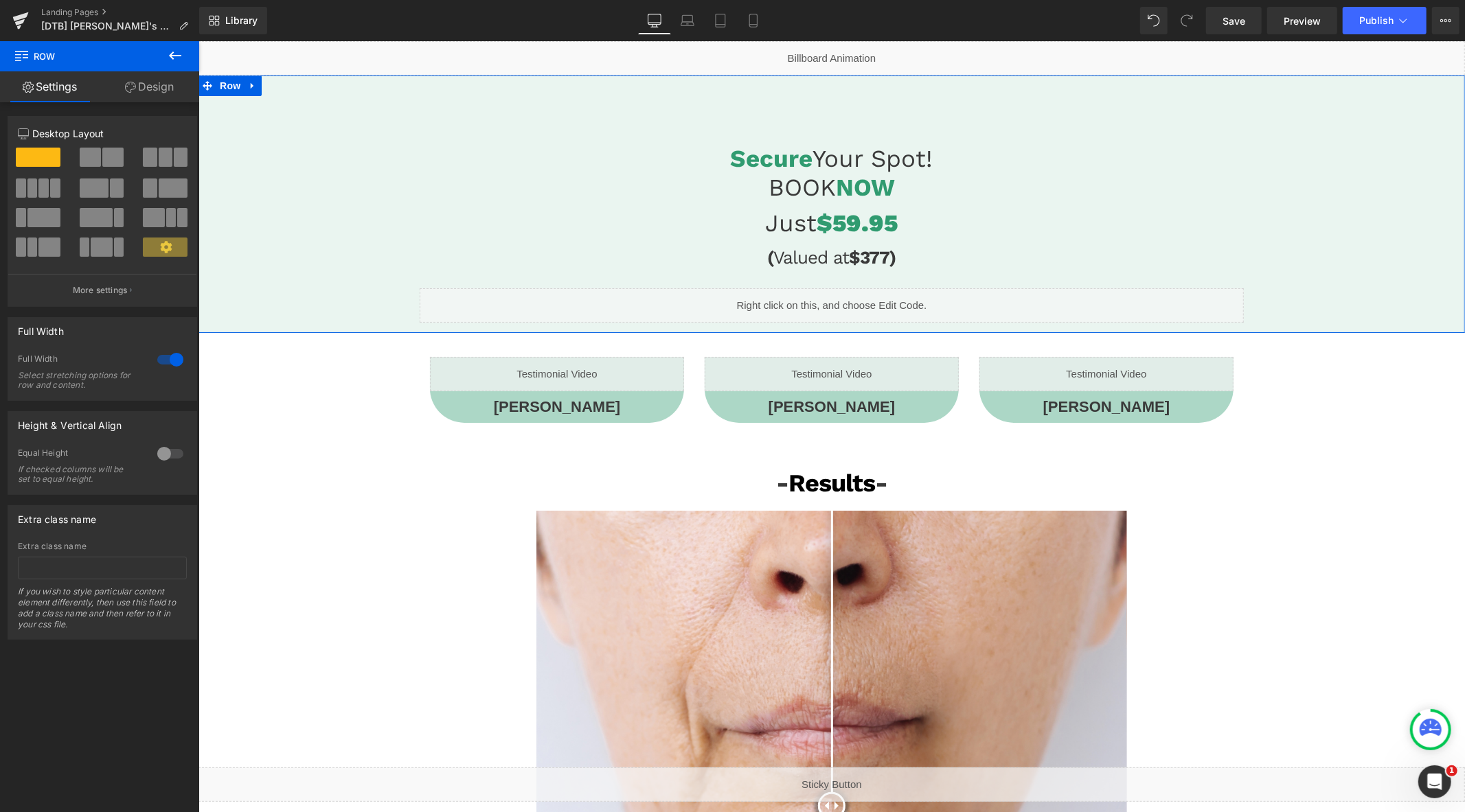
click at [355, 188] on div "Secure Your Spot! BOOK NOW Heading Just $59.95 Heading ( Valued at $377) Headin…" at bounding box center [830, 190] width 1267 height 93
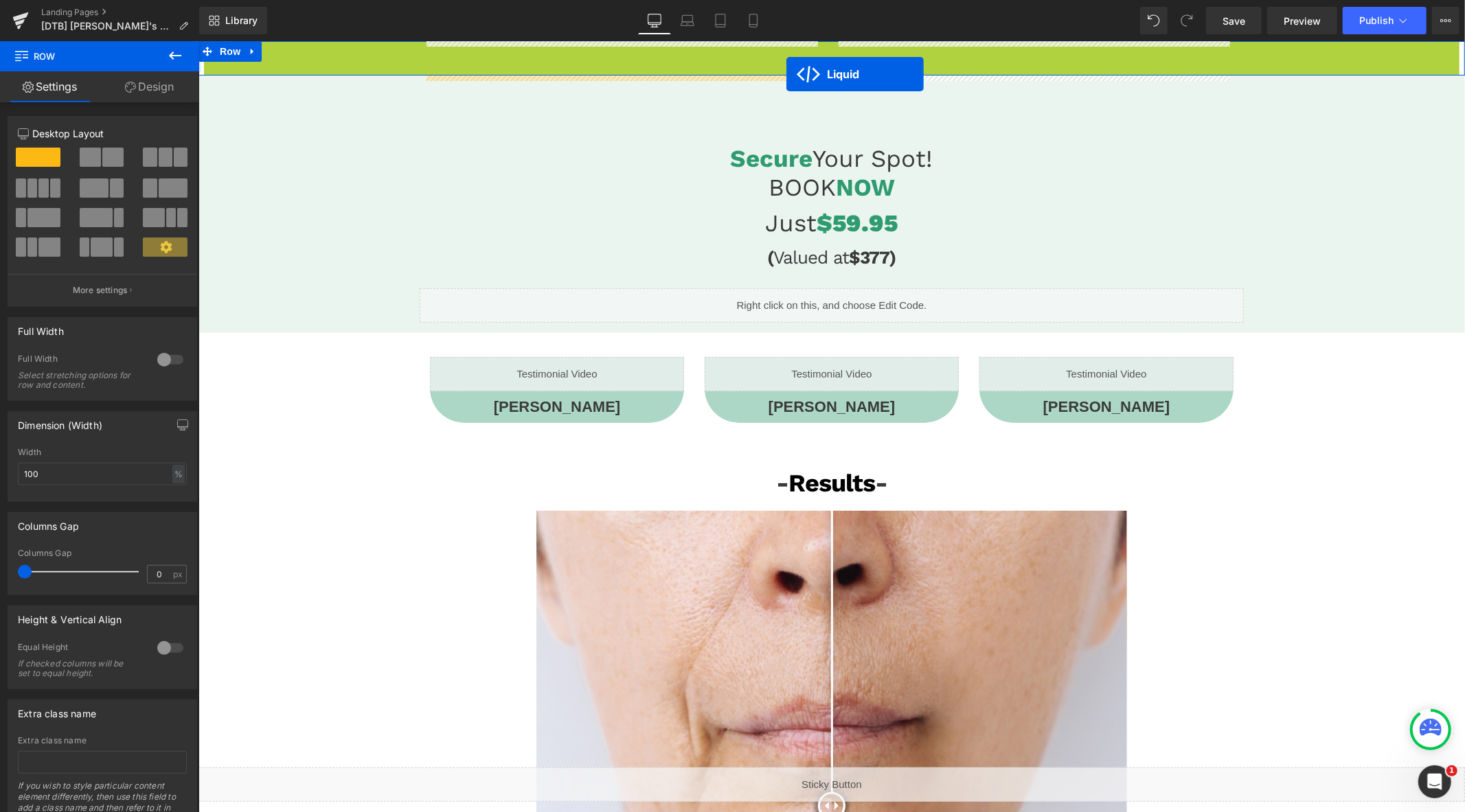
drag, startPoint x: 788, startPoint y: 56, endPoint x: 786, endPoint y: 73, distance: 17.1
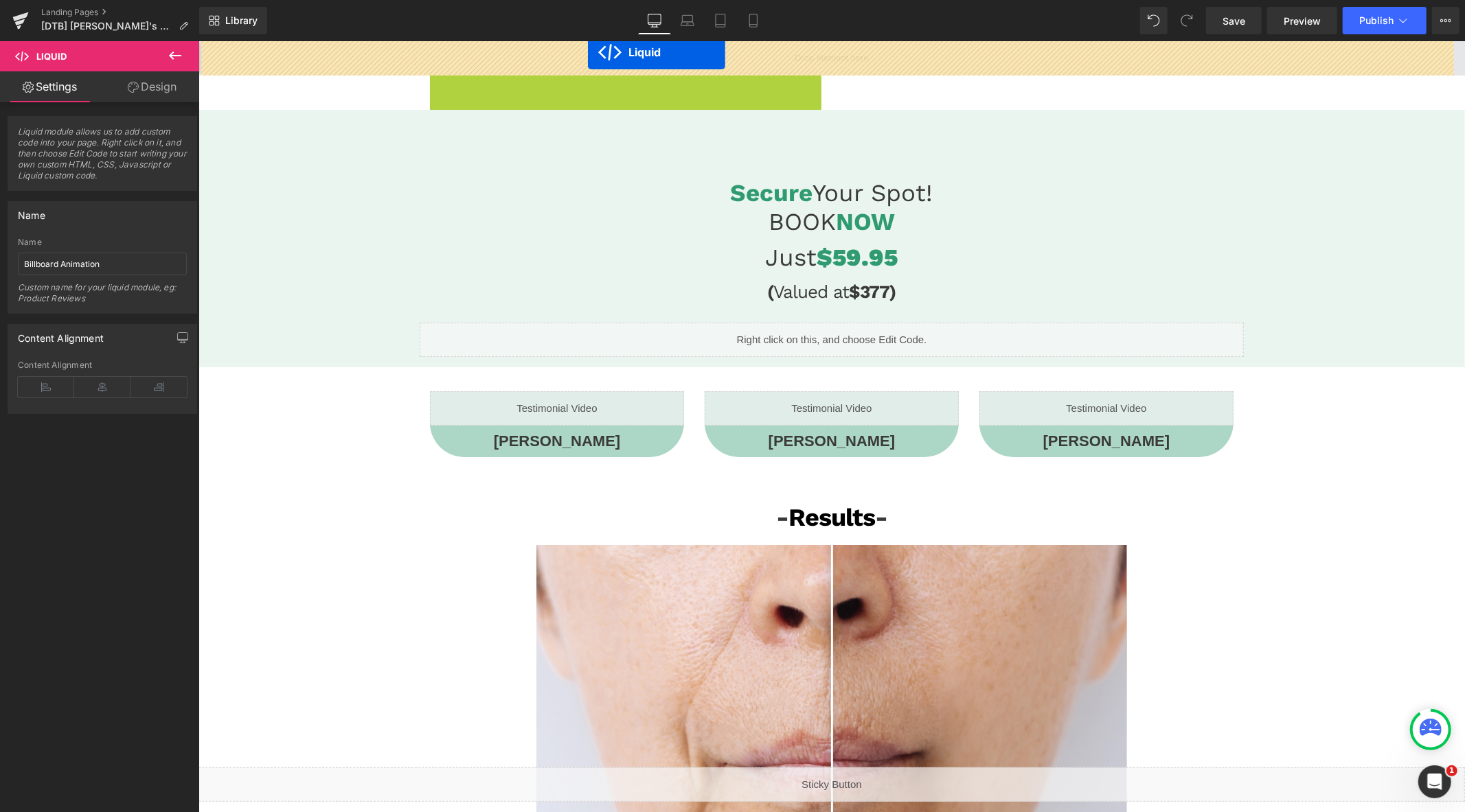
drag, startPoint x: 579, startPoint y: 85, endPoint x: 587, endPoint y: 51, distance: 34.9
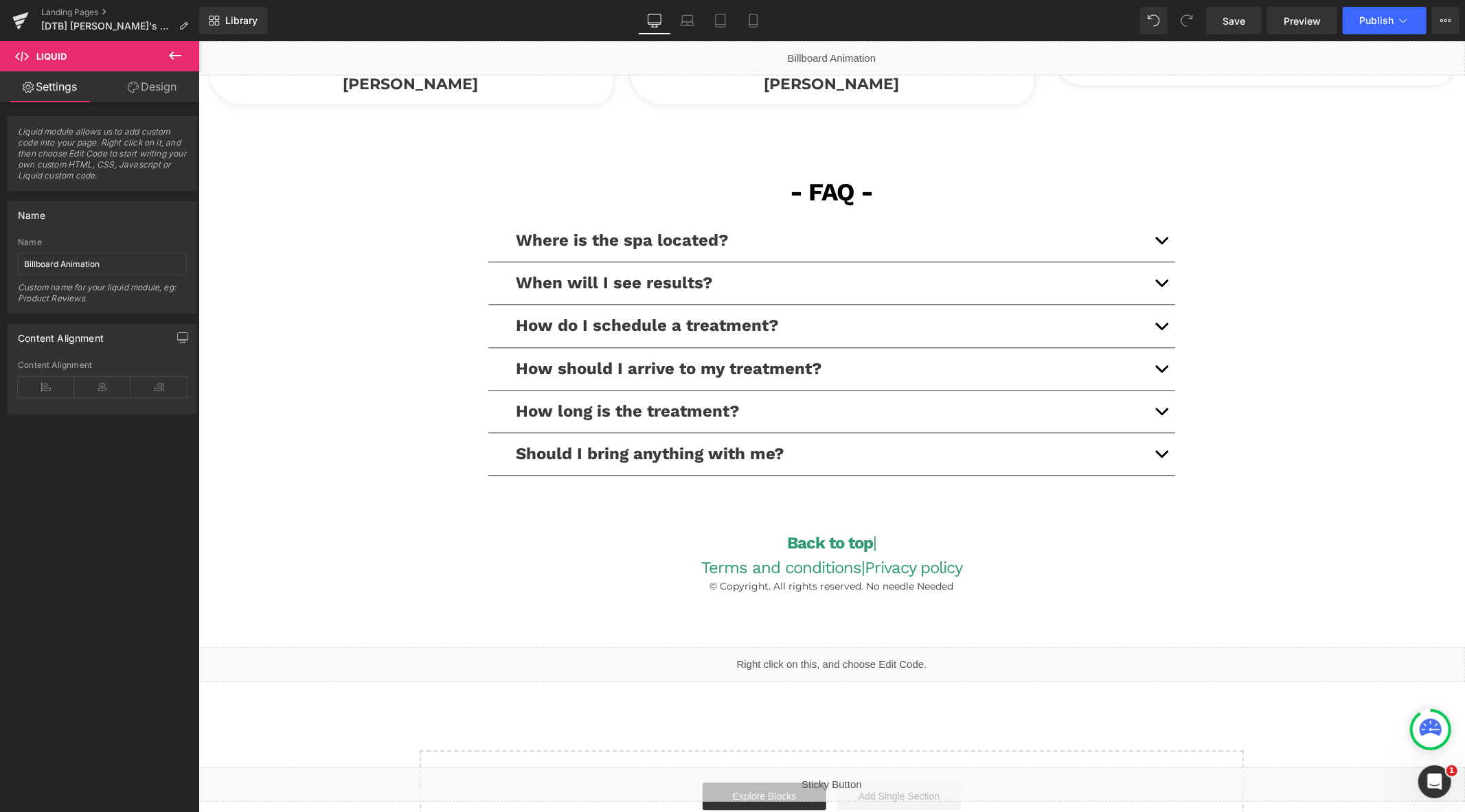
scroll to position [2887, 0]
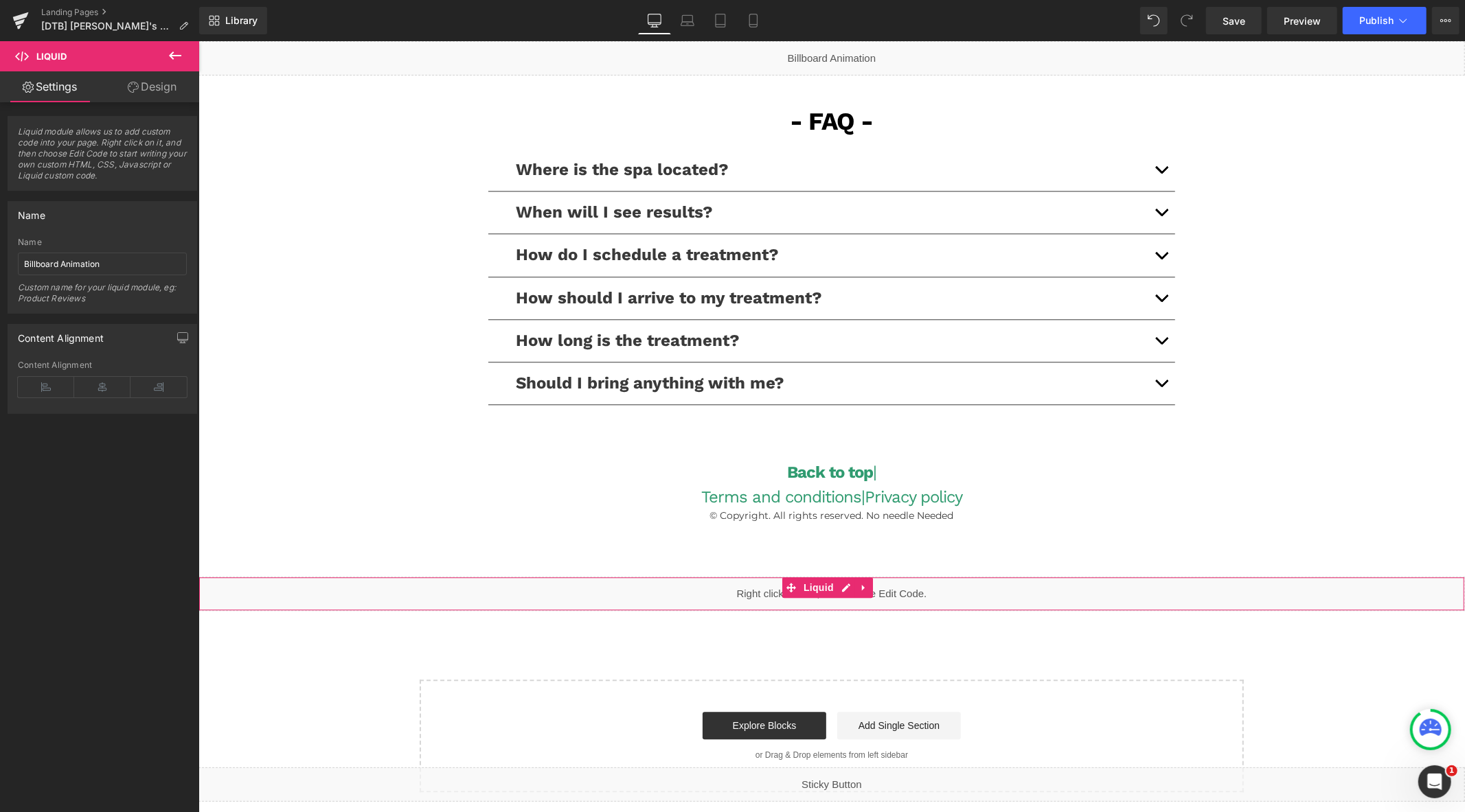
click at [847, 587] on div "Liquid" at bounding box center [830, 593] width 1267 height 34
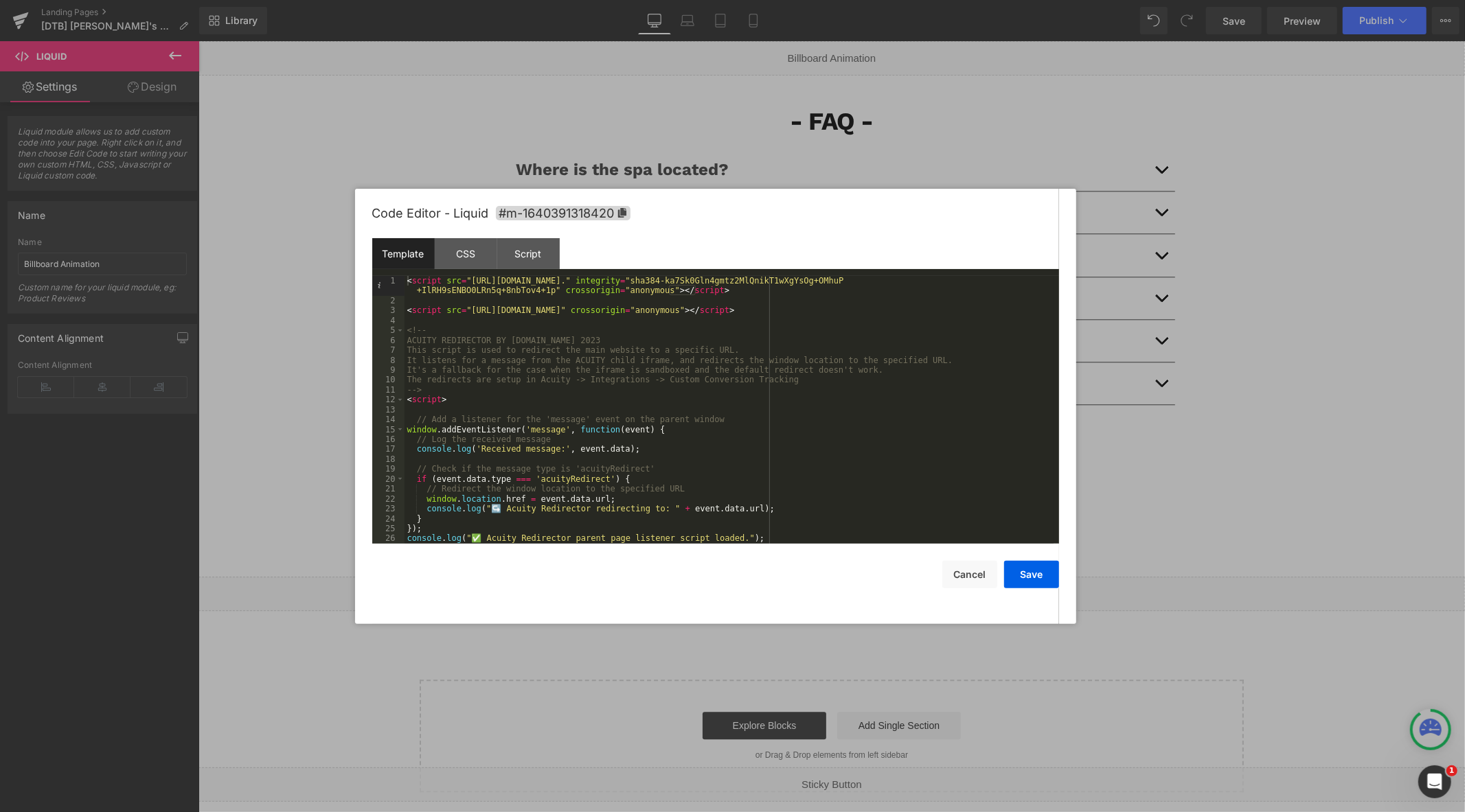
scroll to position [30, 0]
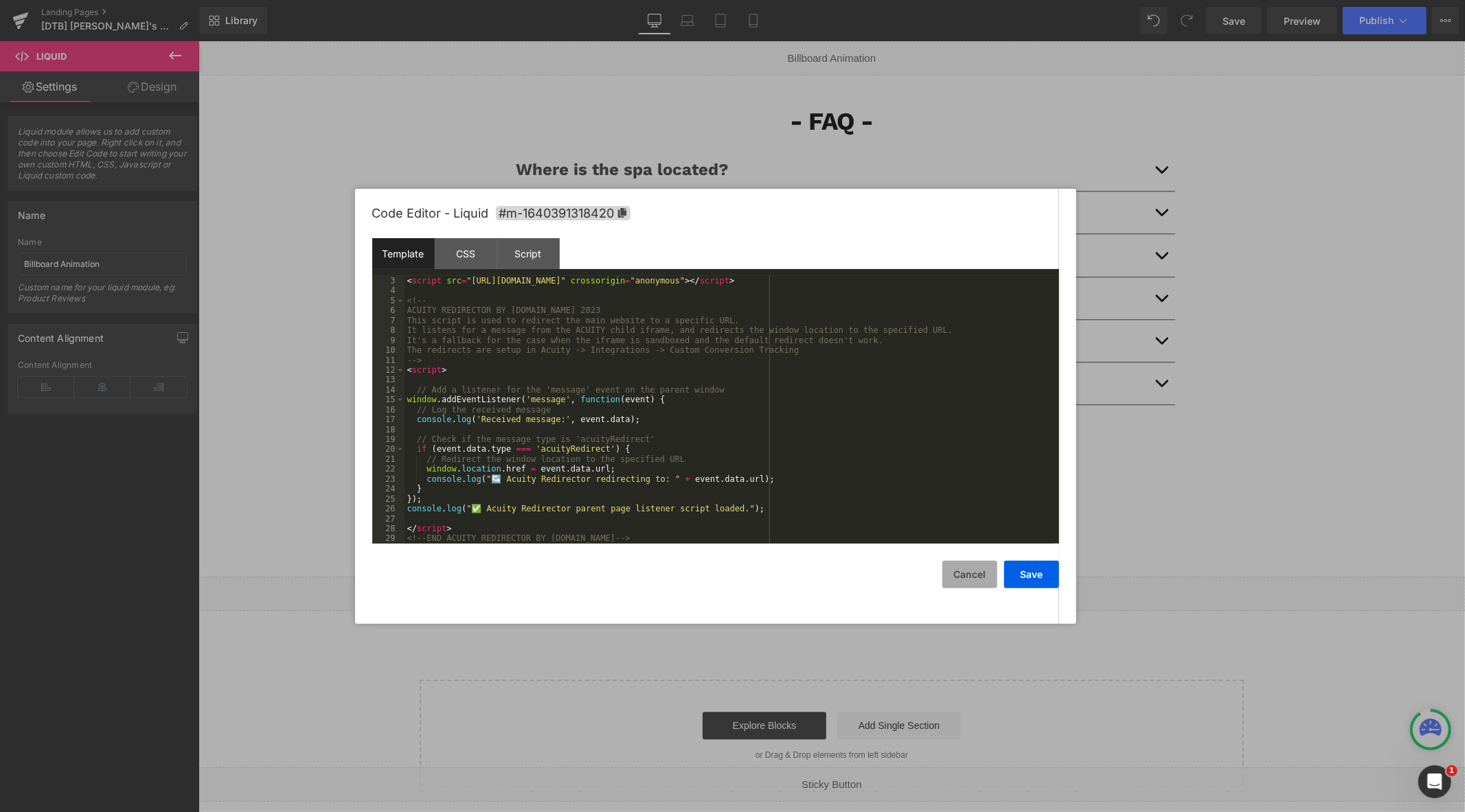
click at [957, 577] on button "Cancel" at bounding box center [969, 574] width 55 height 27
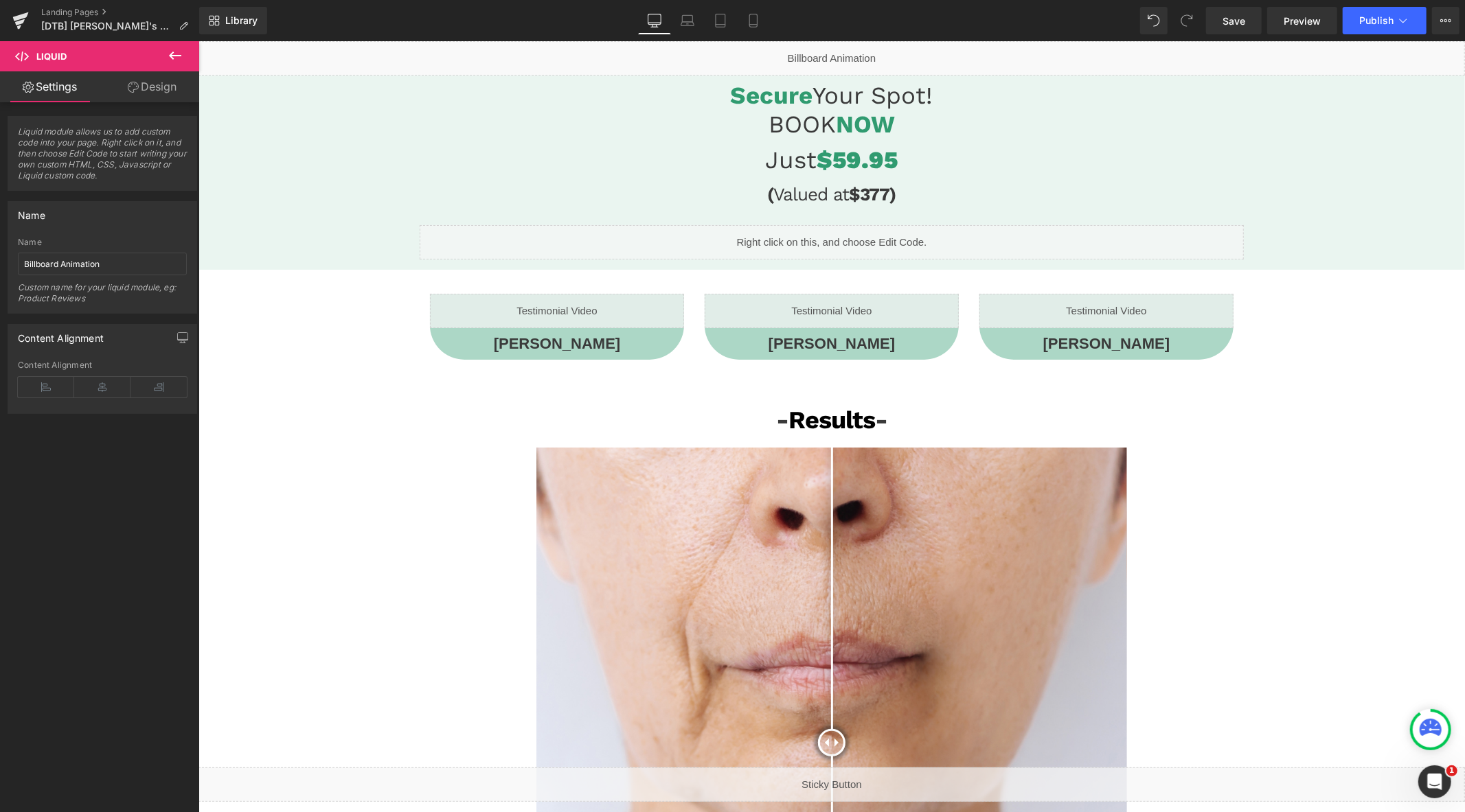
scroll to position [0, 0]
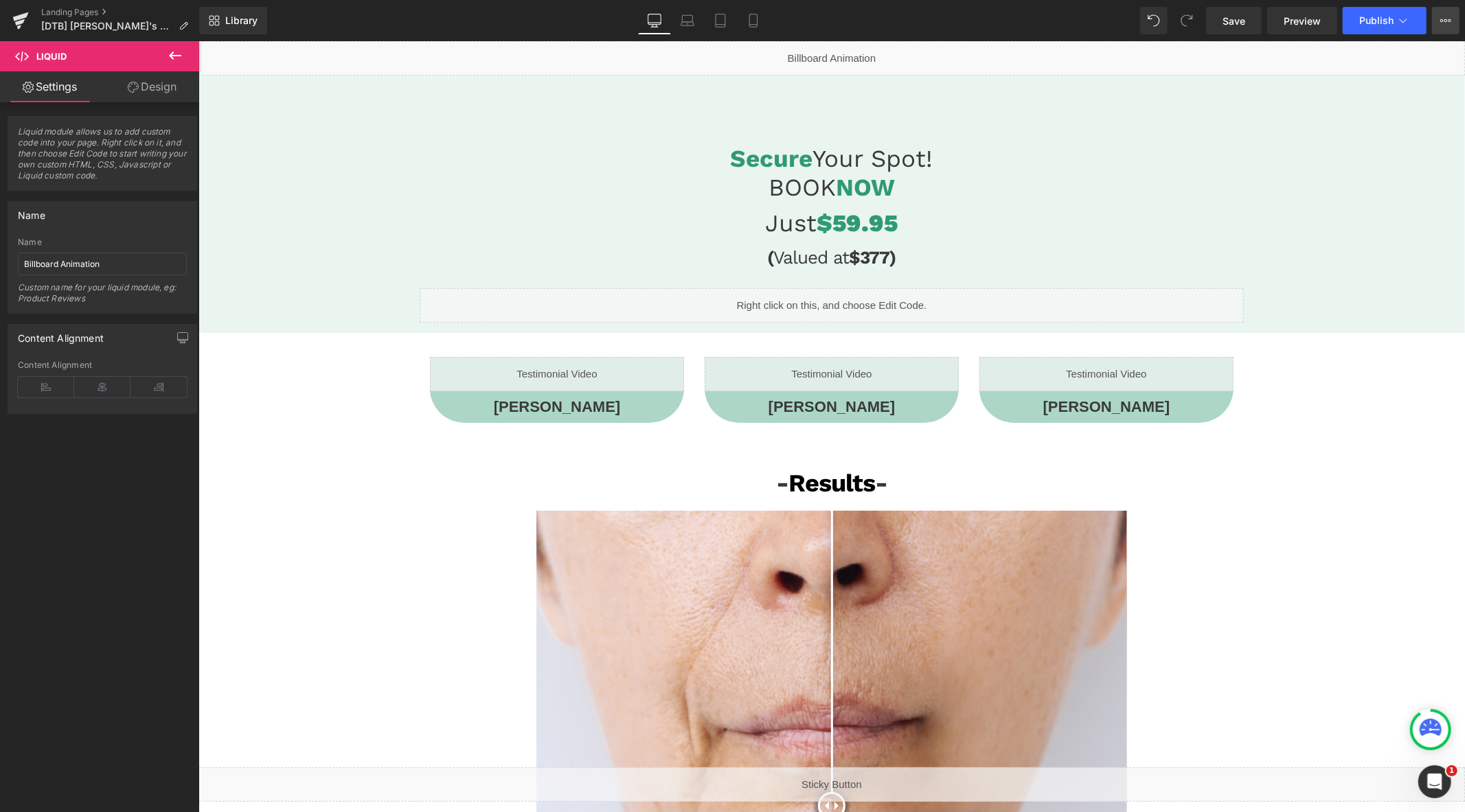
click at [1443, 17] on icon at bounding box center [1445, 20] width 11 height 11
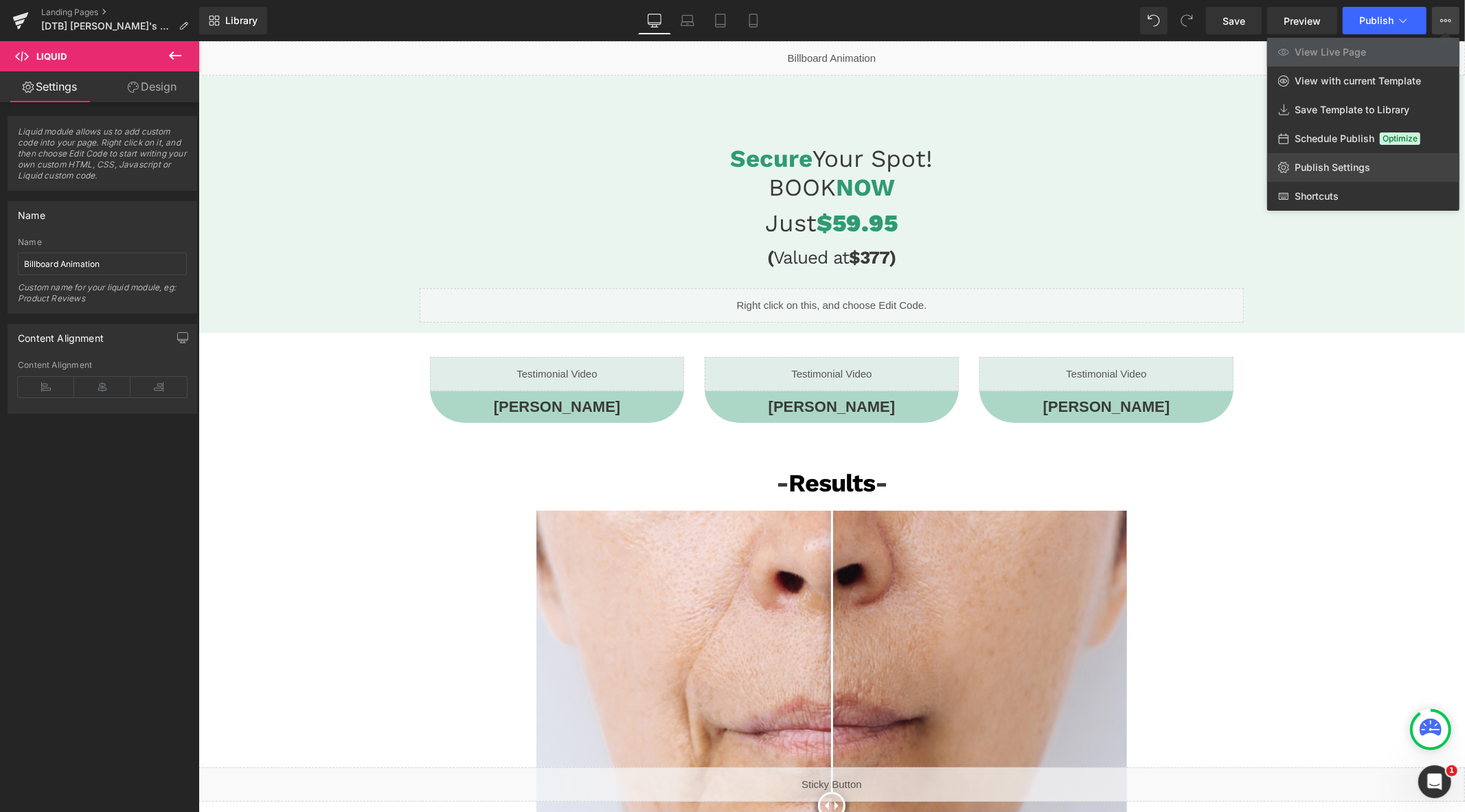
click at [1335, 168] on span "Publish Settings" at bounding box center [1331, 167] width 76 height 12
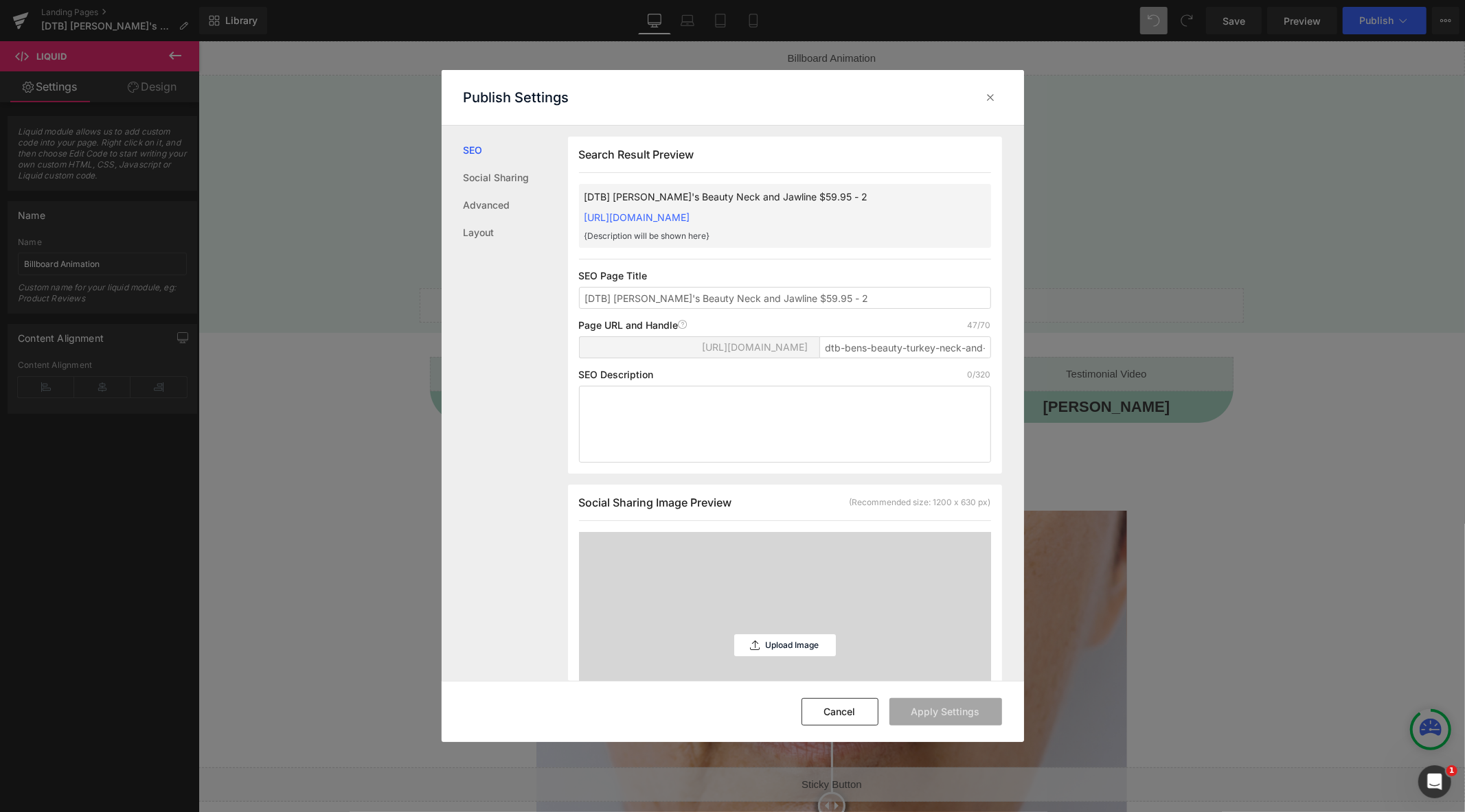
scroll to position [1, 0]
click at [931, 358] on input "dtb-bens-beauty-turkey-neck-and-jawline-59-95-2" at bounding box center [904, 346] width 172 height 22
type input "dtb-bens-beauty-neck-and-jawline-59-95-2"
click at [934, 717] on button "Apply Settings" at bounding box center [946, 712] width 113 height 27
click at [989, 70] on div "Publish Settings" at bounding box center [732, 97] width 582 height 55
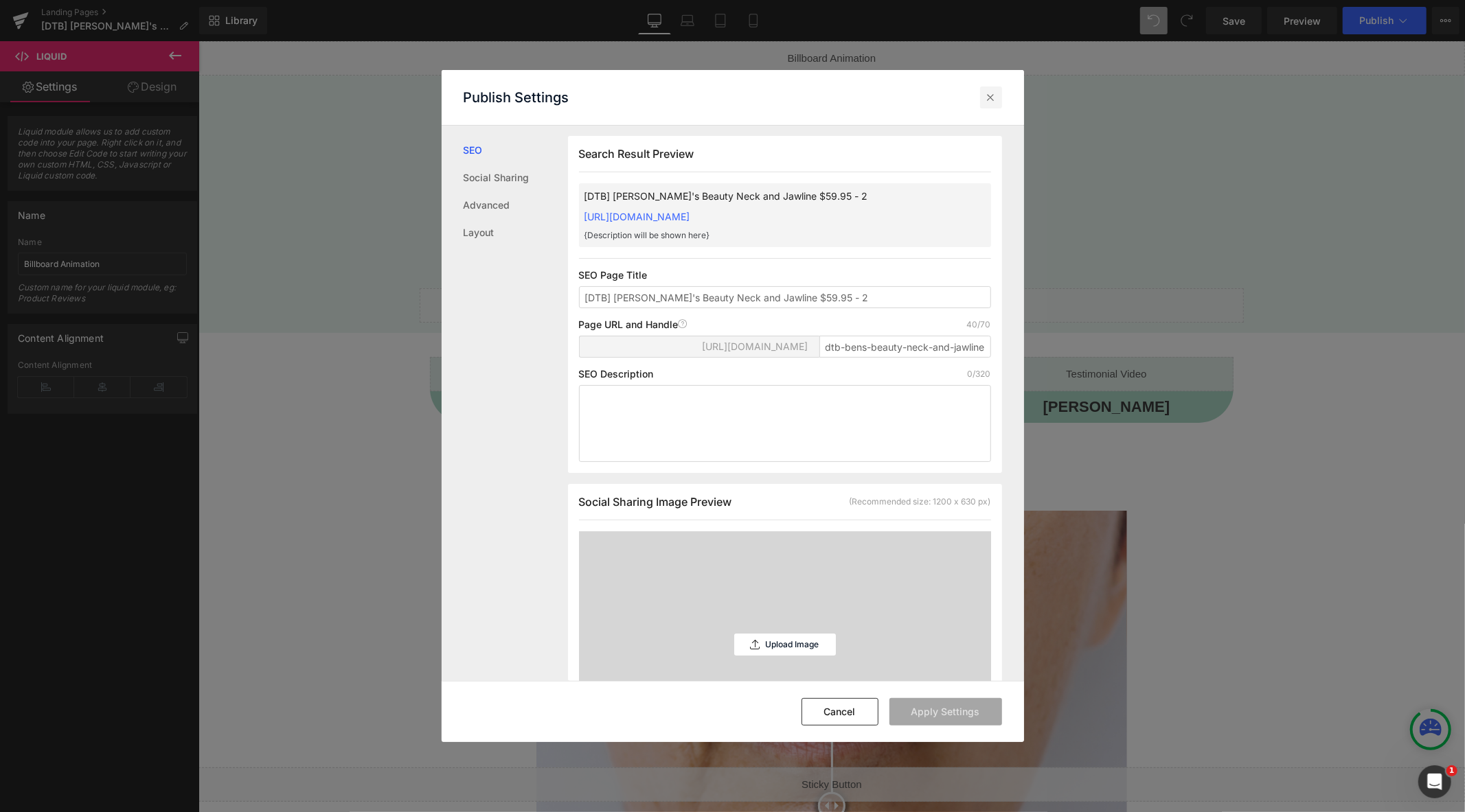
click at [987, 96] on icon at bounding box center [991, 97] width 14 height 14
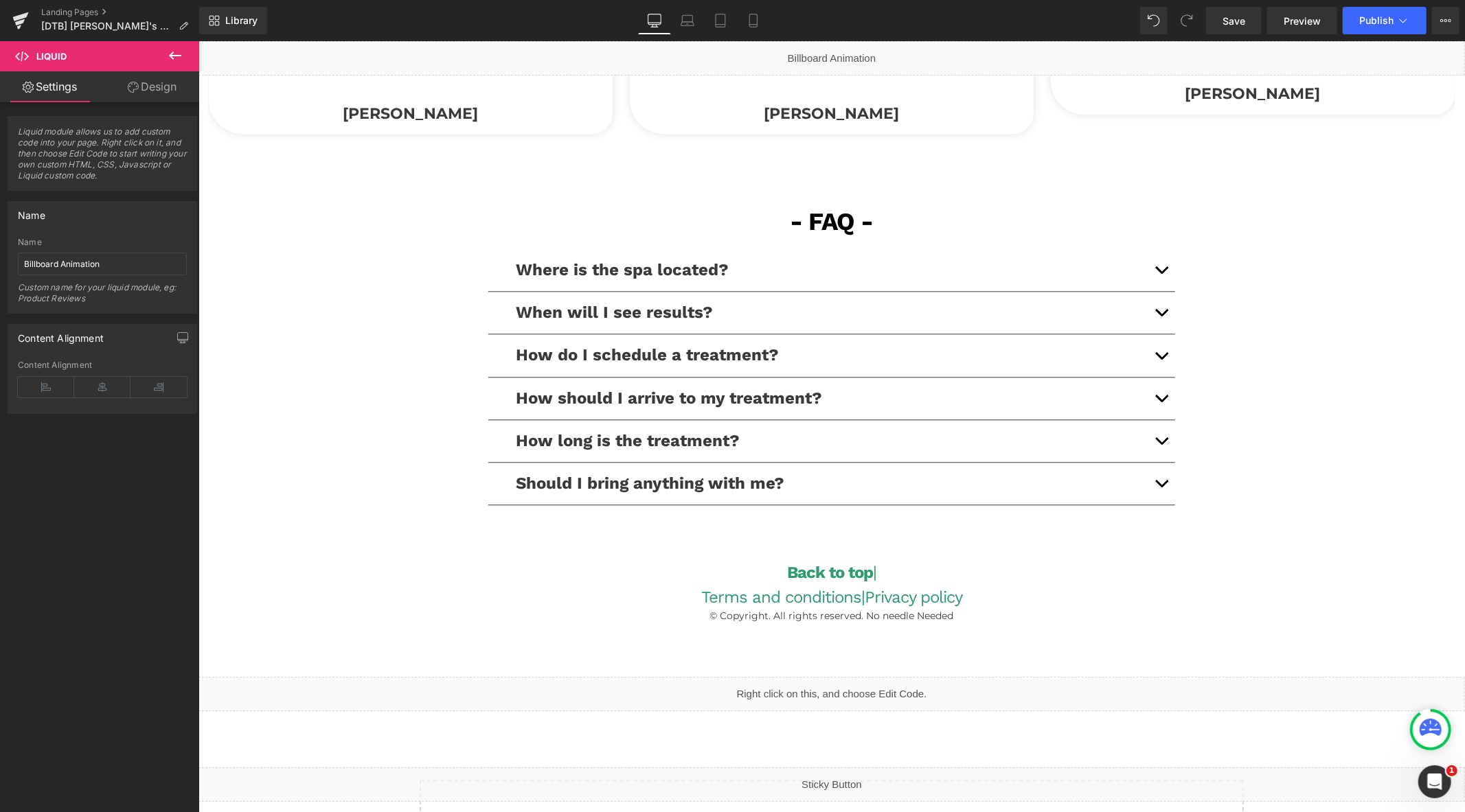
scroll to position [2887, 0]
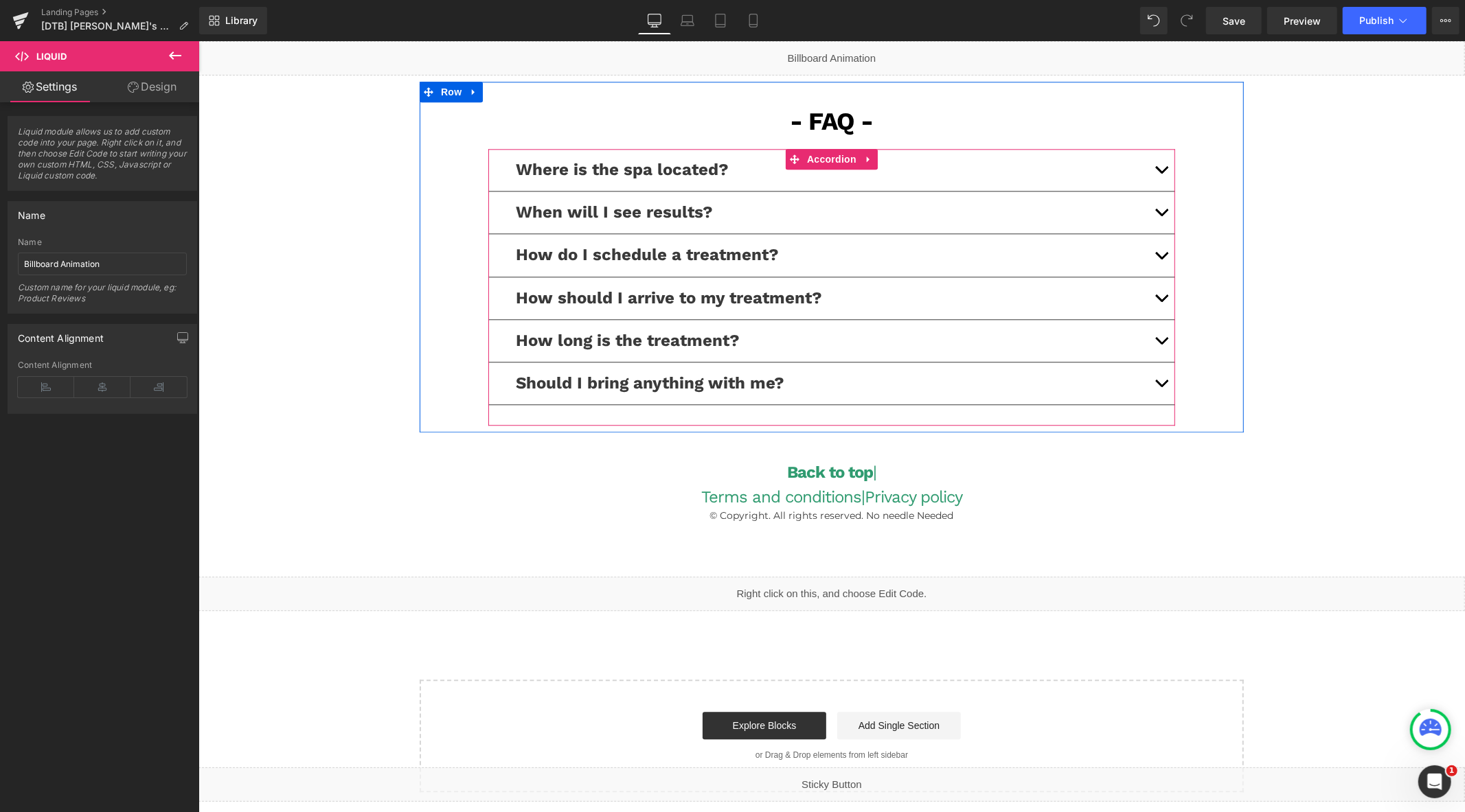
click at [1160, 340] on button "button" at bounding box center [1160, 340] width 27 height 42
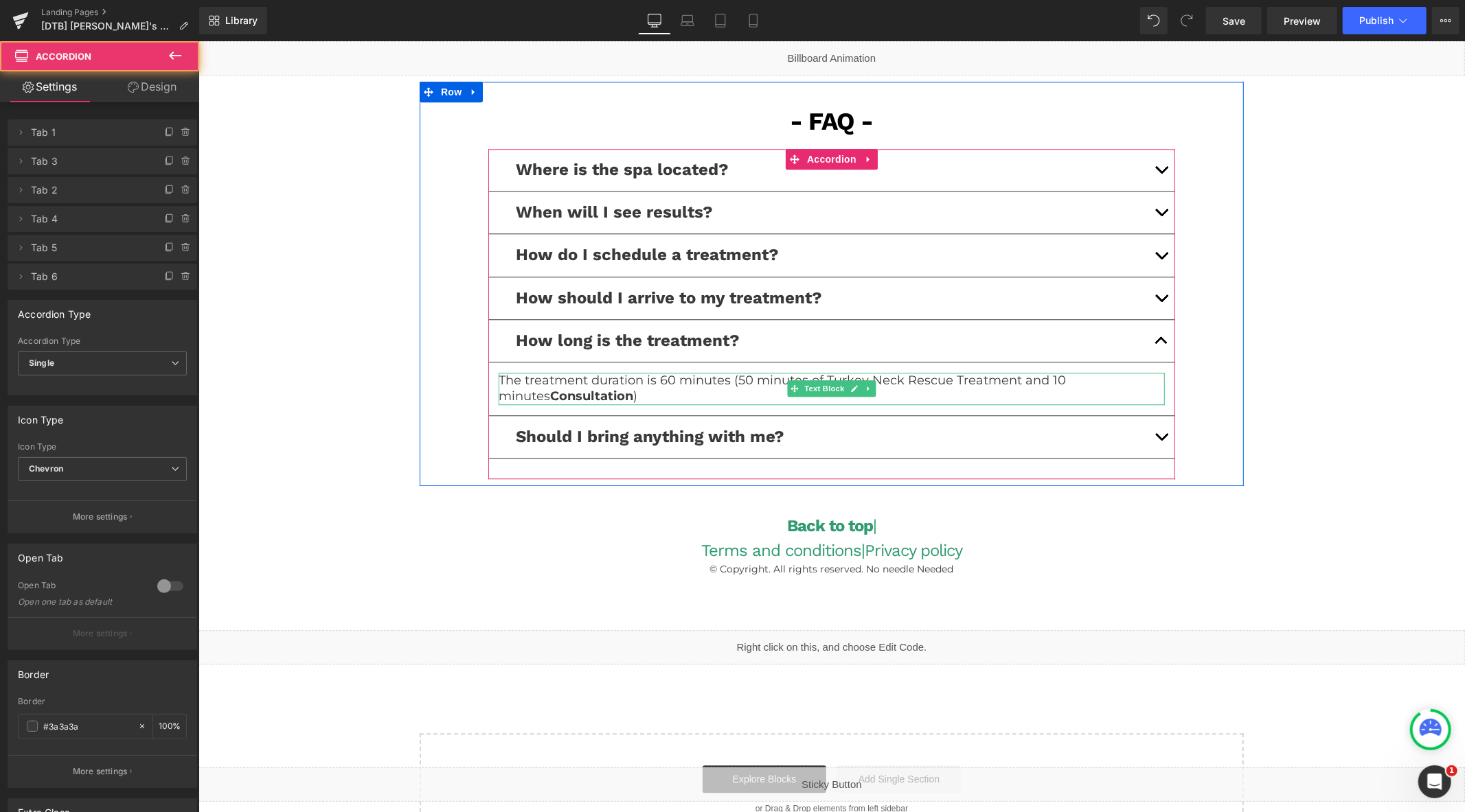
click at [946, 383] on p "The treatment duration is 60 minutes (50 minutes of Turkey Neck Rescue Treatmen…" at bounding box center [830, 388] width 666 height 32
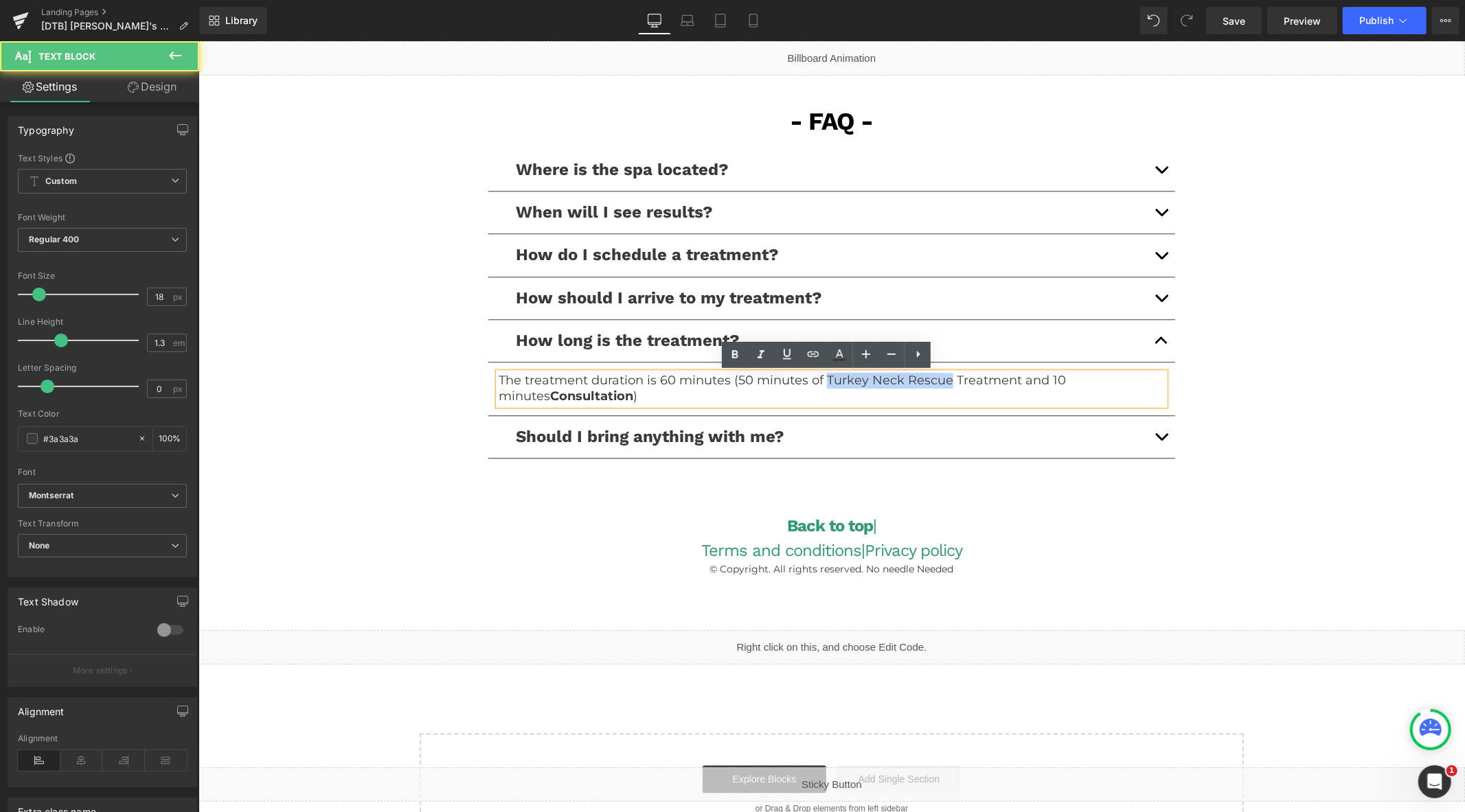
drag, startPoint x: 943, startPoint y: 381, endPoint x: 818, endPoint y: 384, distance: 125.0
click at [818, 384] on p "The treatment duration is 60 minutes (50 minutes of Turkey Neck Rescue Treatmen…" at bounding box center [830, 388] width 666 height 32
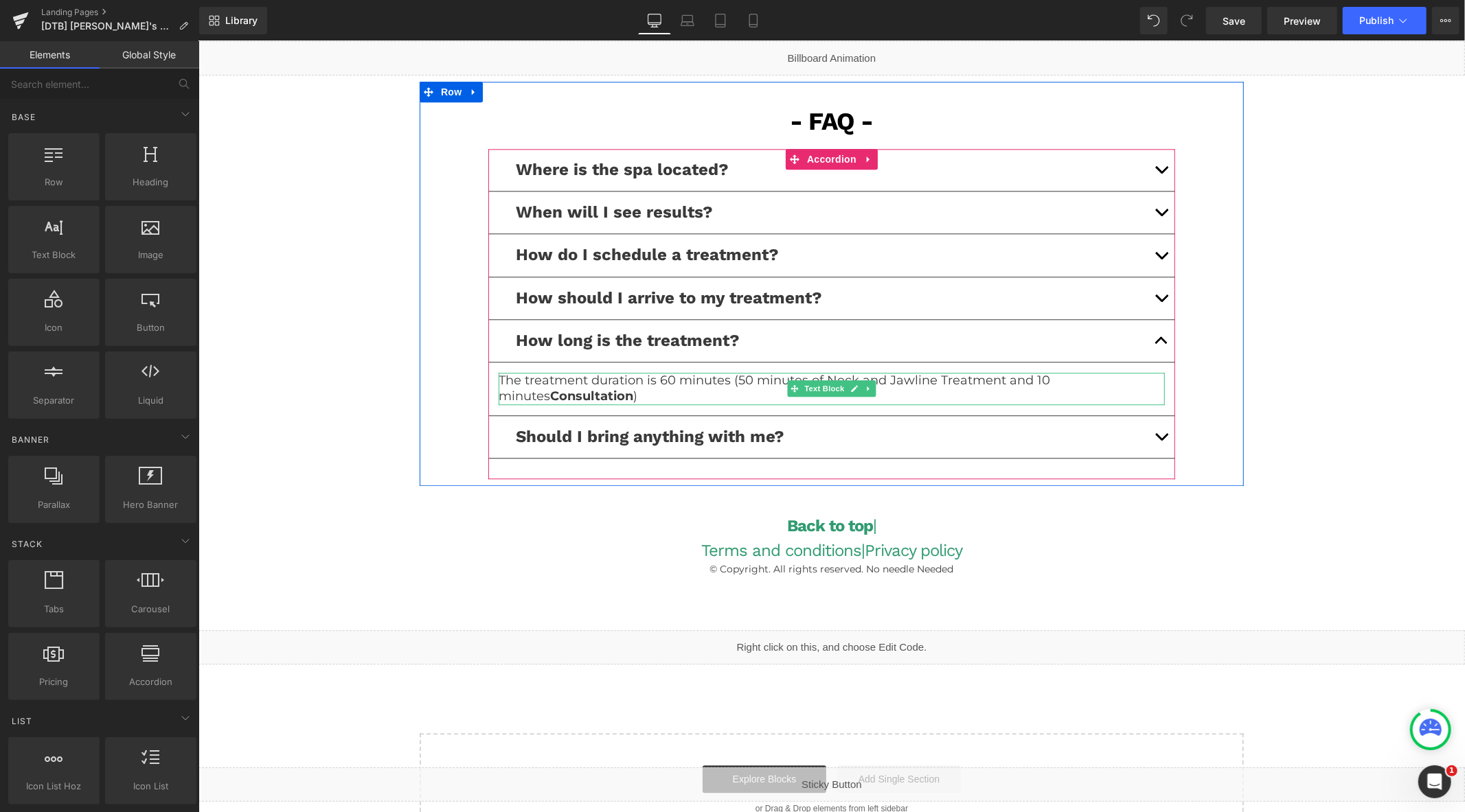
click at [639, 391] on p "The treatment duration is 60 minutes (50 minutes of Neck and Jawline Treatment …" at bounding box center [830, 388] width 666 height 32
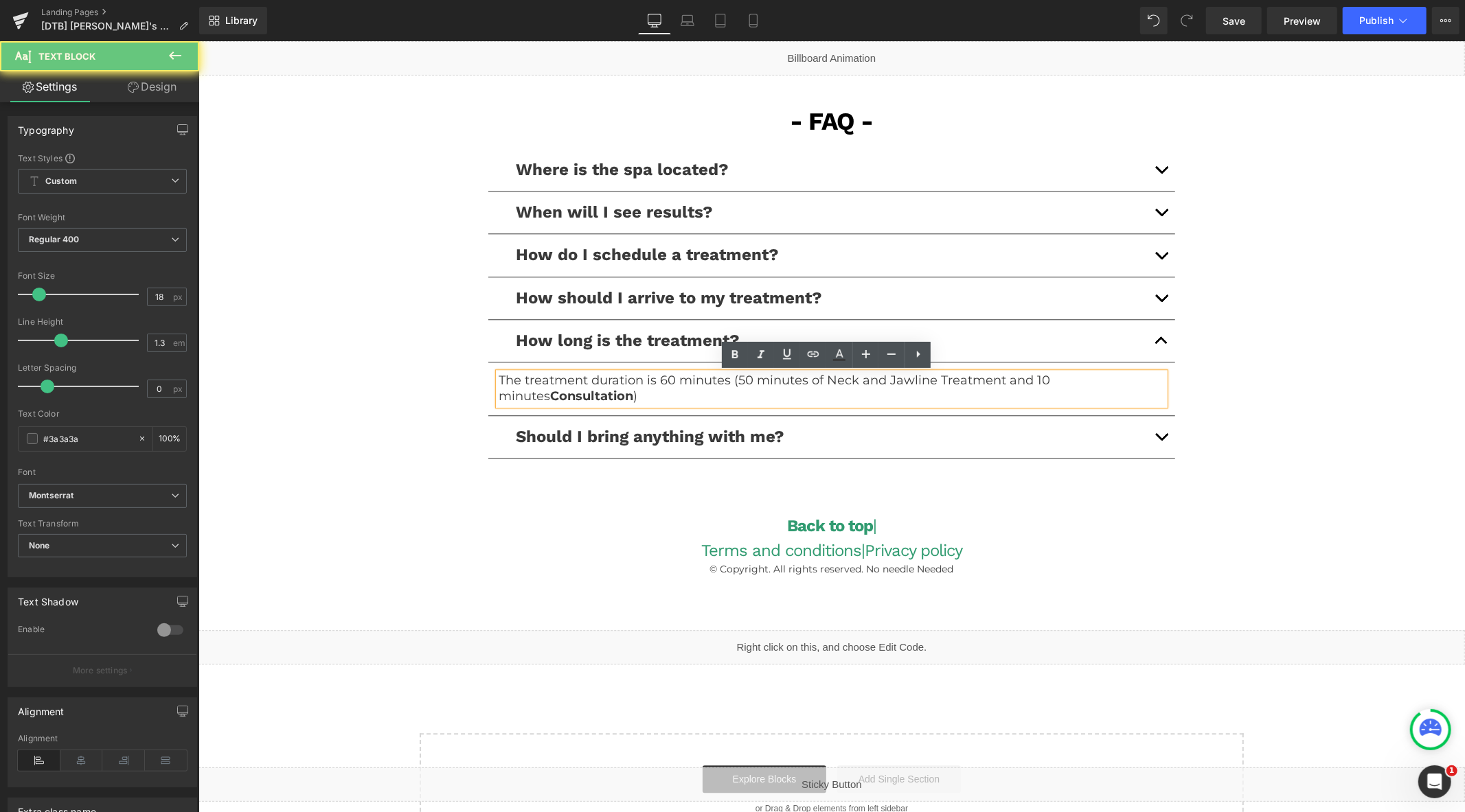
click at [642, 391] on p "The treatment duration is 60 minutes (50 minutes of Neck and Jawline Treatment …" at bounding box center [830, 388] width 666 height 32
click at [648, 391] on p "The treatment duration is 60 minutes (50 minutes of Neck and Jawline Treatment …" at bounding box center [830, 388] width 666 height 32
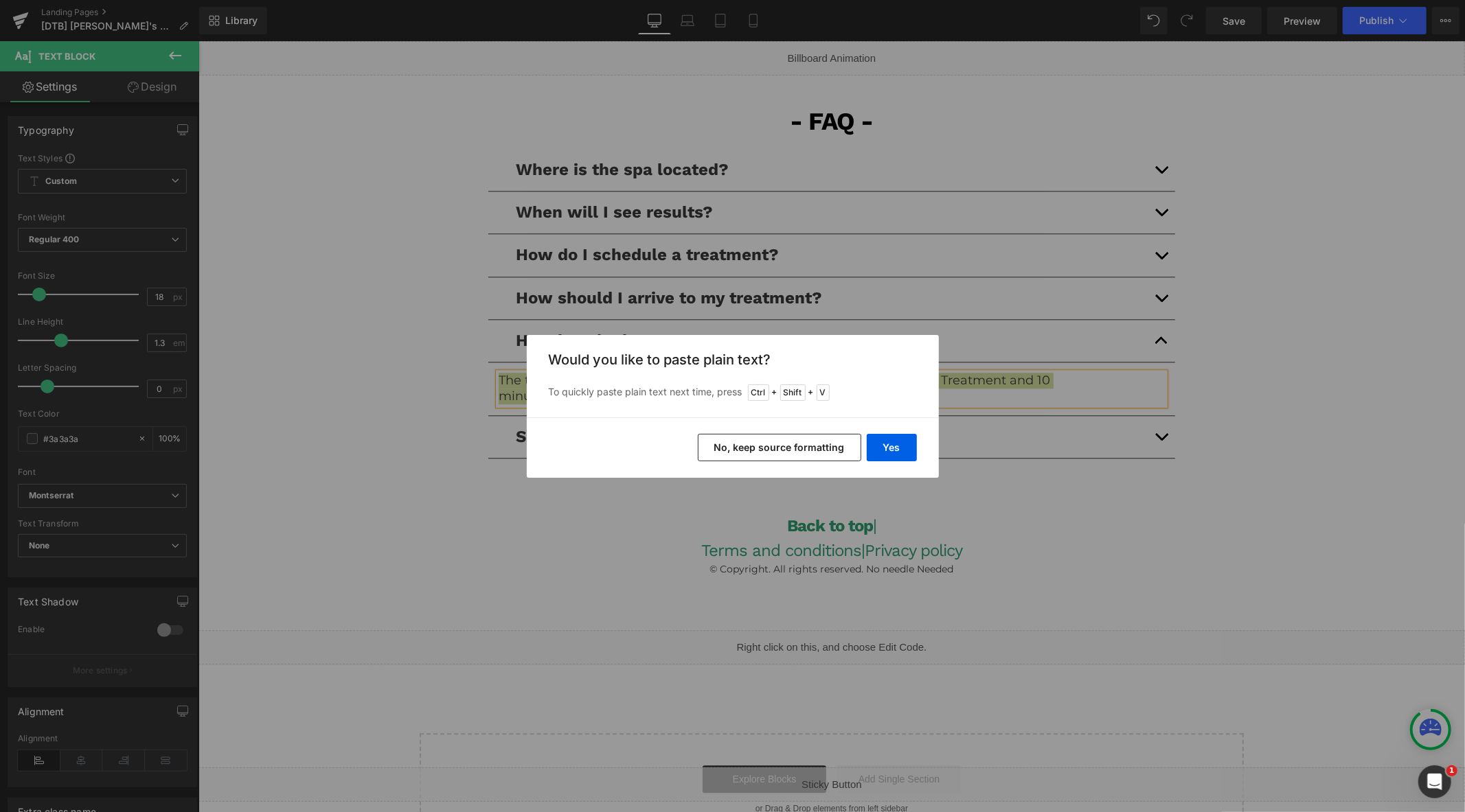
drag, startPoint x: 798, startPoint y: 445, endPoint x: 596, endPoint y: 403, distance: 206.3
click at [798, 445] on button "No, keep source formatting" at bounding box center [779, 448] width 164 height 27
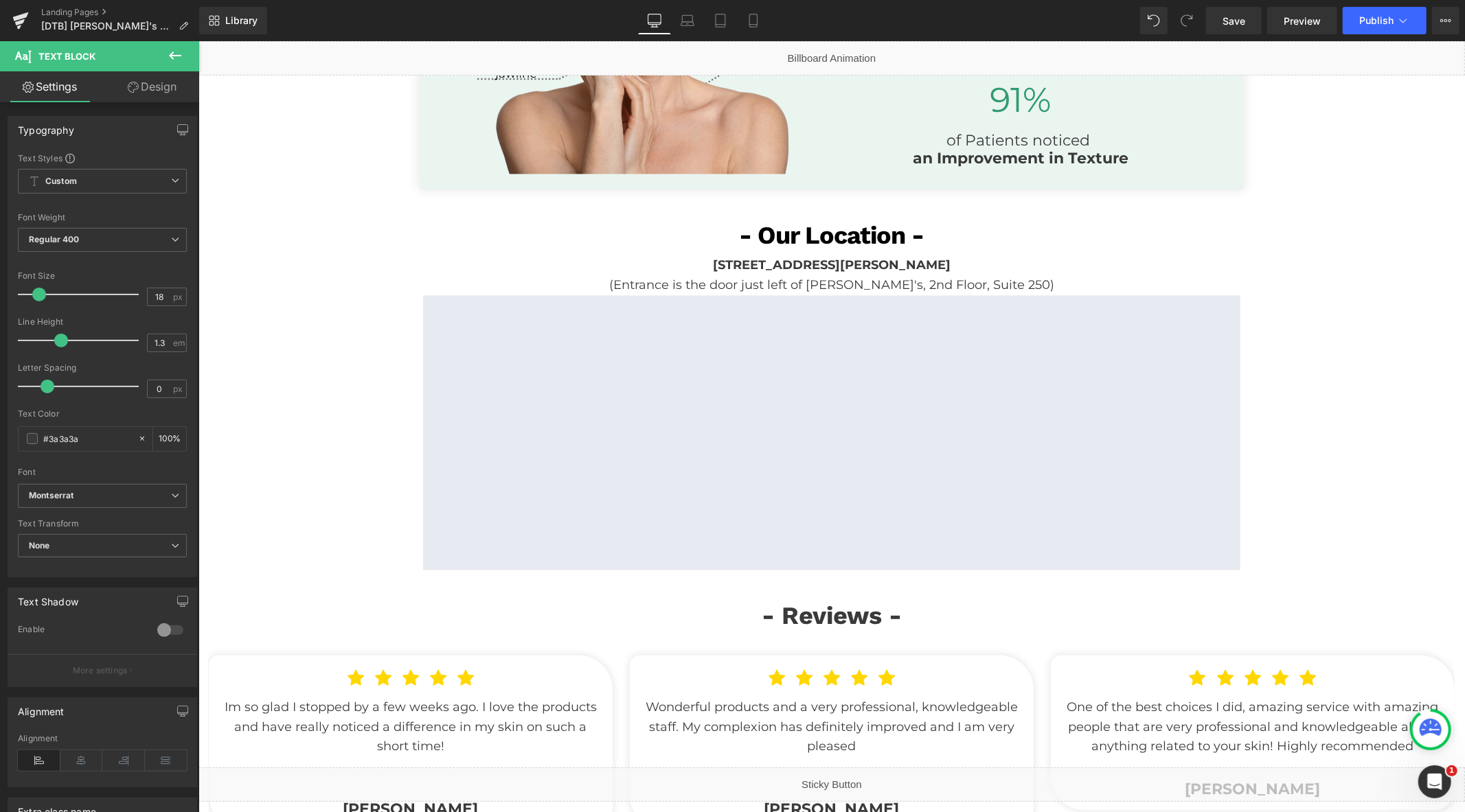
scroll to position [1666, 0]
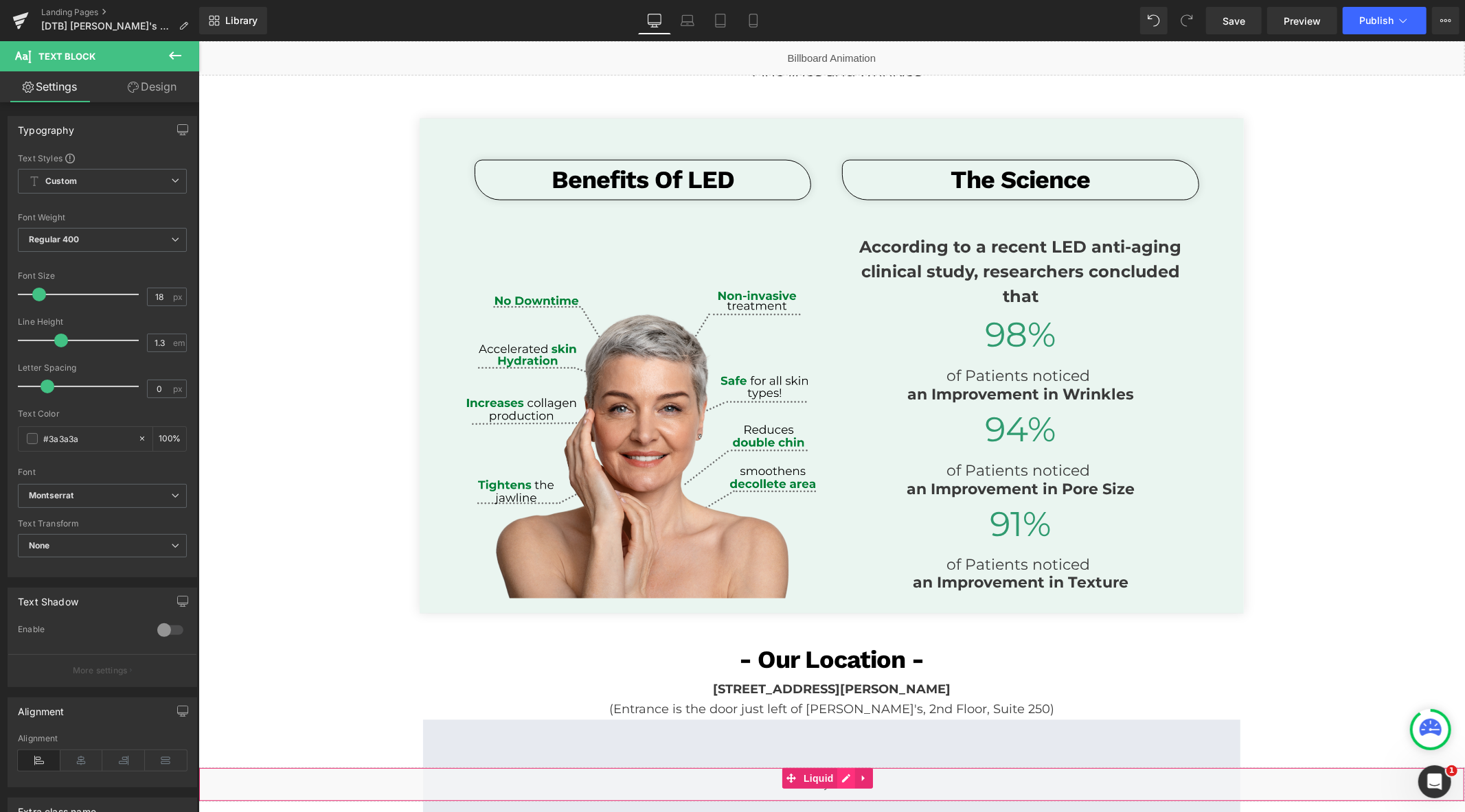
click at [846, 779] on div "Liquid" at bounding box center [830, 784] width 1267 height 34
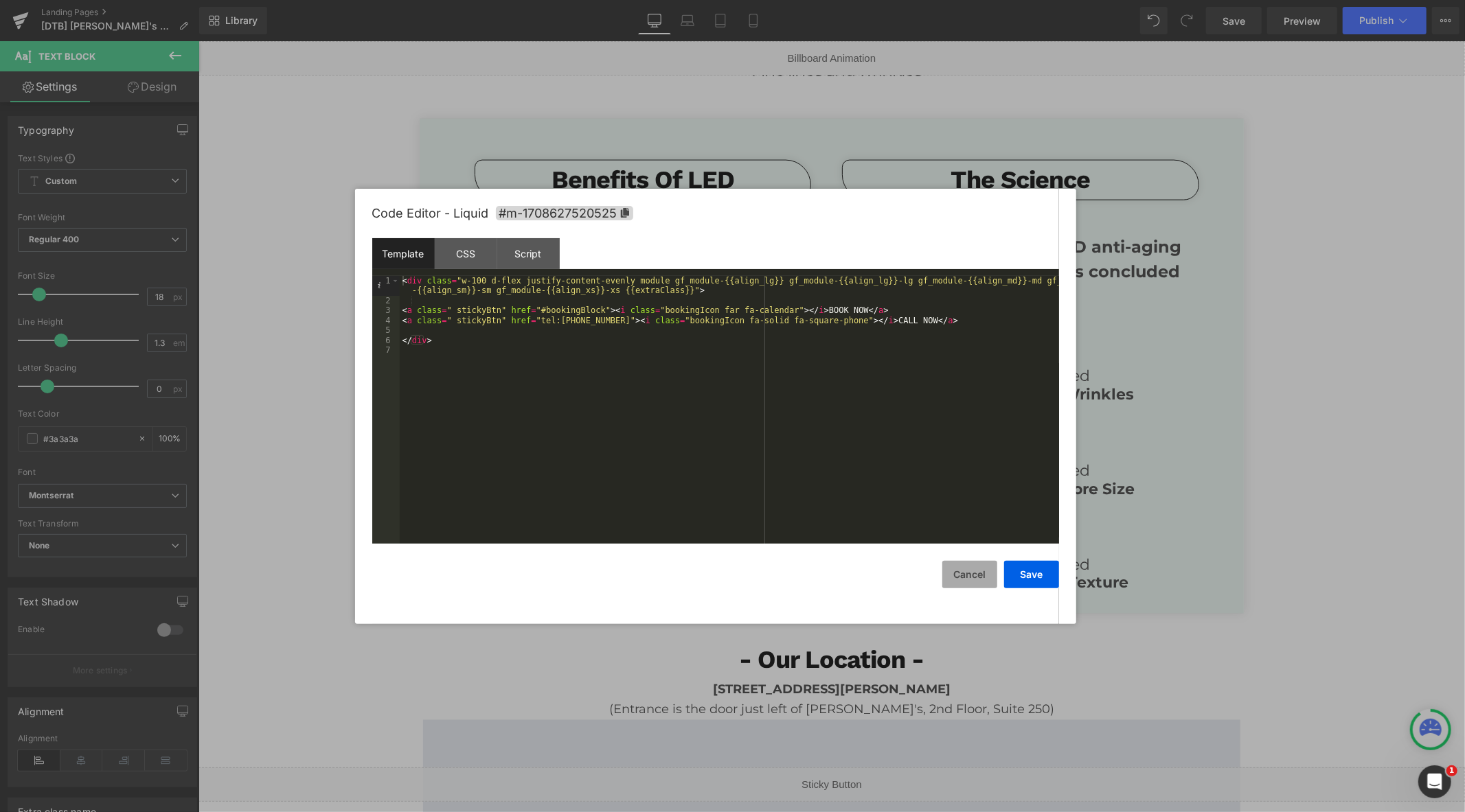
click at [977, 570] on button "Cancel" at bounding box center [969, 574] width 55 height 27
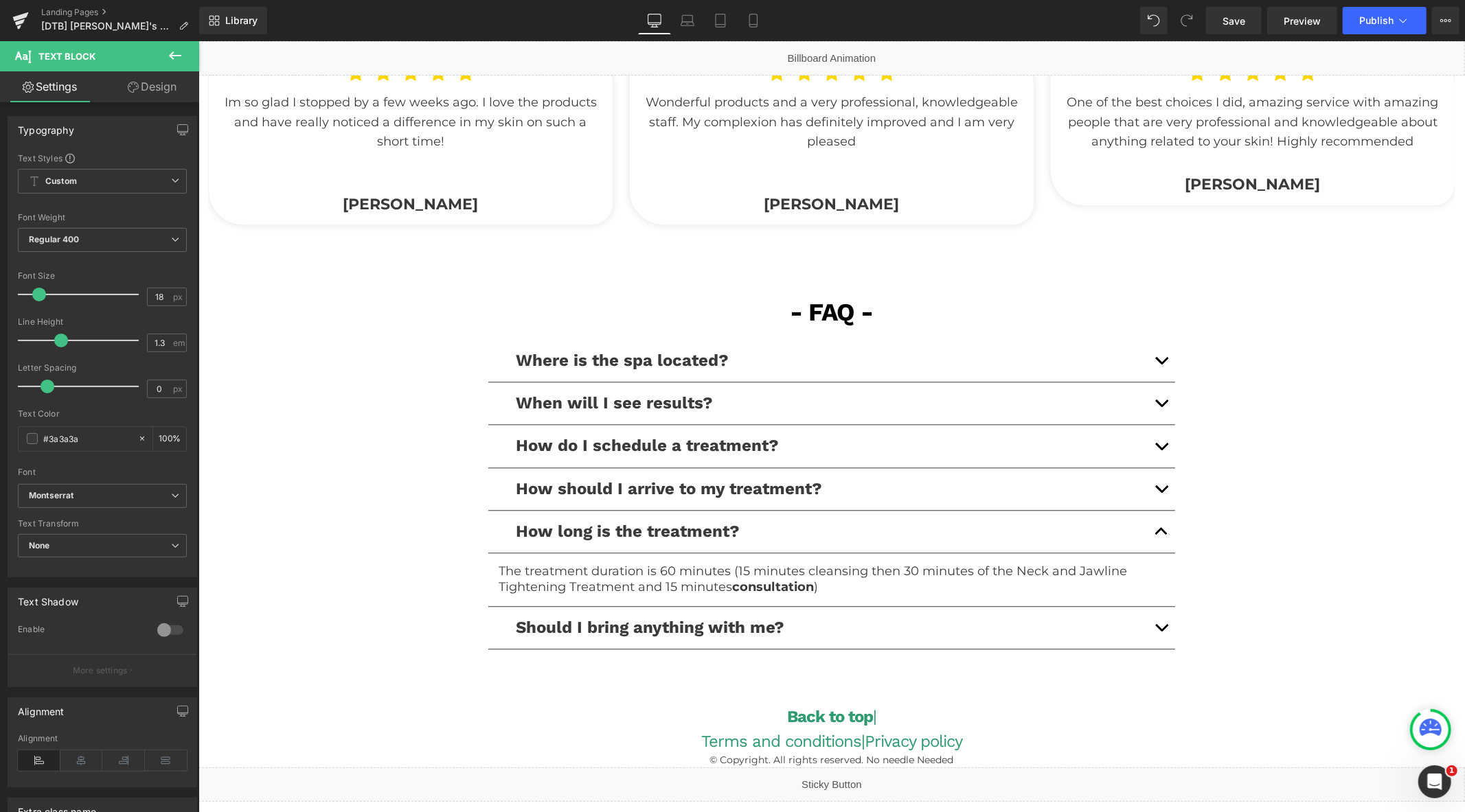
scroll to position [2735, 0]
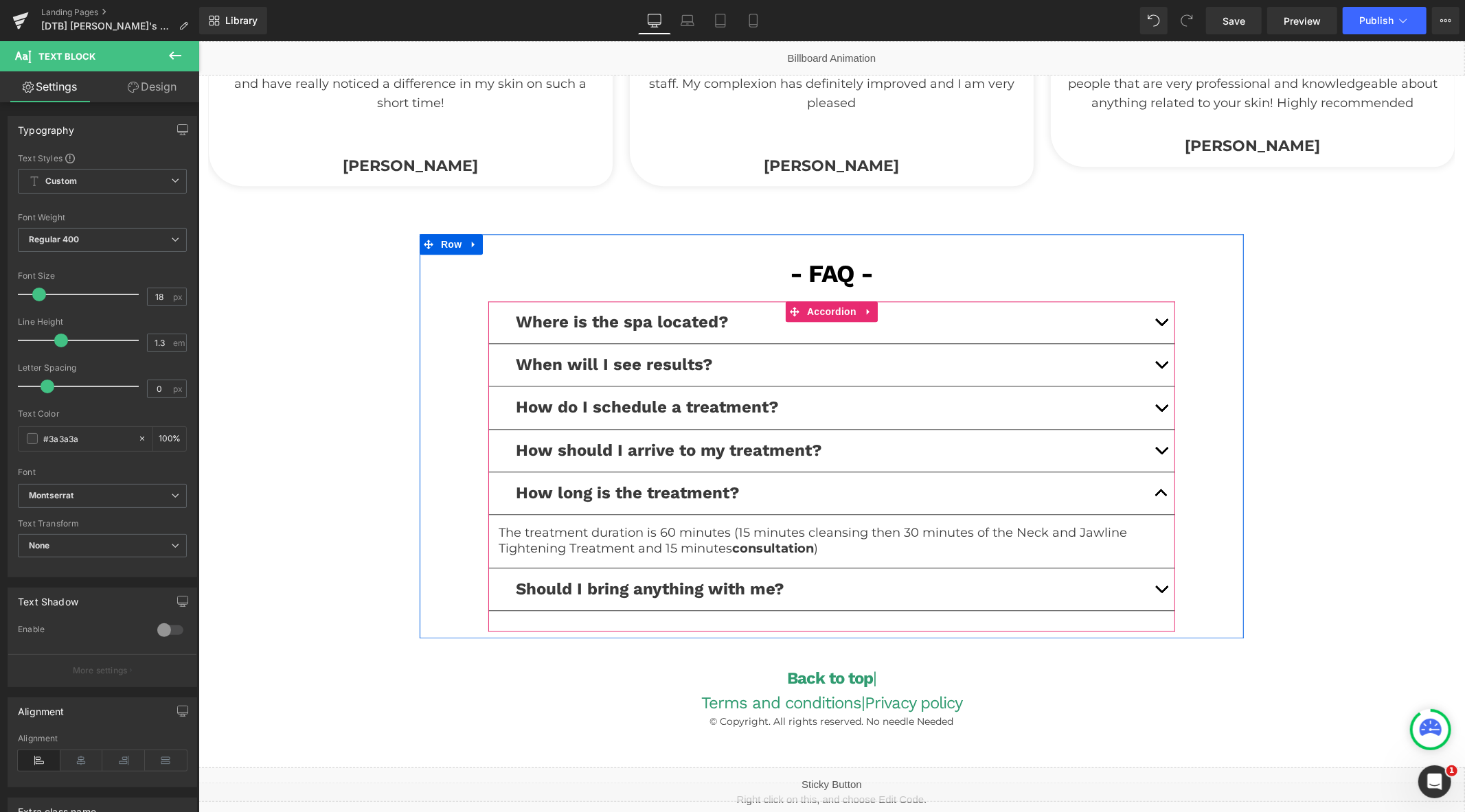
click at [1165, 407] on div "Where is the spa located? Text Block We are located at: 20 N Raymond Ave, Pasad…" at bounding box center [830, 466] width 687 height 330
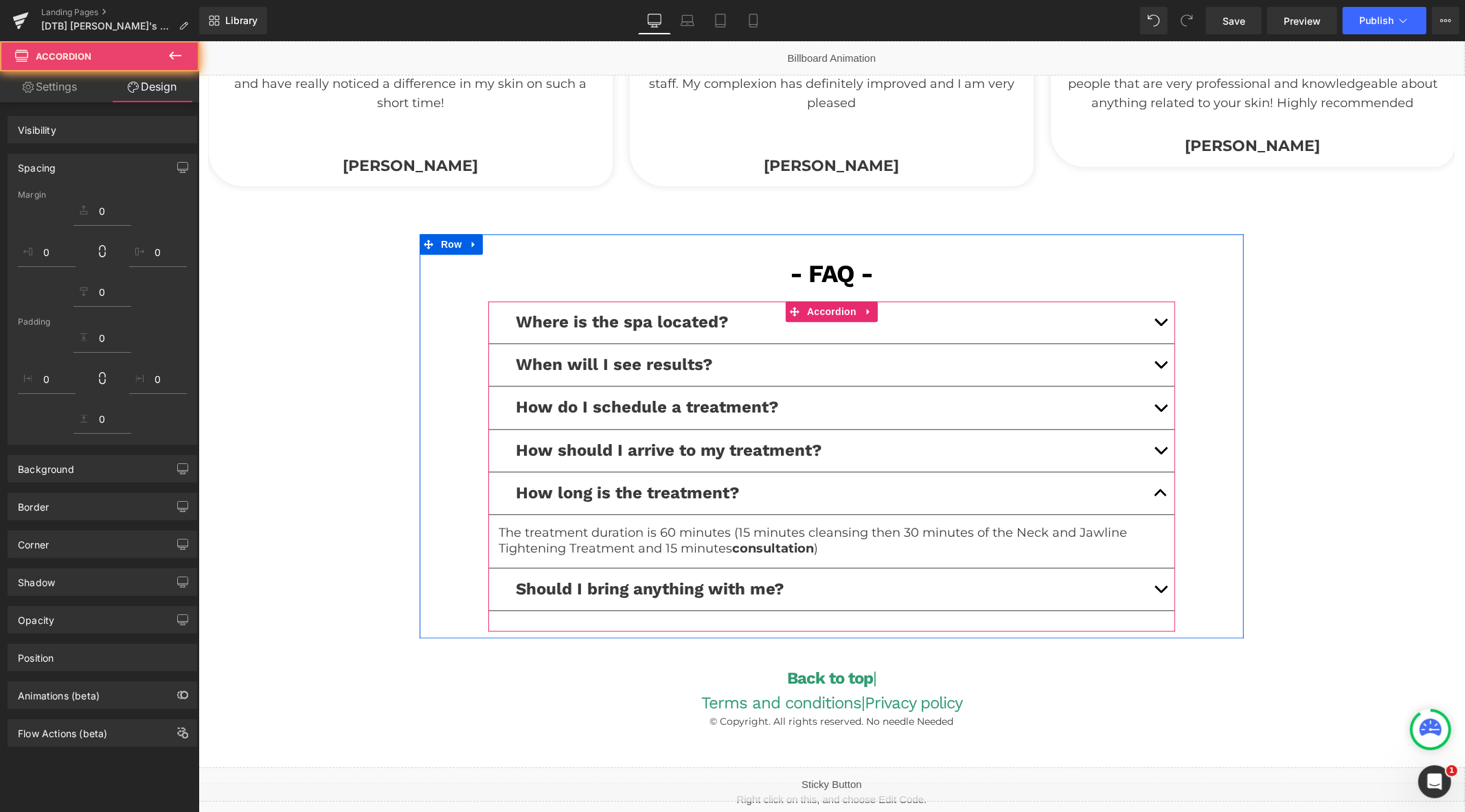
click at [1159, 407] on button "button" at bounding box center [1159, 407] width 27 height 42
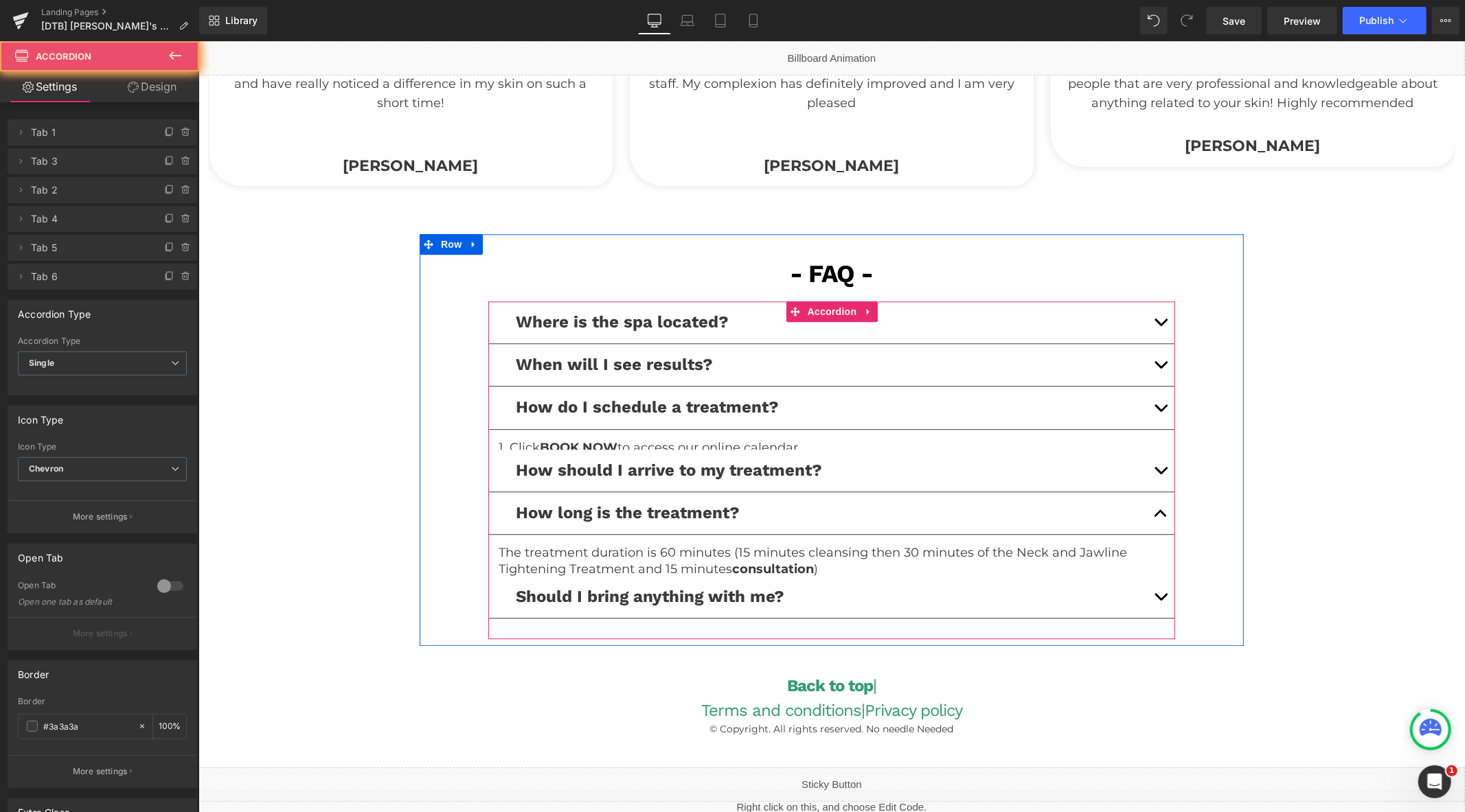
click at [1155, 406] on button "button" at bounding box center [1159, 407] width 27 height 42
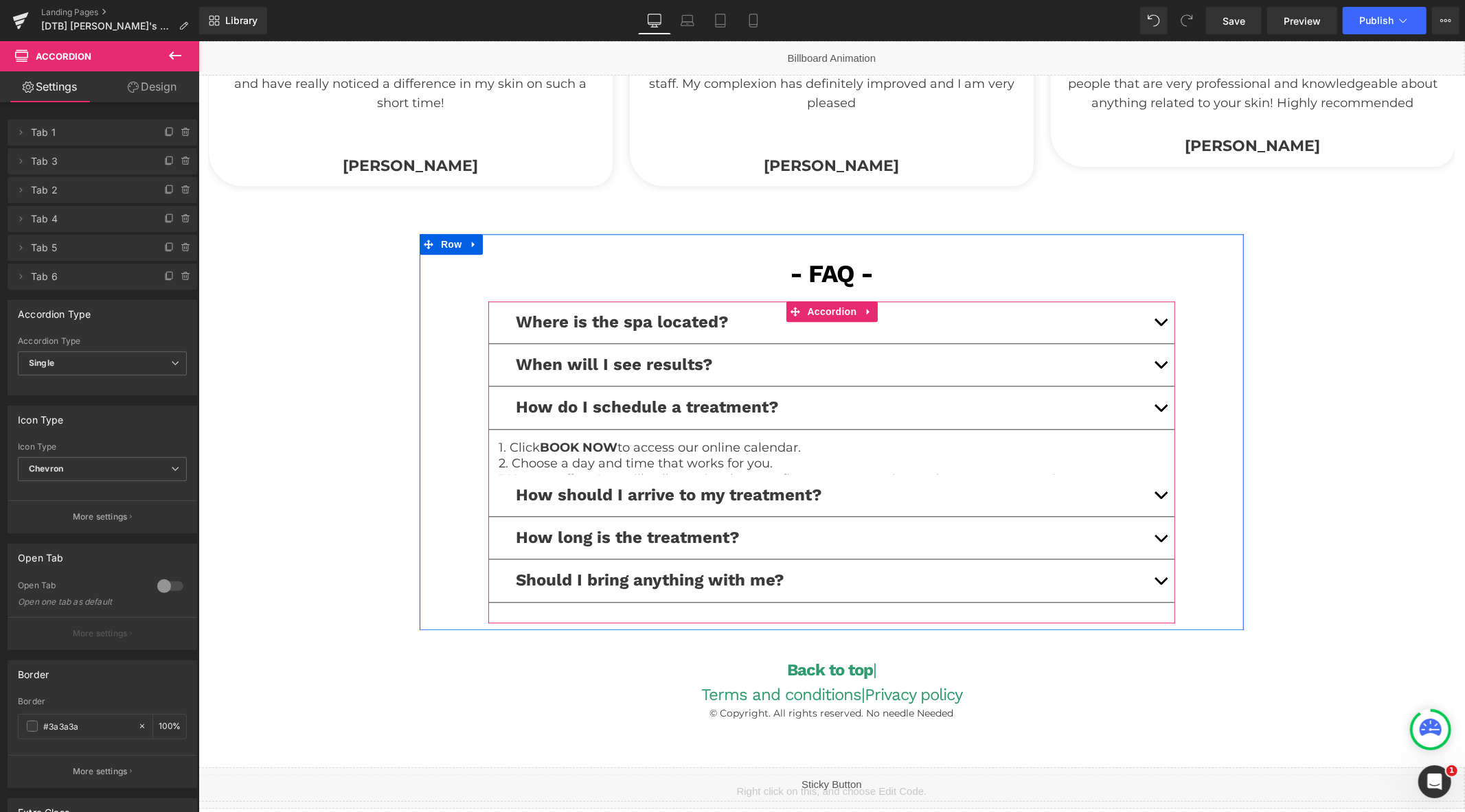
click at [1155, 406] on button "button" at bounding box center [1159, 407] width 27 height 42
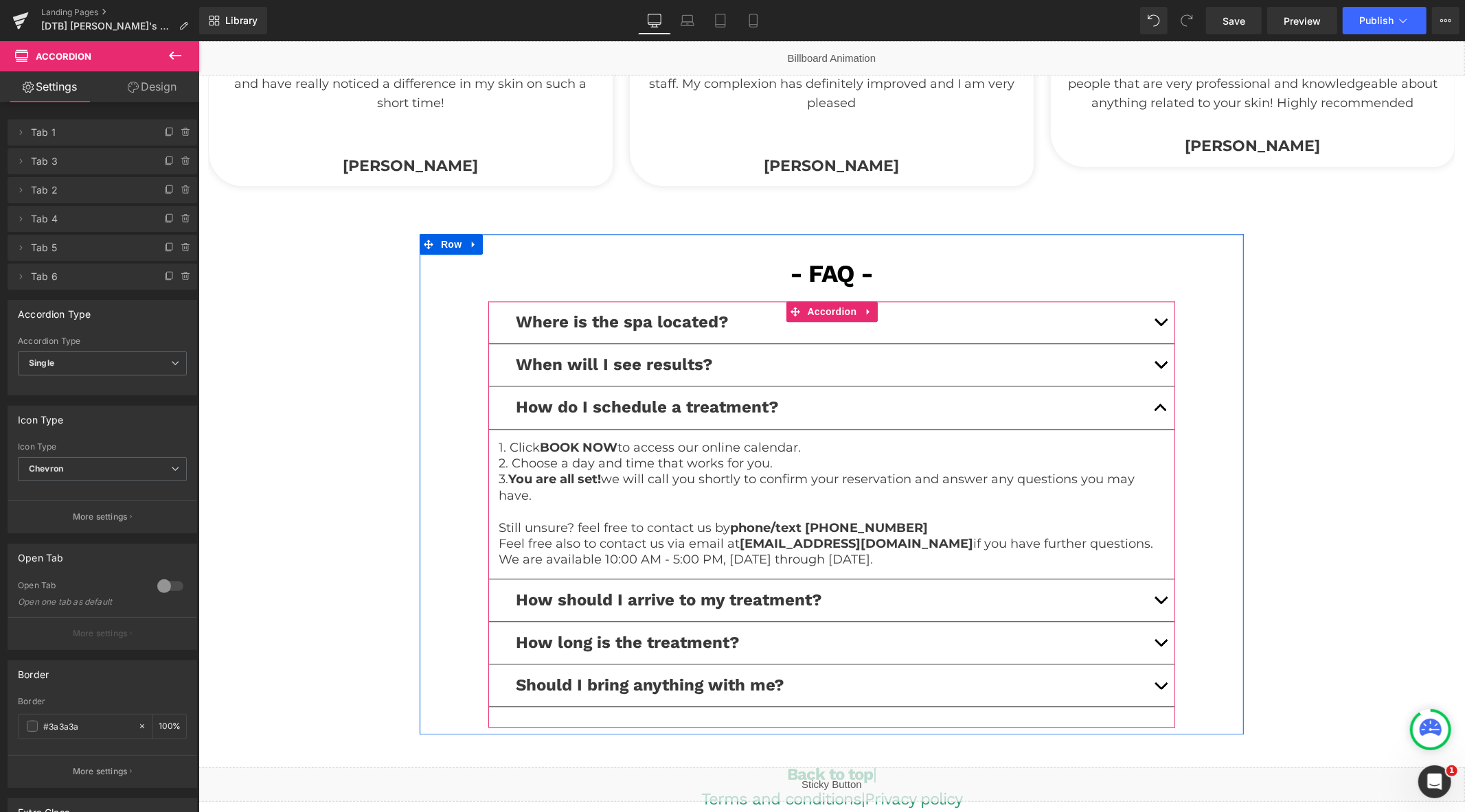
click at [1159, 410] on span "button" at bounding box center [1159, 410] width 0 height 0
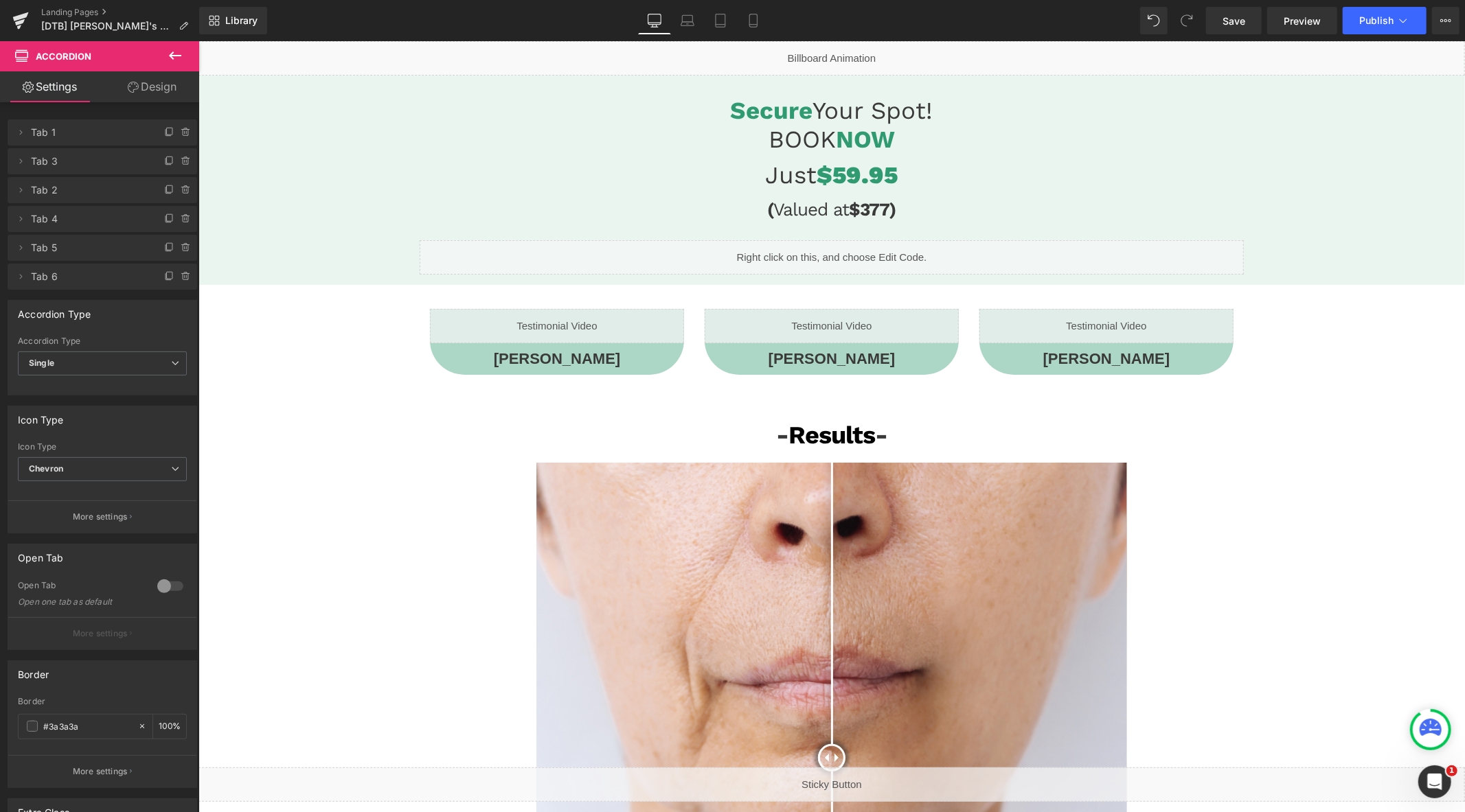
scroll to position [0, 0]
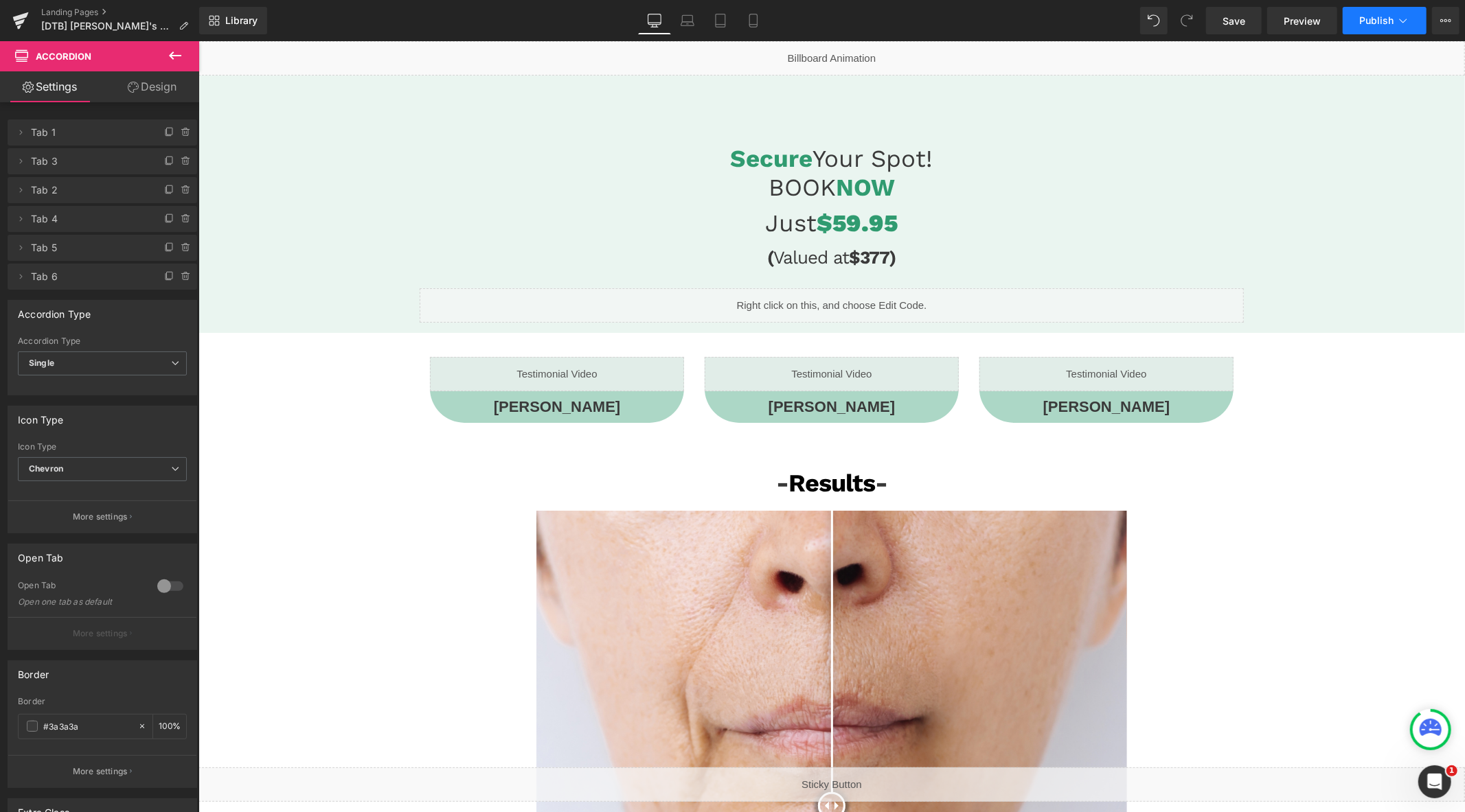
click at [1354, 29] on button "Publish" at bounding box center [1384, 20] width 84 height 27
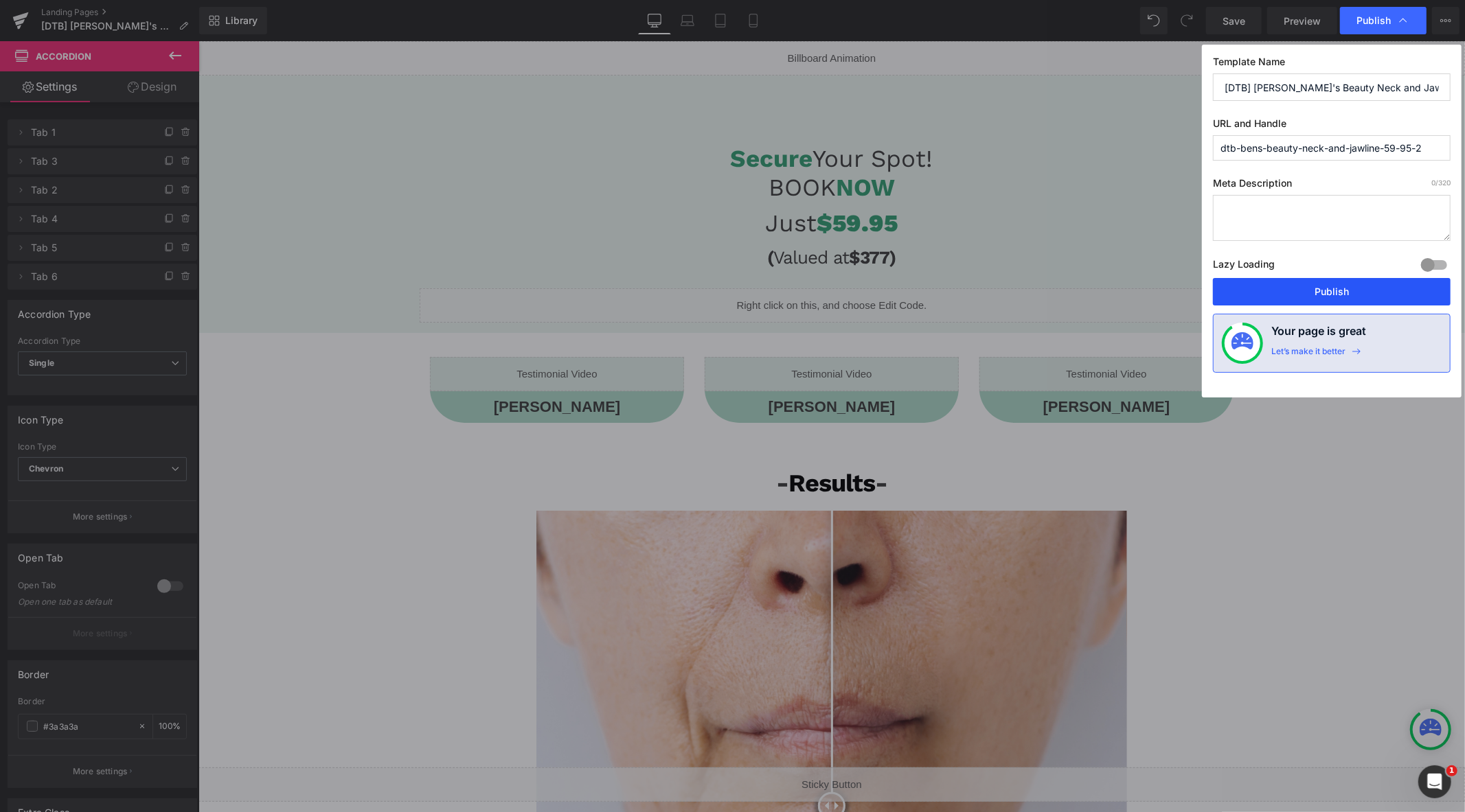
click at [1255, 283] on button "Publish" at bounding box center [1331, 291] width 238 height 27
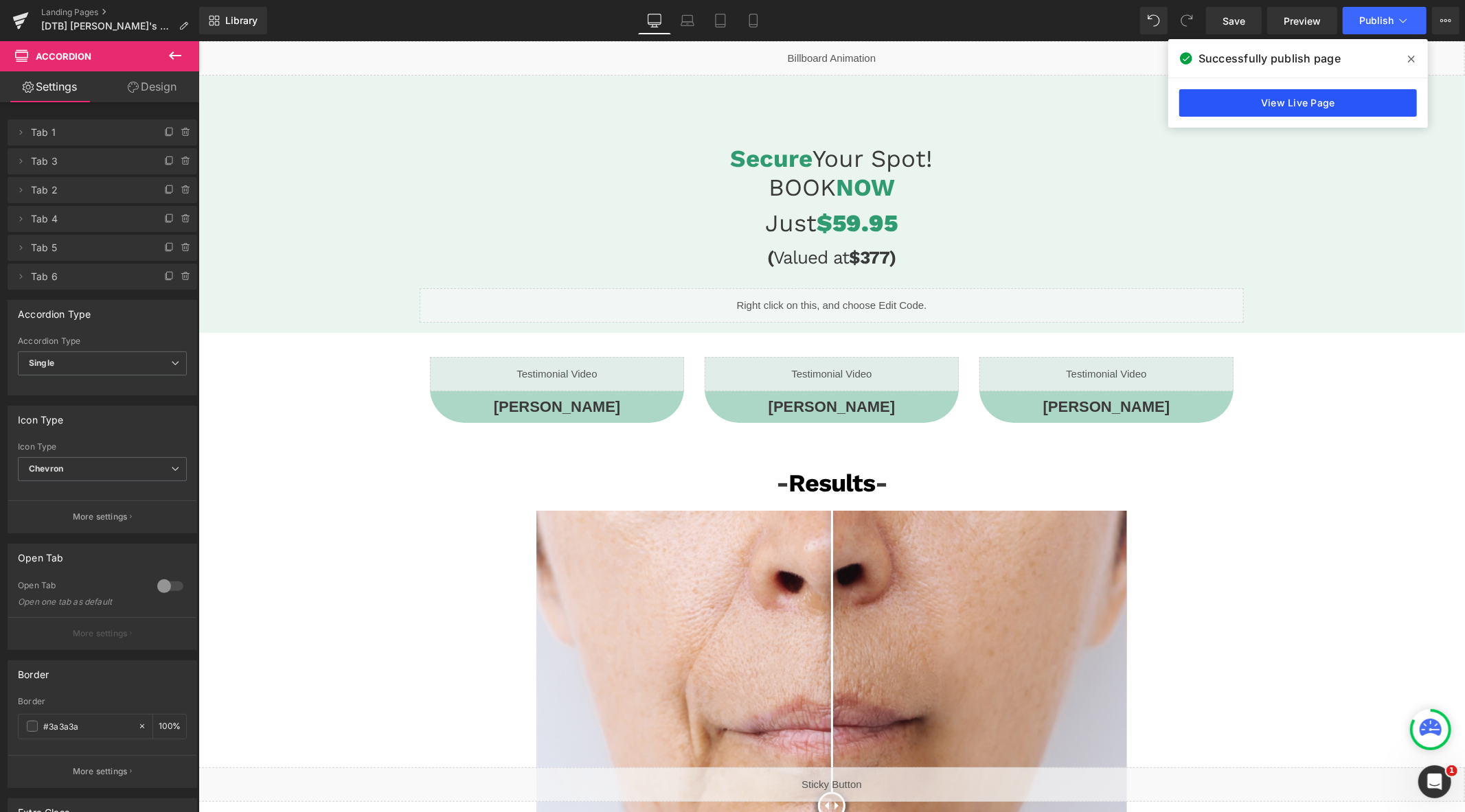
click at [1231, 111] on link "View Live Page" at bounding box center [1298, 102] width 238 height 27
